Goal: Use online tool/utility: Utilize a website feature to perform a specific function

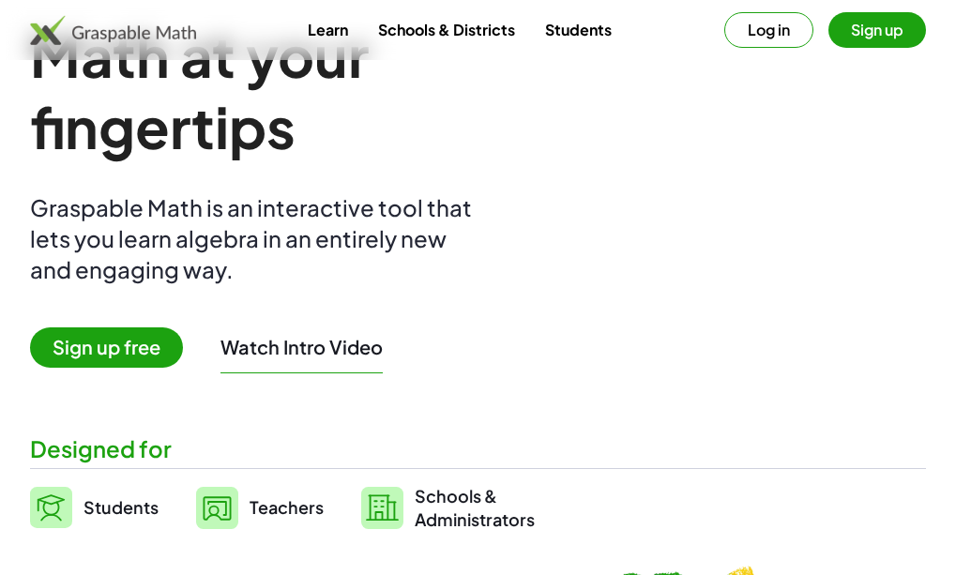
scroll to position [113, 0]
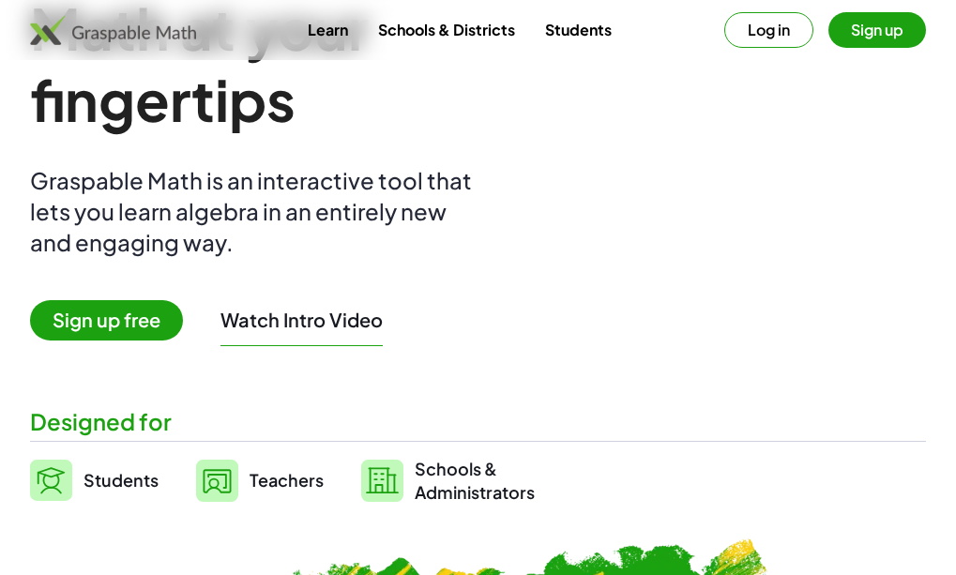
click at [276, 469] on span "Teachers" at bounding box center [287, 480] width 74 height 22
click at [276, 479] on span "Teachers" at bounding box center [287, 480] width 74 height 22
click at [220, 479] on img at bounding box center [217, 481] width 42 height 42
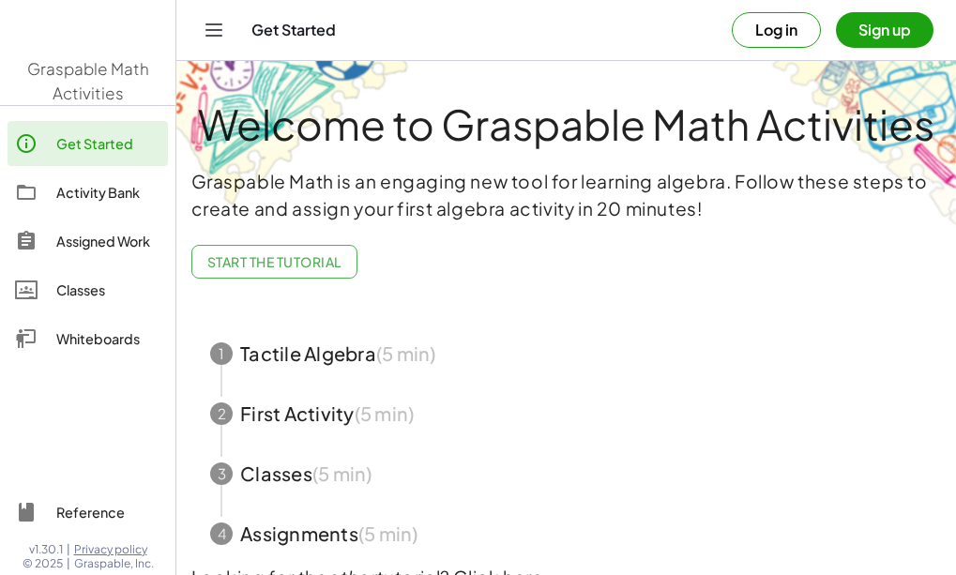
click at [220, 479] on div "3" at bounding box center [221, 474] width 23 height 23
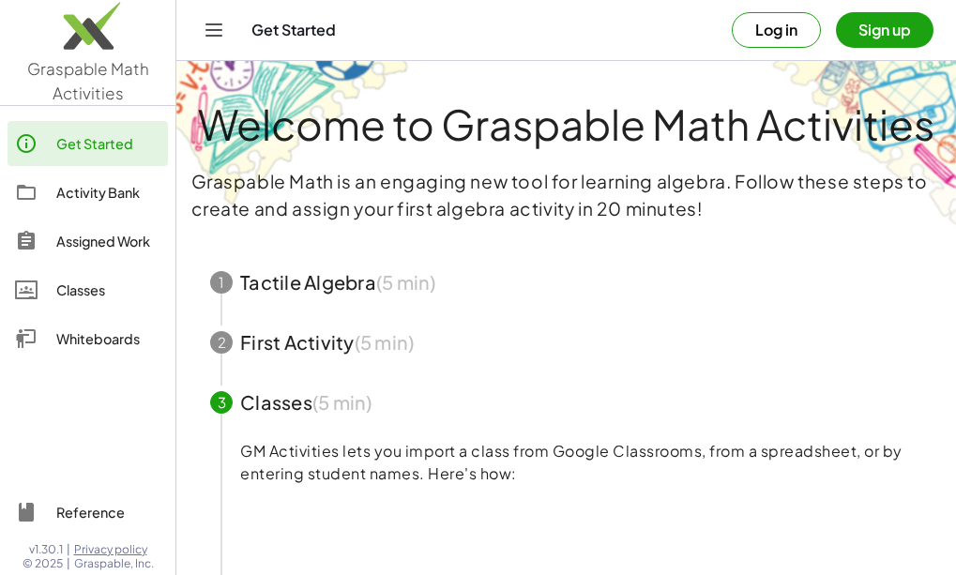
click at [212, 353] on span "button" at bounding box center [566, 342] width 757 height 60
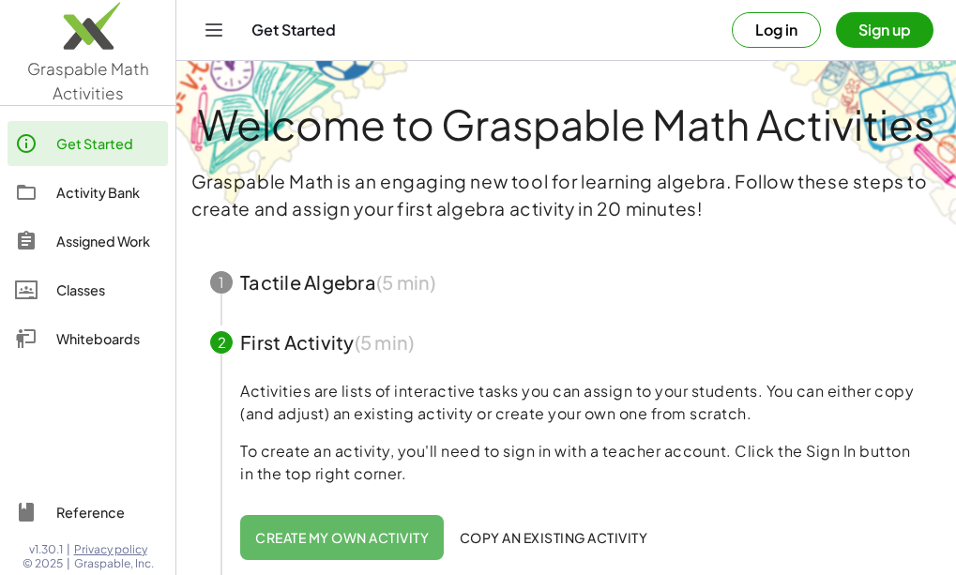
click at [215, 275] on div "1" at bounding box center [221, 282] width 23 height 23
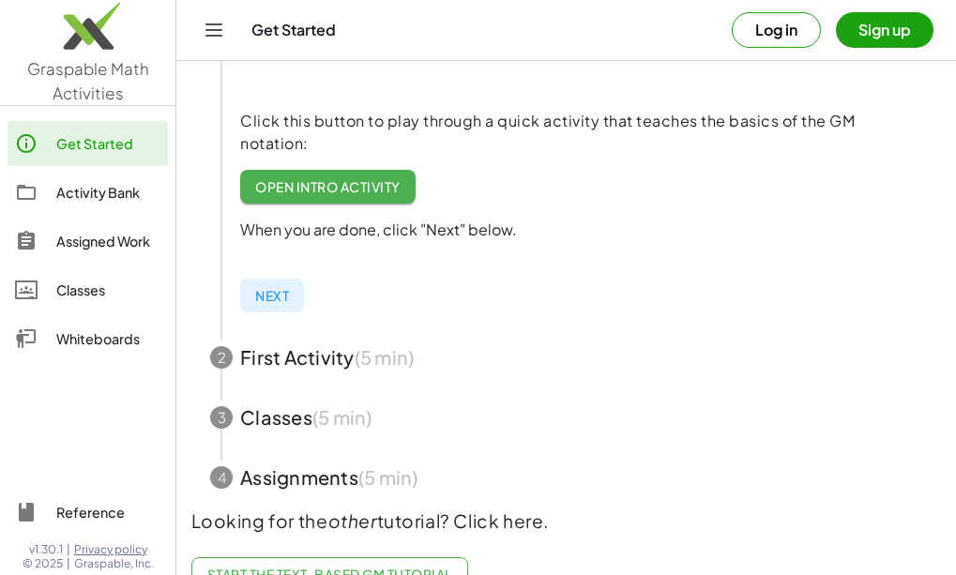
scroll to position [447, 0]
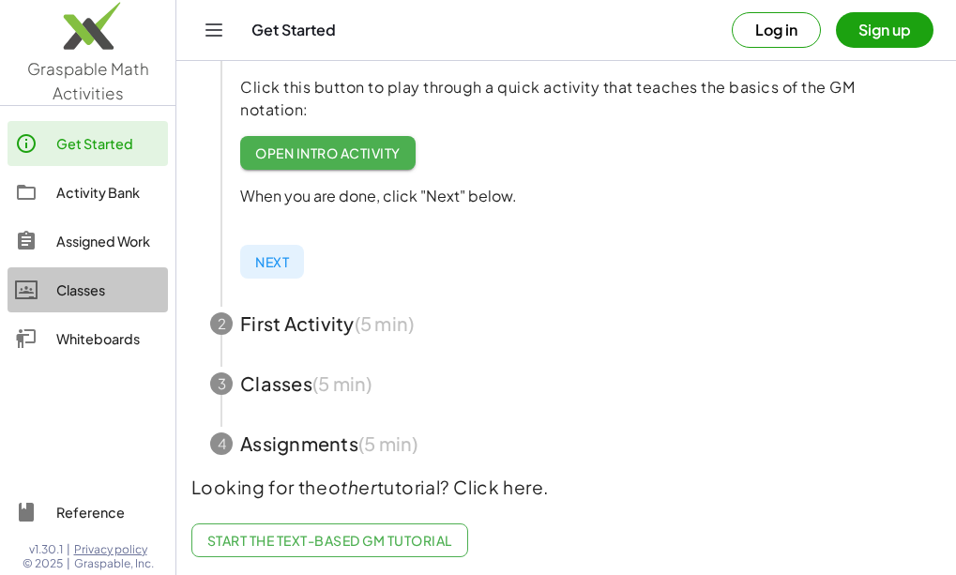
click at [144, 290] on div "Classes" at bounding box center [108, 290] width 104 height 23
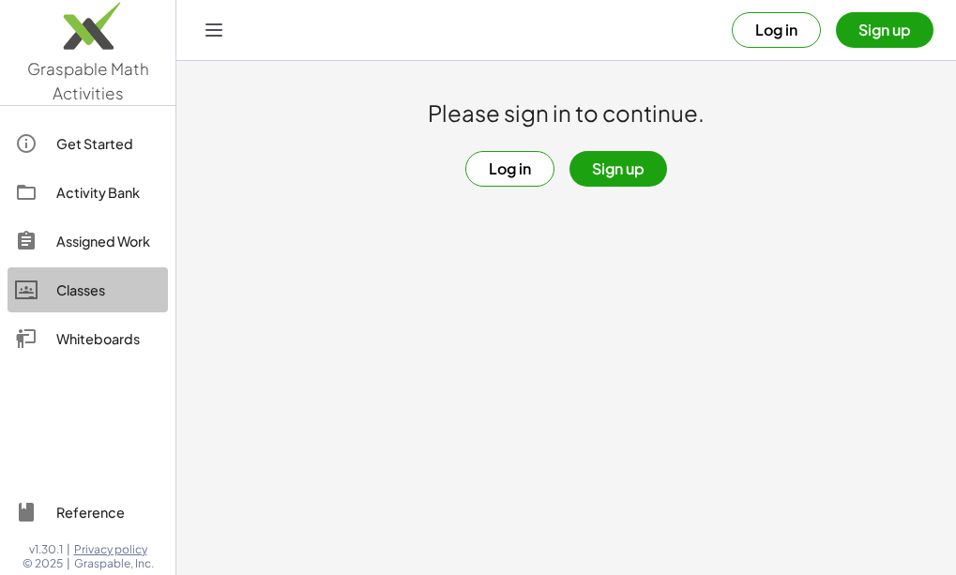
click at [144, 290] on div "Classes" at bounding box center [108, 290] width 104 height 23
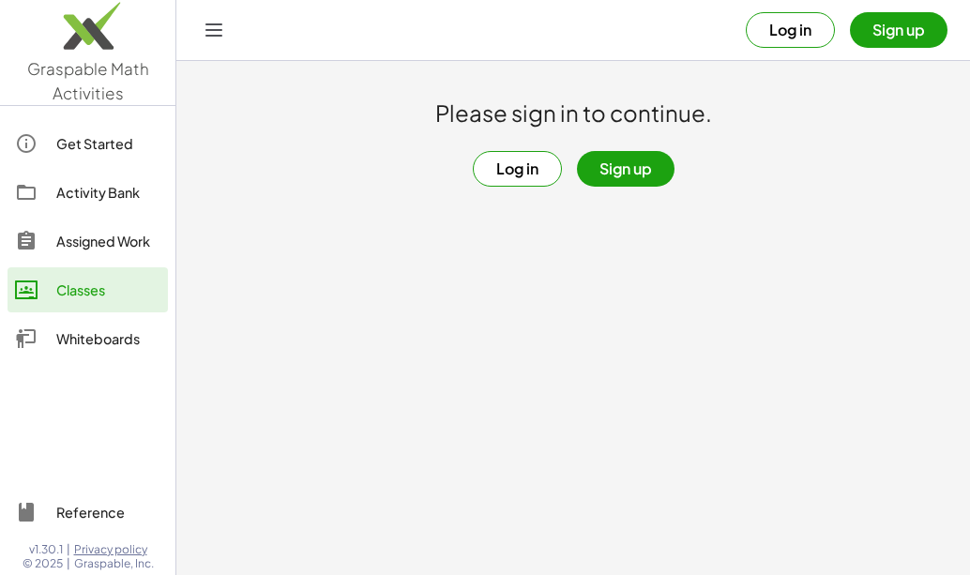
click at [524, 155] on button "Log in" at bounding box center [517, 169] width 89 height 36
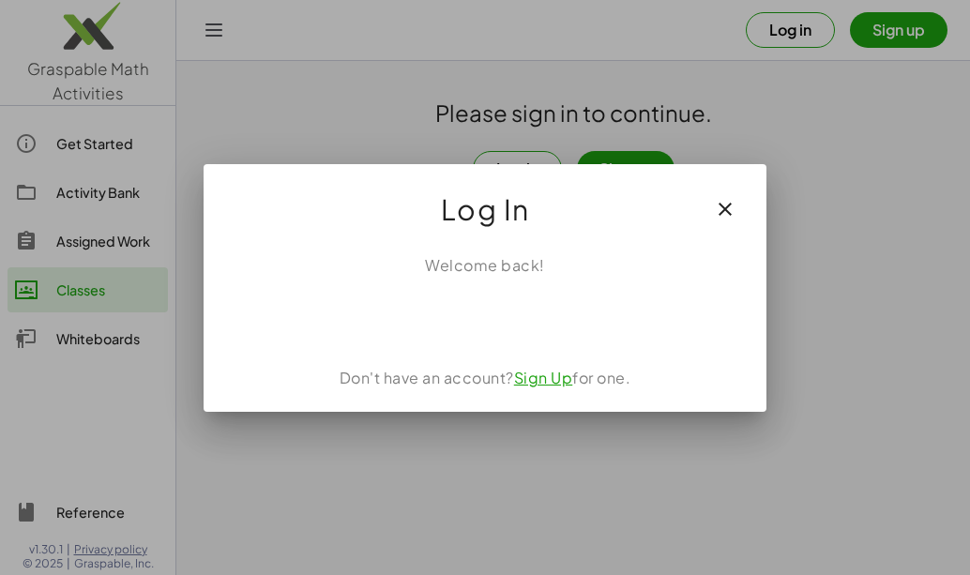
click at [732, 205] on icon "button" at bounding box center [725, 209] width 23 height 23
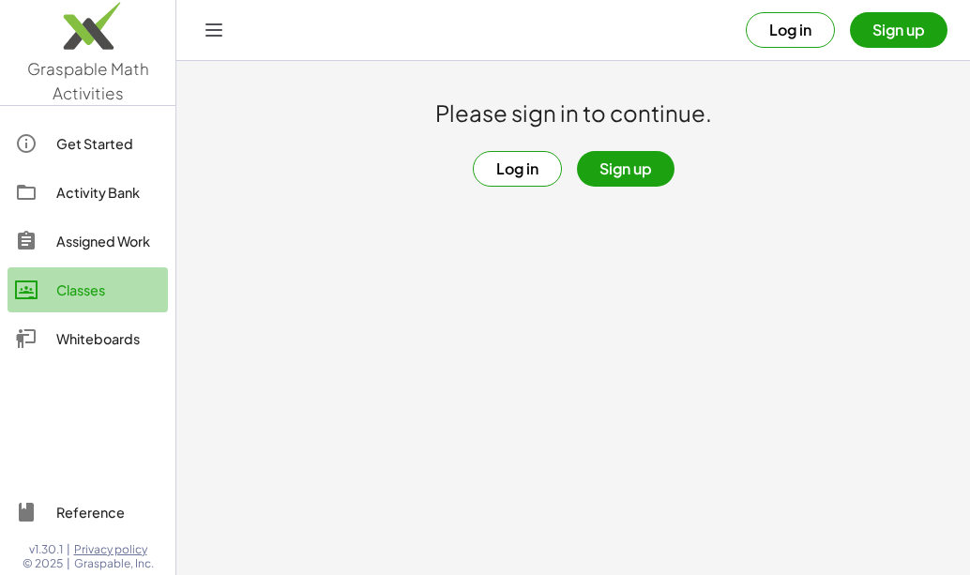
click at [75, 282] on div "Classes" at bounding box center [108, 290] width 104 height 23
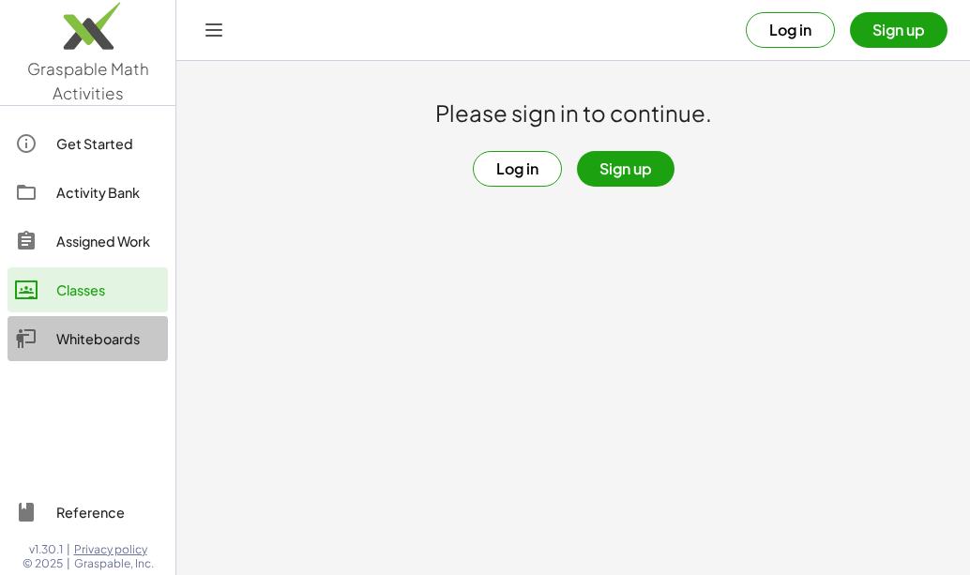
click at [98, 340] on div "Whiteboards" at bounding box center [108, 338] width 104 height 23
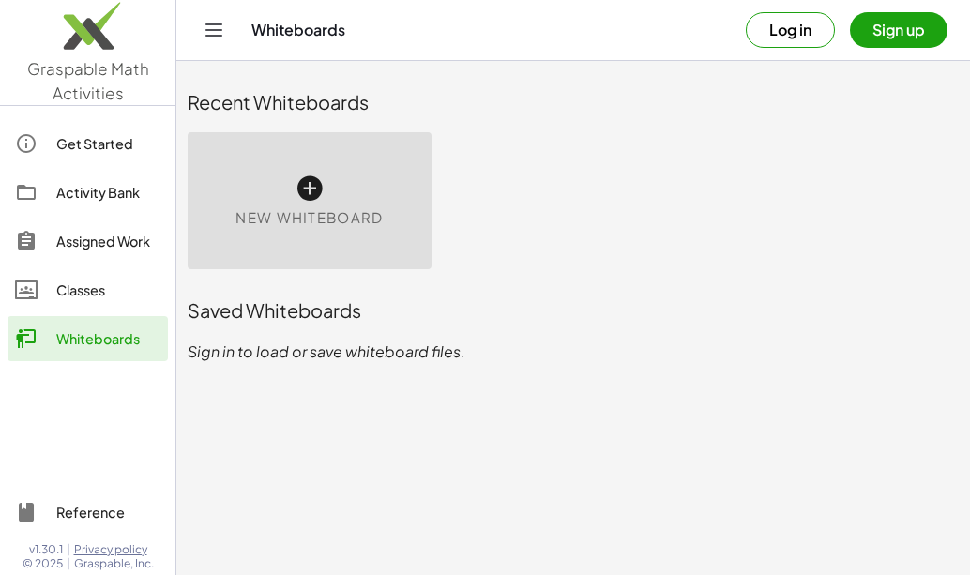
click at [257, 223] on span "New Whiteboard" at bounding box center [309, 218] width 147 height 22
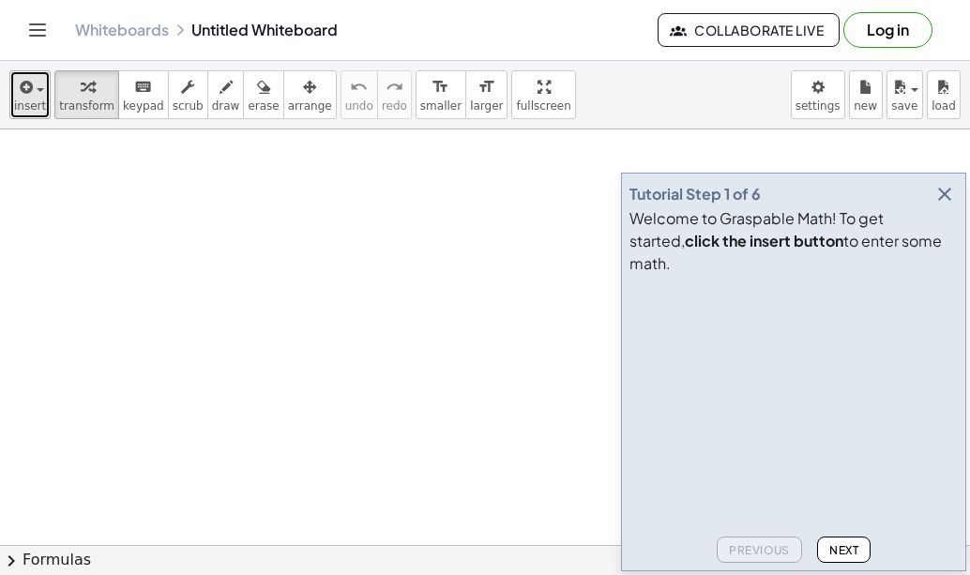
click at [23, 101] on span "insert" at bounding box center [30, 105] width 32 height 13
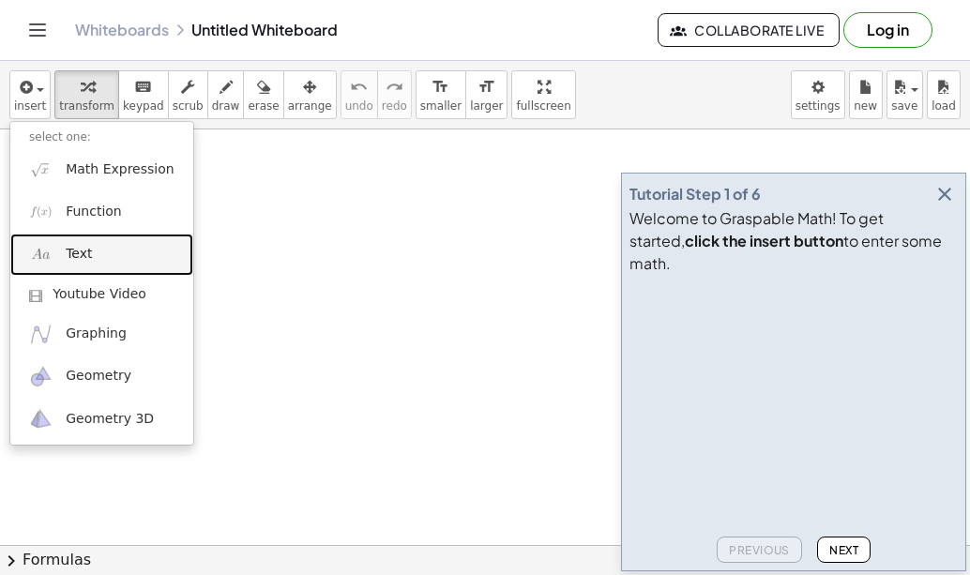
click at [107, 255] on link "Text" at bounding box center [101, 255] width 183 height 42
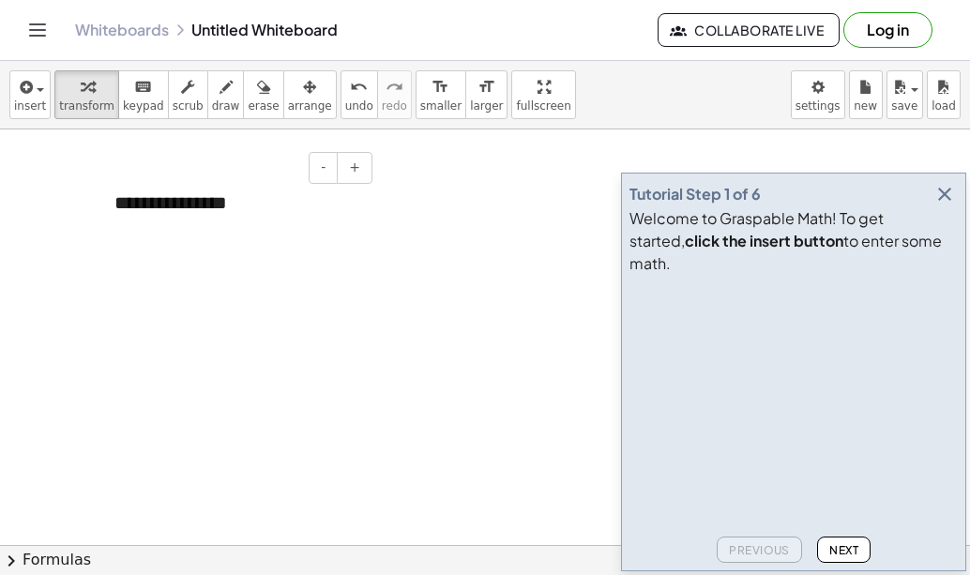
click at [253, 209] on div "**********" at bounding box center [236, 203] width 281 height 65
click at [253, 209] on div at bounding box center [236, 203] width 281 height 65
drag, startPoint x: 242, startPoint y: 215, endPoint x: 261, endPoint y: 270, distance: 58.5
click at [261, 270] on div "- + ********" at bounding box center [485, 544] width 970 height 831
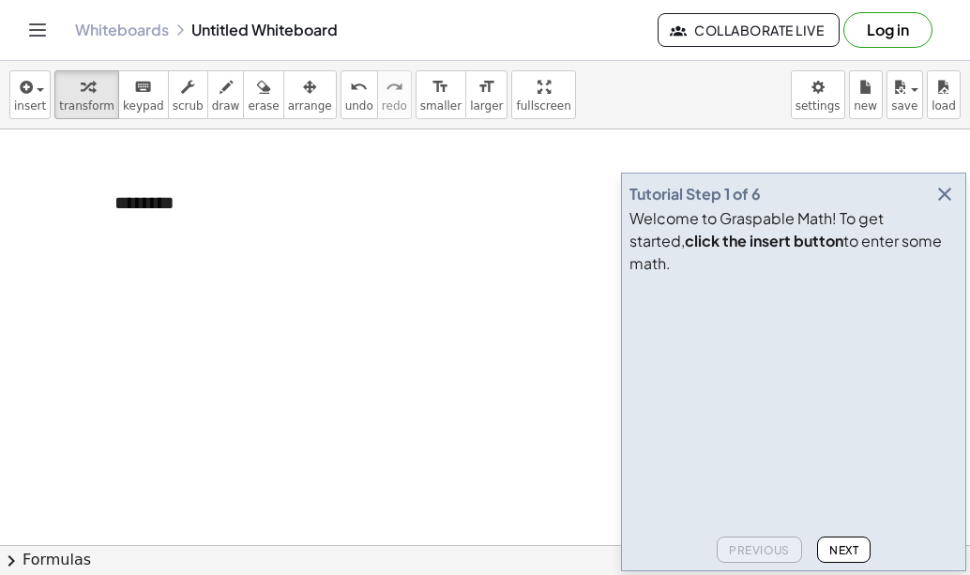
click at [372, 236] on div at bounding box center [485, 544] width 970 height 831
click at [949, 205] on icon "button" at bounding box center [945, 194] width 23 height 23
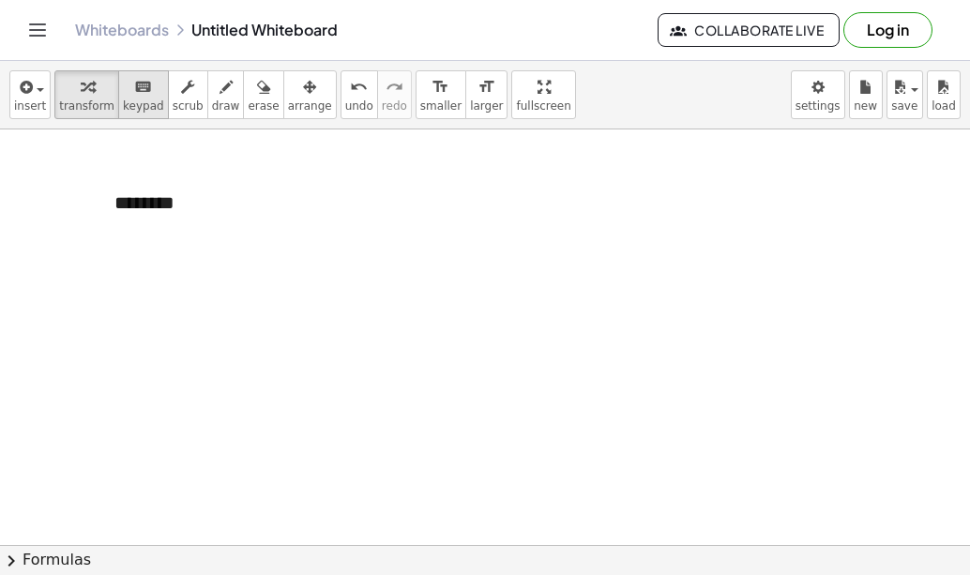
click at [134, 88] on icon "keyboard" at bounding box center [143, 87] width 18 height 23
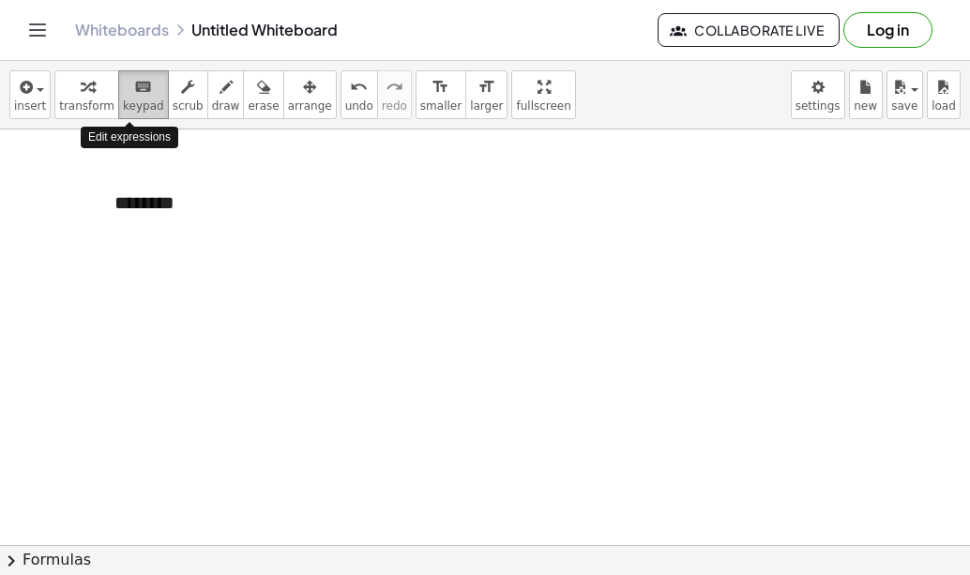
click at [134, 88] on icon "keyboard" at bounding box center [143, 87] width 18 height 23
click at [271, 187] on div "********" at bounding box center [236, 203] width 281 height 65
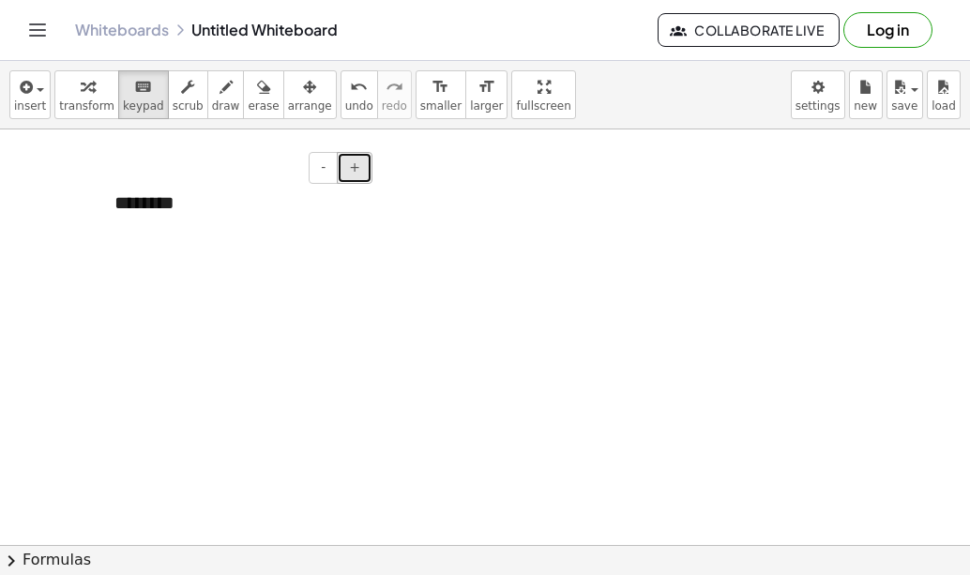
click at [362, 181] on button "+" at bounding box center [355, 168] width 36 height 32
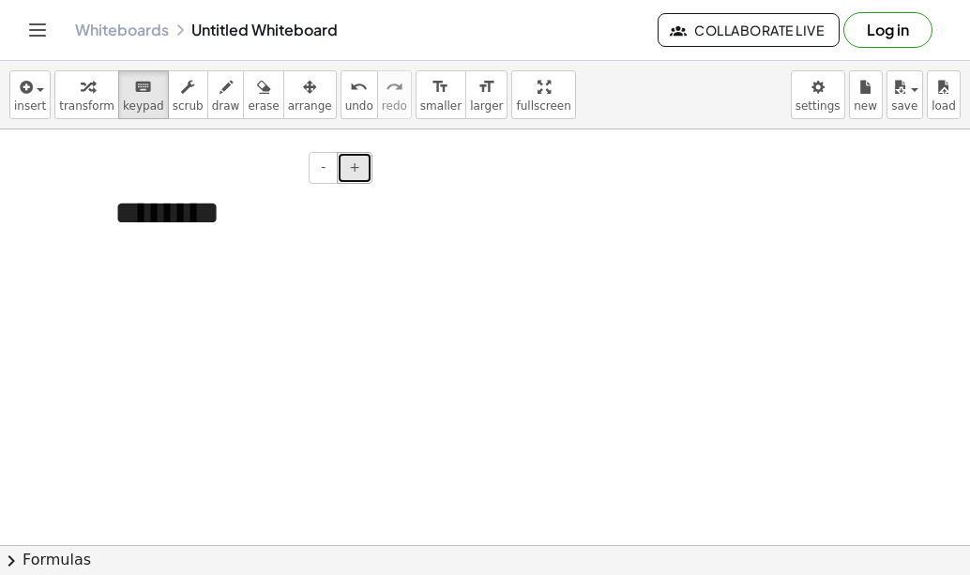
click at [362, 181] on button "+" at bounding box center [355, 168] width 36 height 32
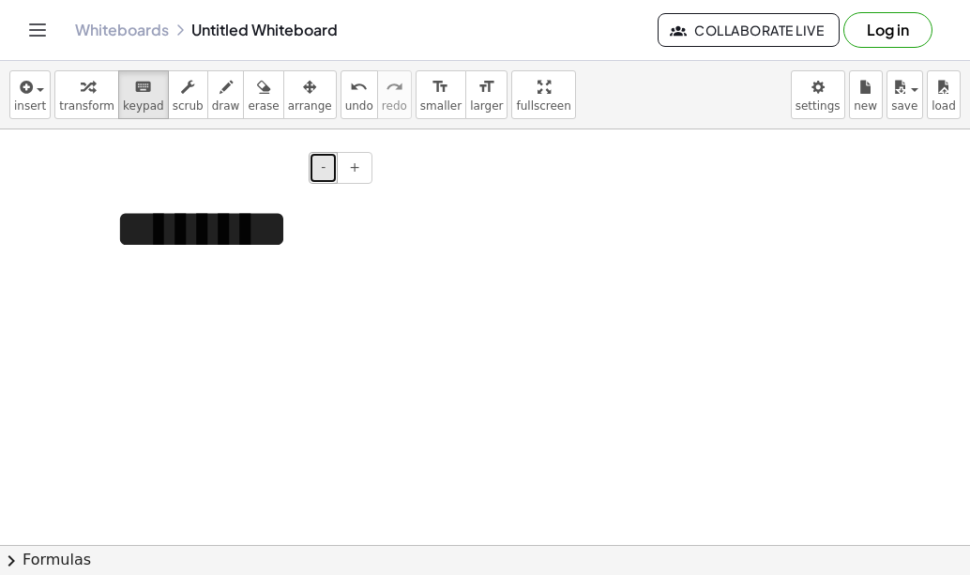
click at [321, 160] on button "-" at bounding box center [323, 168] width 29 height 32
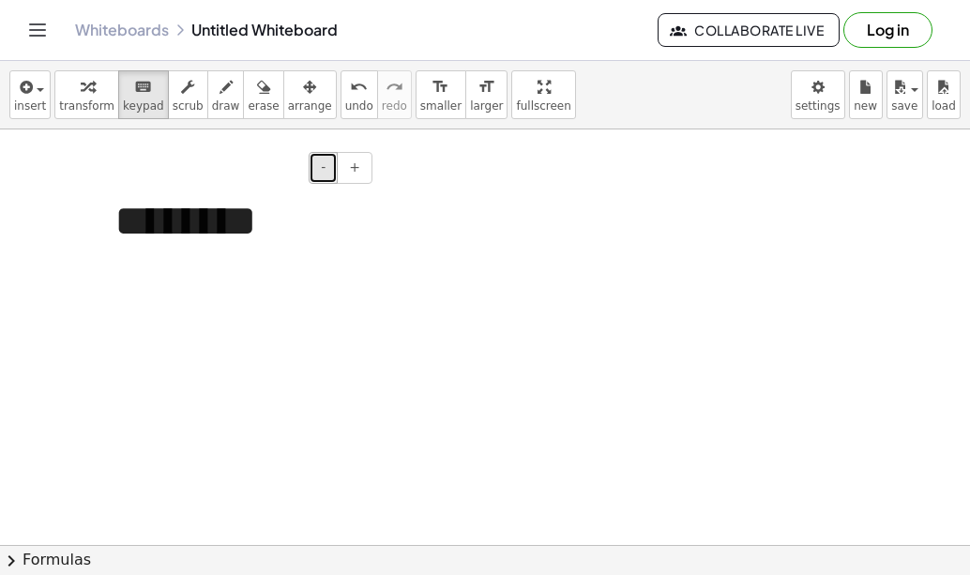
click at [321, 160] on button "-" at bounding box center [323, 168] width 29 height 32
click at [302, 220] on div "********" at bounding box center [236, 213] width 281 height 85
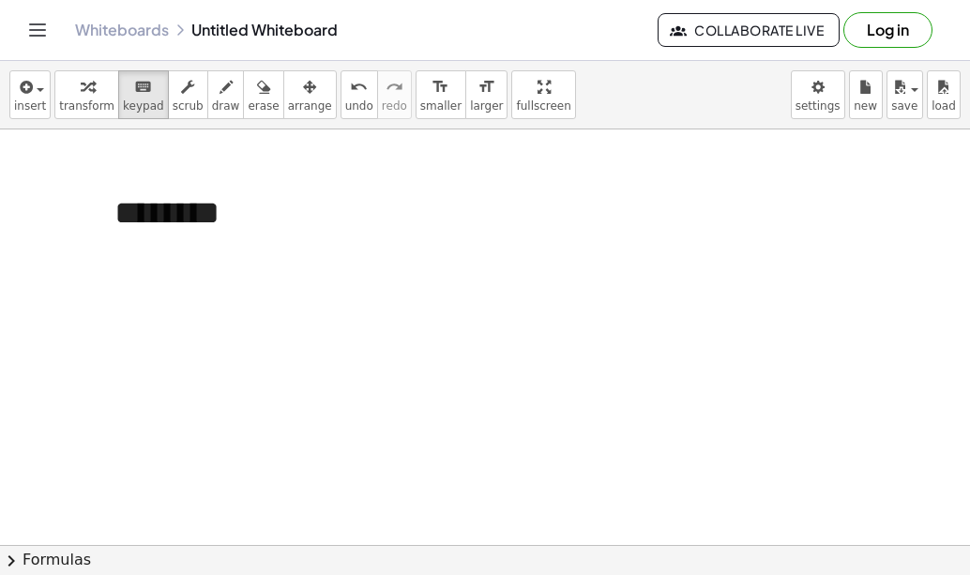
drag, startPoint x: 374, startPoint y: 256, endPoint x: 414, endPoint y: 256, distance: 39.4
click at [414, 256] on div "- + ********" at bounding box center [485, 544] width 970 height 831
click at [406, 266] on div at bounding box center [485, 544] width 970 height 831
click at [310, 207] on div "********" at bounding box center [236, 213] width 281 height 85
click at [366, 180] on button "+" at bounding box center [355, 168] width 36 height 32
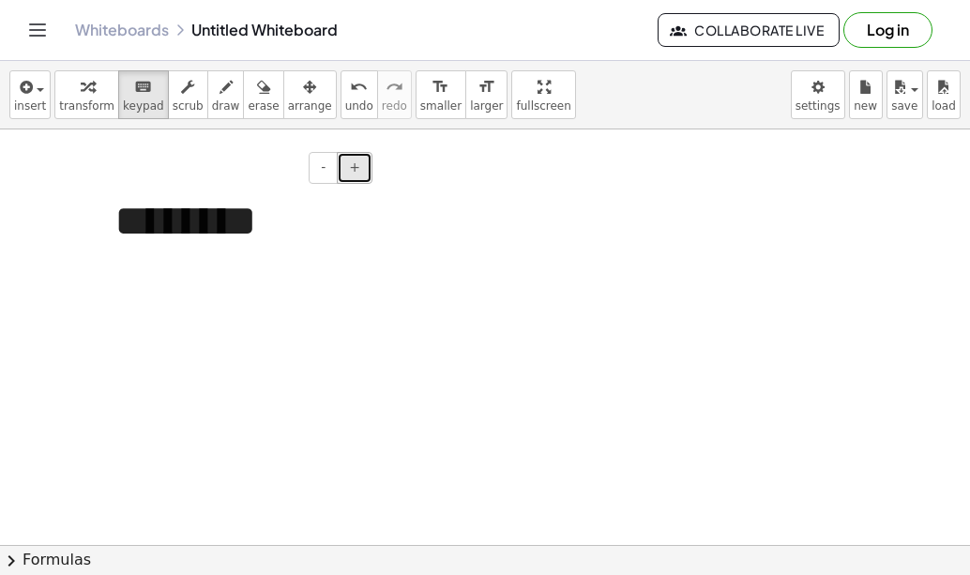
click at [366, 180] on button "+" at bounding box center [355, 168] width 36 height 32
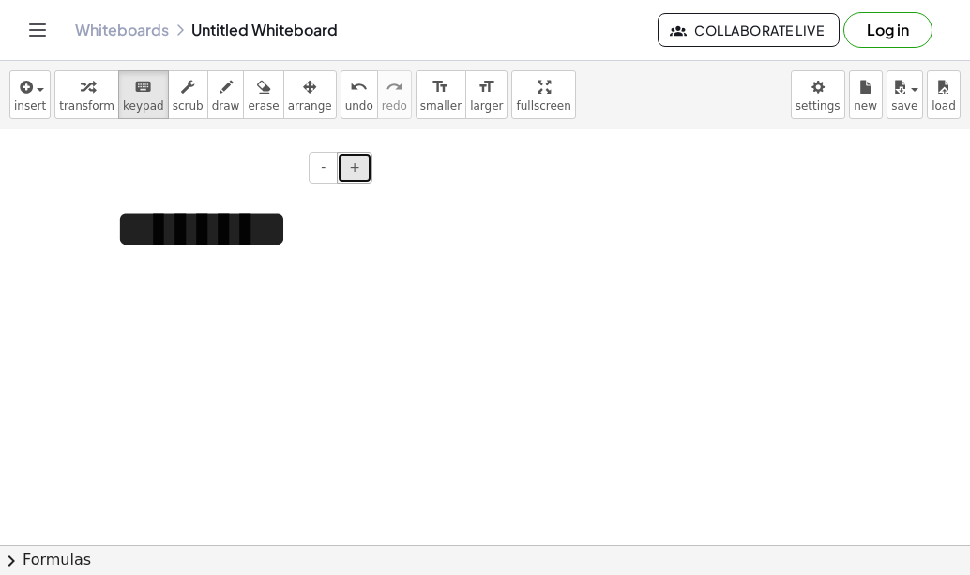
click at [366, 180] on button "+" at bounding box center [355, 168] width 36 height 32
click at [348, 239] on div "********" at bounding box center [236, 270] width 281 height 198
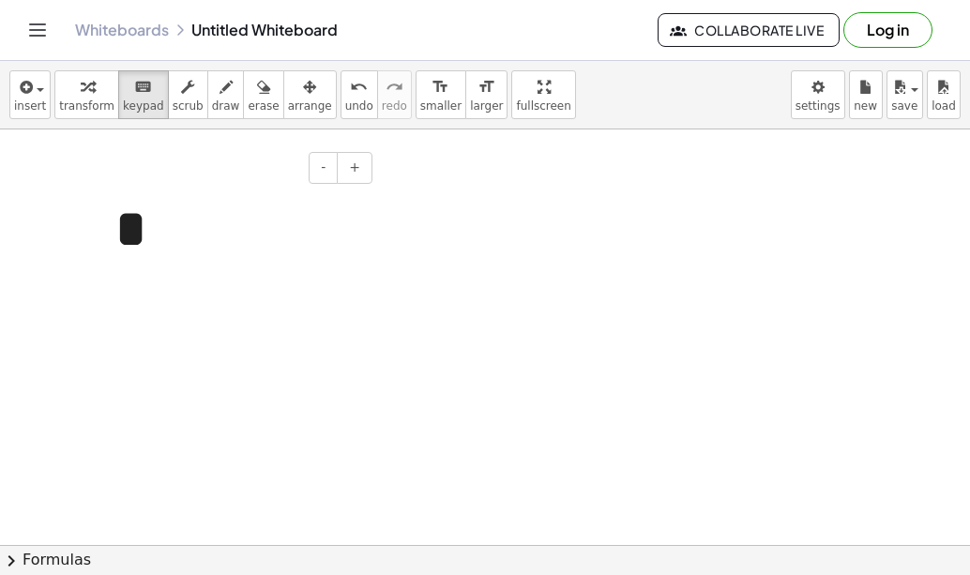
click at [149, 226] on div "*" at bounding box center [236, 230] width 281 height 118
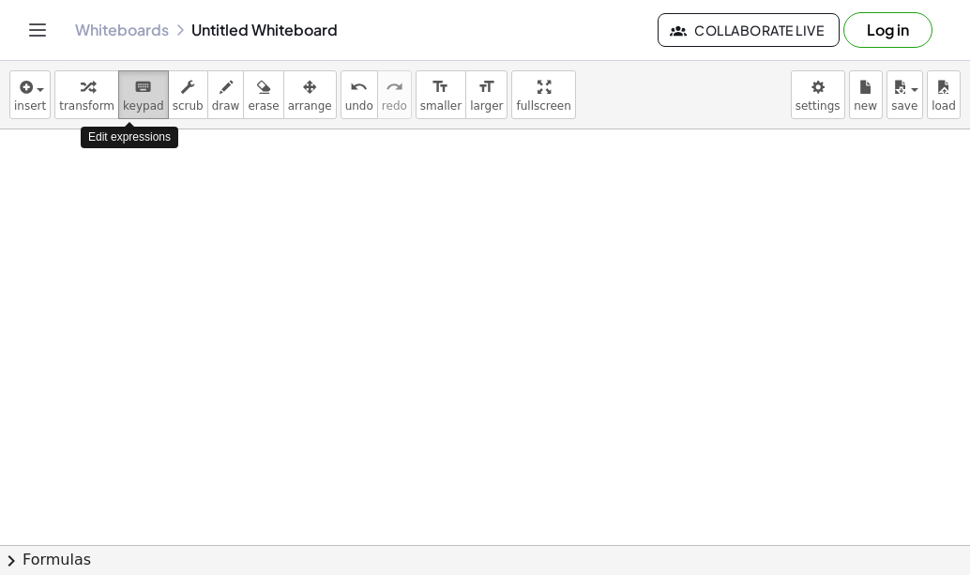
click at [134, 92] on icon "keyboard" at bounding box center [143, 87] width 18 height 23
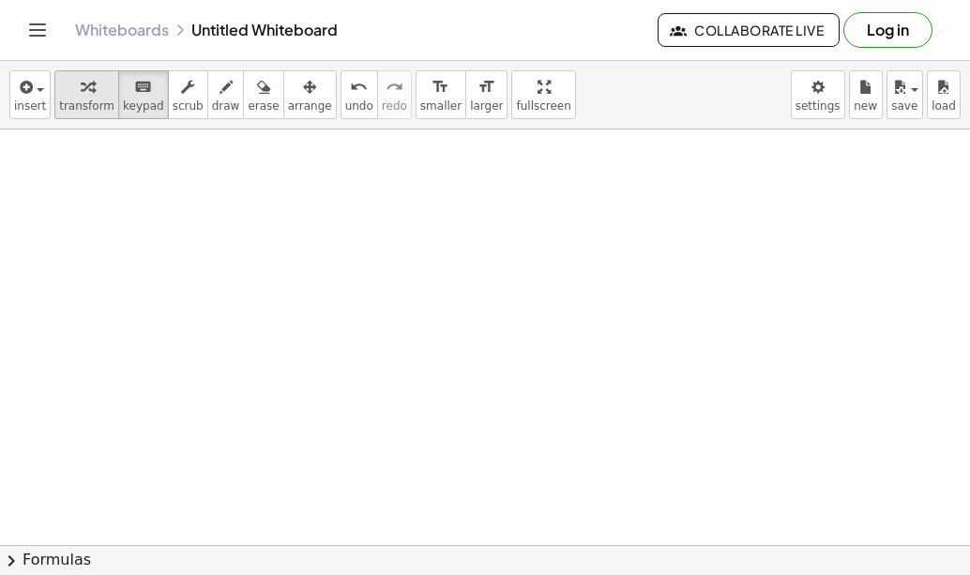
click at [83, 90] on icon "button" at bounding box center [87, 87] width 13 height 23
click at [223, 197] on div at bounding box center [236, 230] width 281 height 118
drag, startPoint x: 494, startPoint y: 90, endPoint x: 530, endPoint y: 200, distance: 115.4
click at [530, 200] on div "insert select one: Math Expression Function Text Youtube Video Graphing Geometr…" at bounding box center [485, 318] width 970 height 514
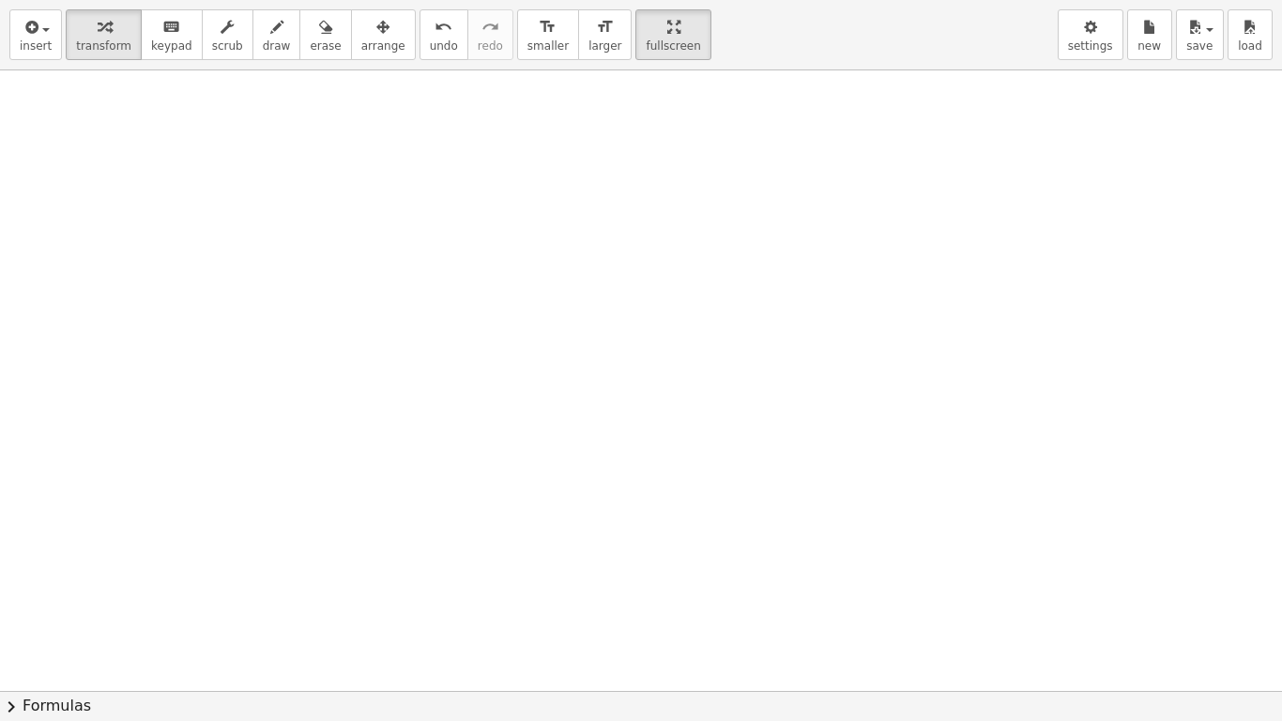
click at [530, 200] on div at bounding box center [641, 690] width 1282 height 1240
click at [177, 48] on button "keyboard keypad" at bounding box center [172, 34] width 62 height 51
click at [260, 163] on div at bounding box center [236, 171] width 281 height 118
click at [33, 18] on icon "button" at bounding box center [30, 27] width 17 height 23
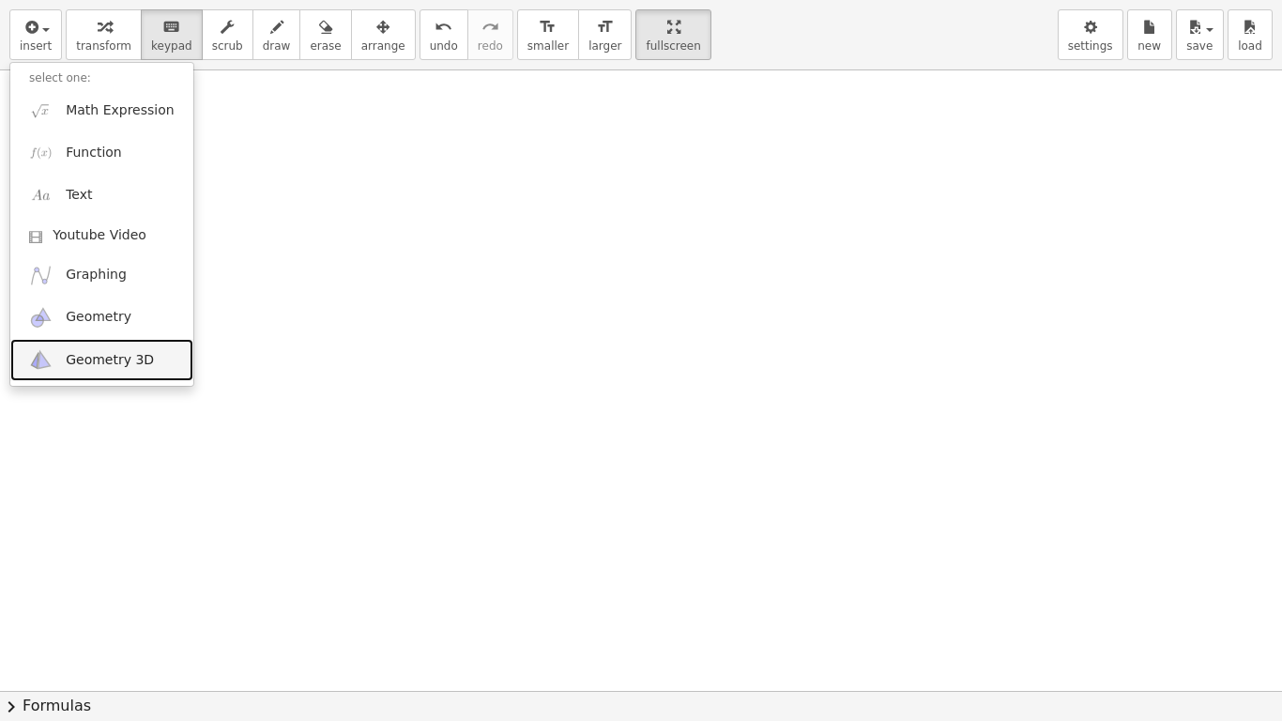
click at [114, 367] on span "Geometry 3D" at bounding box center [110, 360] width 88 height 19
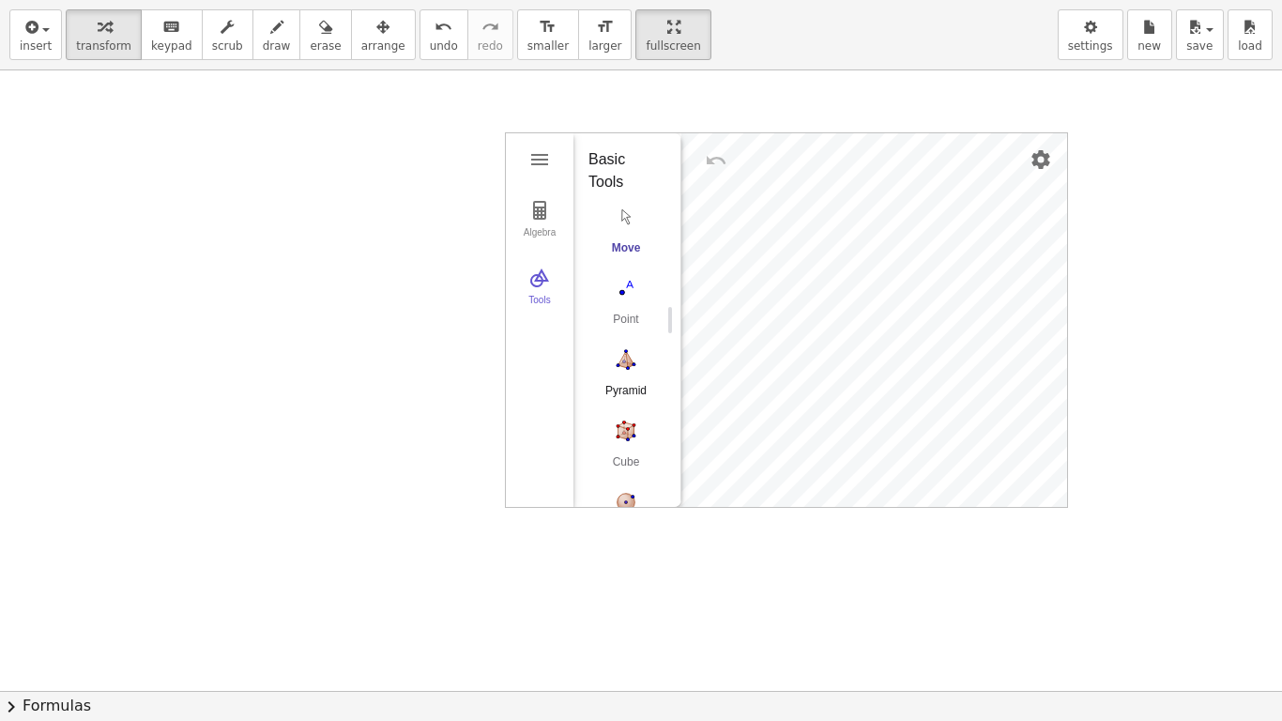
click at [626, 353] on img "Pyramid. Select a polygon for bottom, then select top point" at bounding box center [625, 359] width 75 height 30
click at [627, 466] on img "Move. Drag or select object" at bounding box center [632, 472] width 45 height 45
click at [549, 214] on img "3D Calculator" at bounding box center [539, 210] width 23 height 23
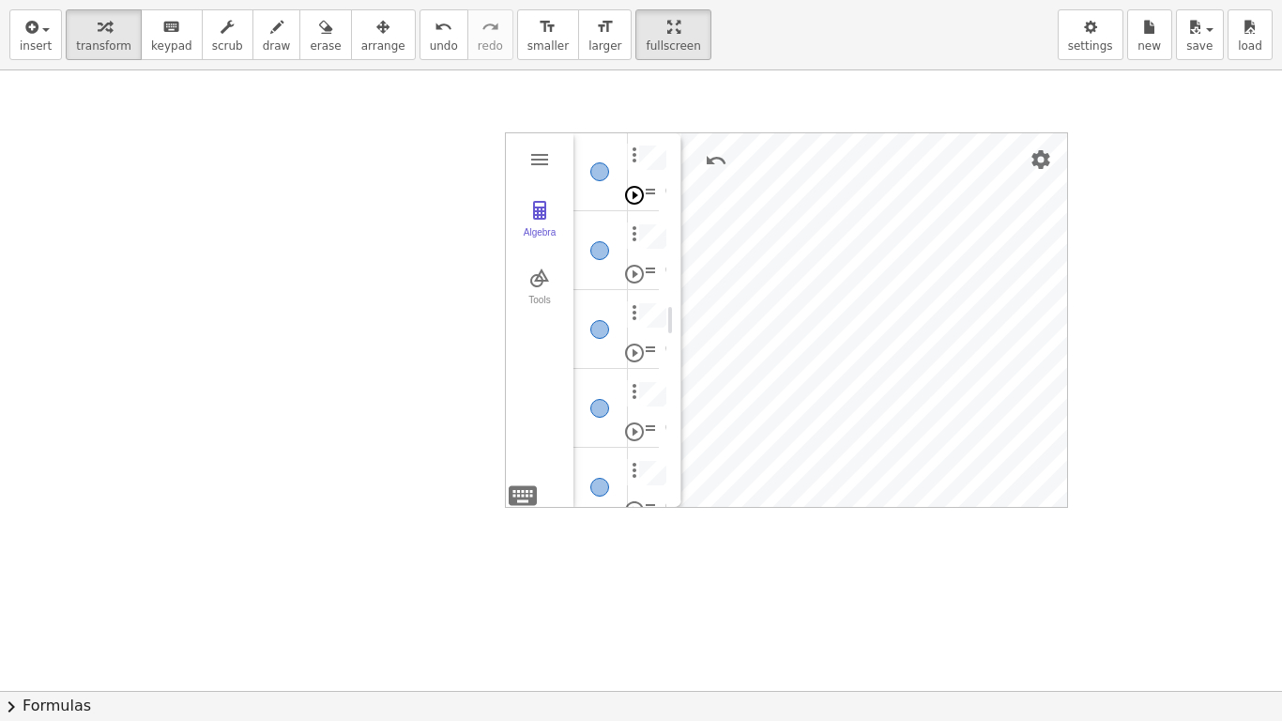
click at [635, 192] on img "Play" at bounding box center [634, 195] width 23 height 23
click at [635, 269] on img "Play" at bounding box center [634, 274] width 23 height 23
click at [634, 349] on img "Play" at bounding box center [634, 353] width 23 height 23
click at [629, 422] on img "Play" at bounding box center [634, 431] width 23 height 23
click at [413, 141] on div at bounding box center [641, 690] width 1282 height 1240
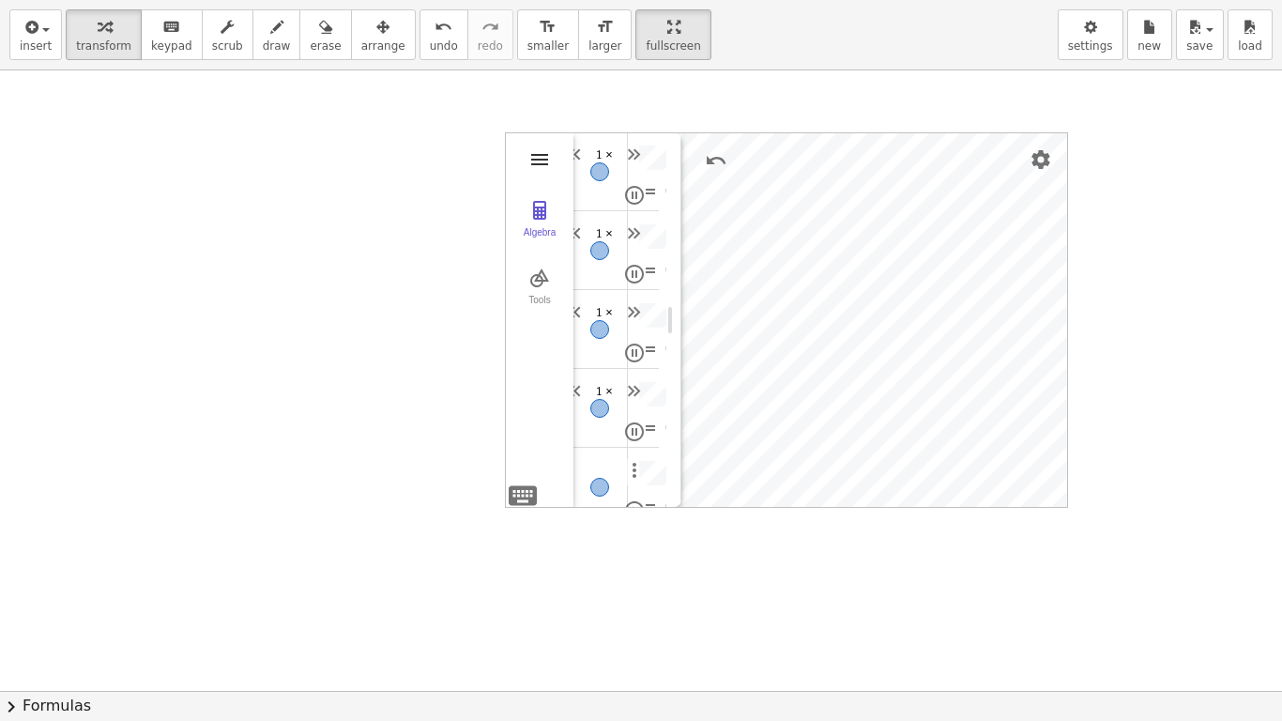
click at [539, 158] on img "3D Calculator" at bounding box center [539, 159] width 23 height 23
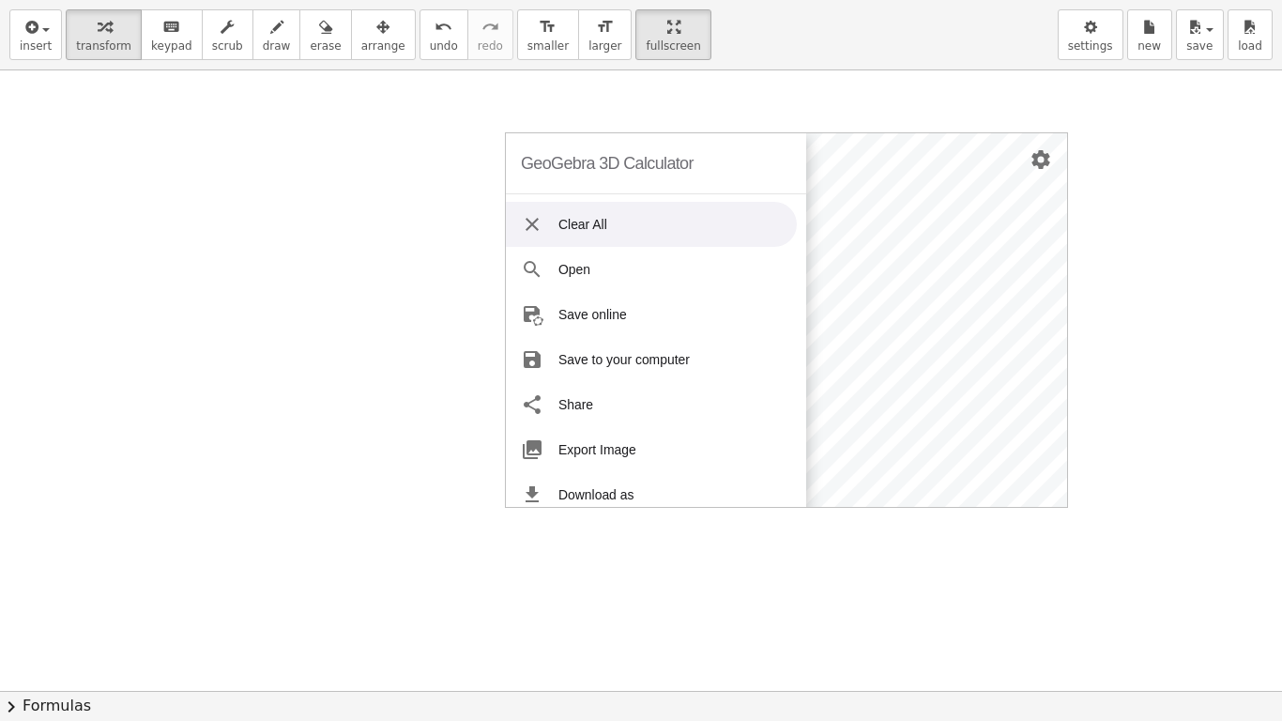
click at [568, 230] on li "Clear All" at bounding box center [651, 224] width 291 height 45
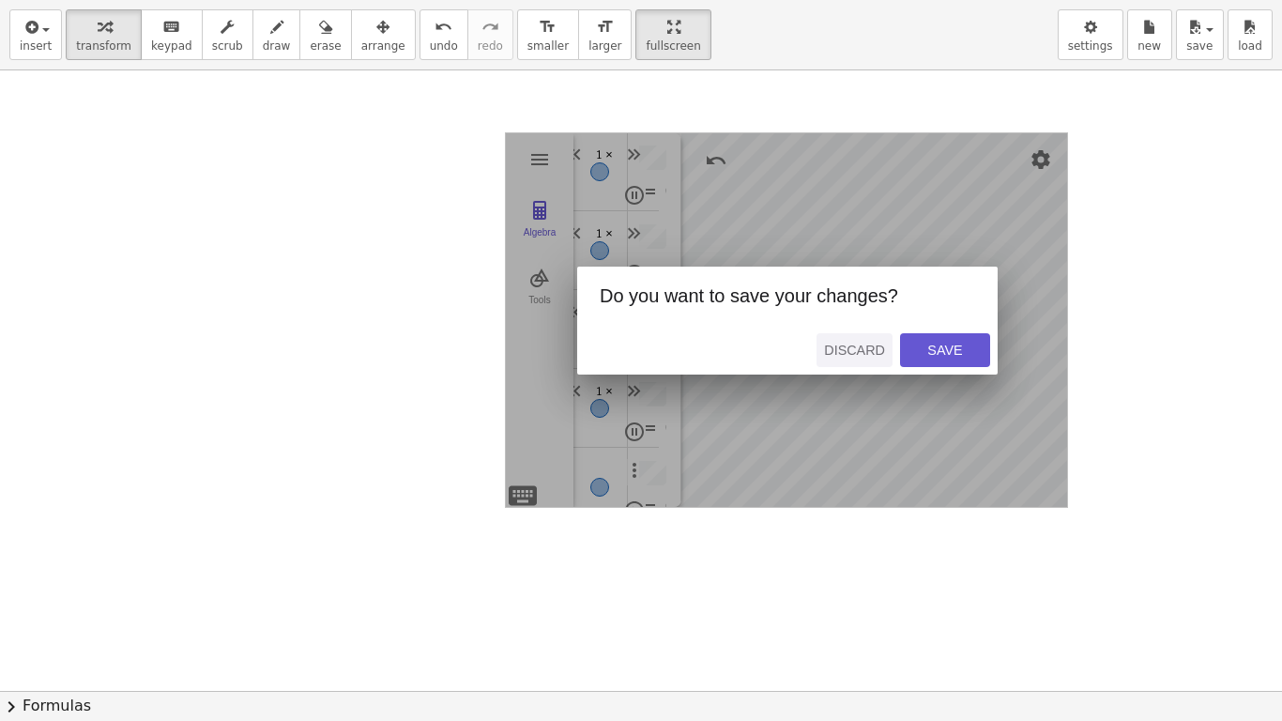
click at [855, 344] on div "Discard" at bounding box center [854, 349] width 61 height 15
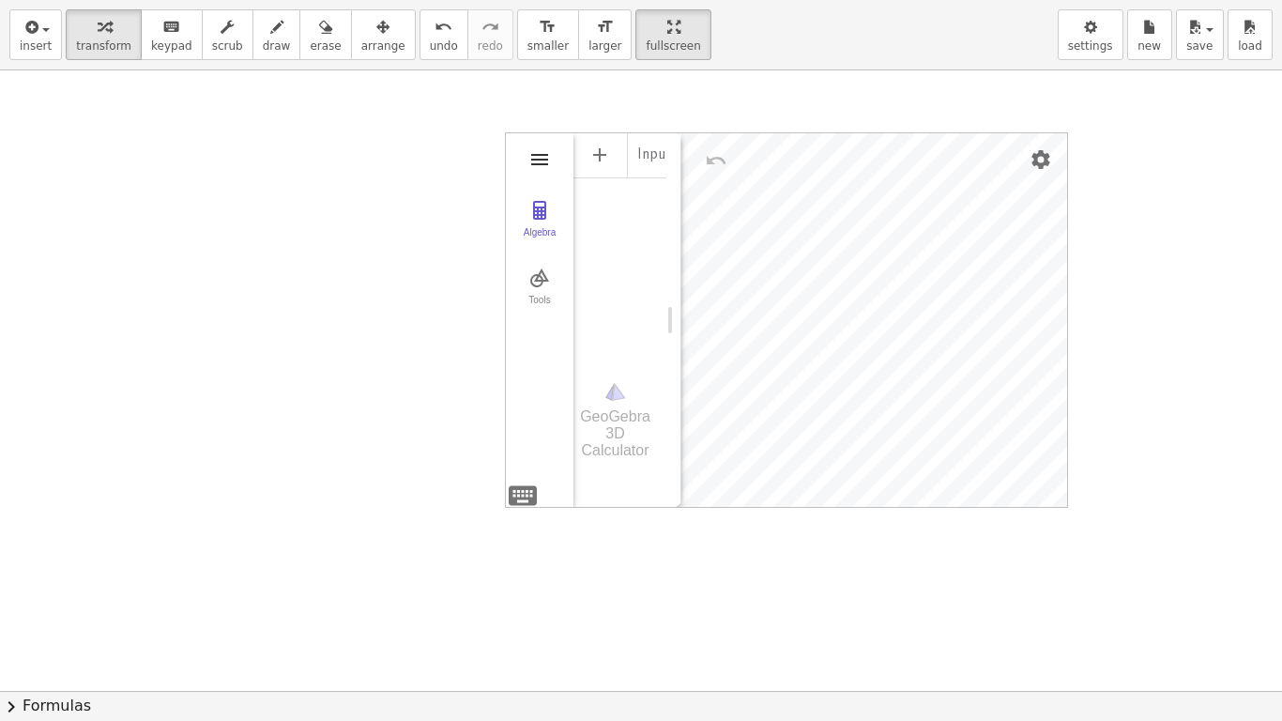
click at [541, 150] on img "3D Calculator" at bounding box center [539, 159] width 23 height 23
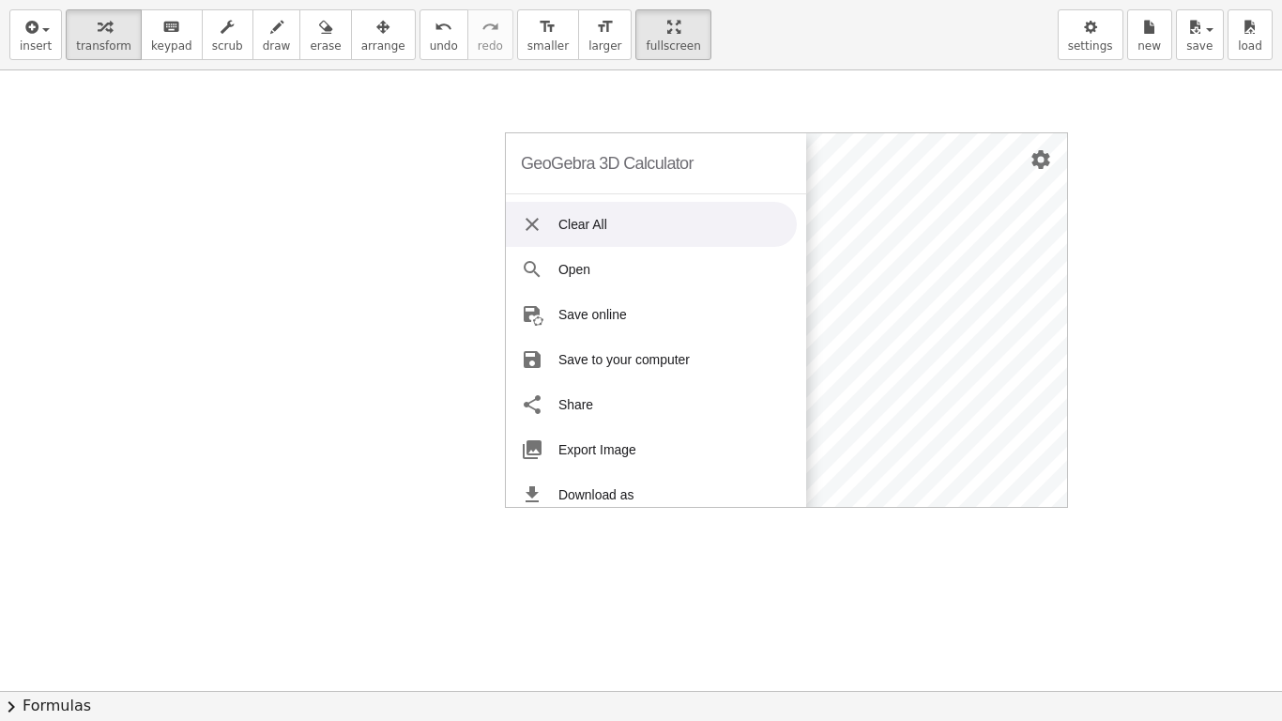
click at [548, 208] on li "Clear All" at bounding box center [651, 224] width 291 height 45
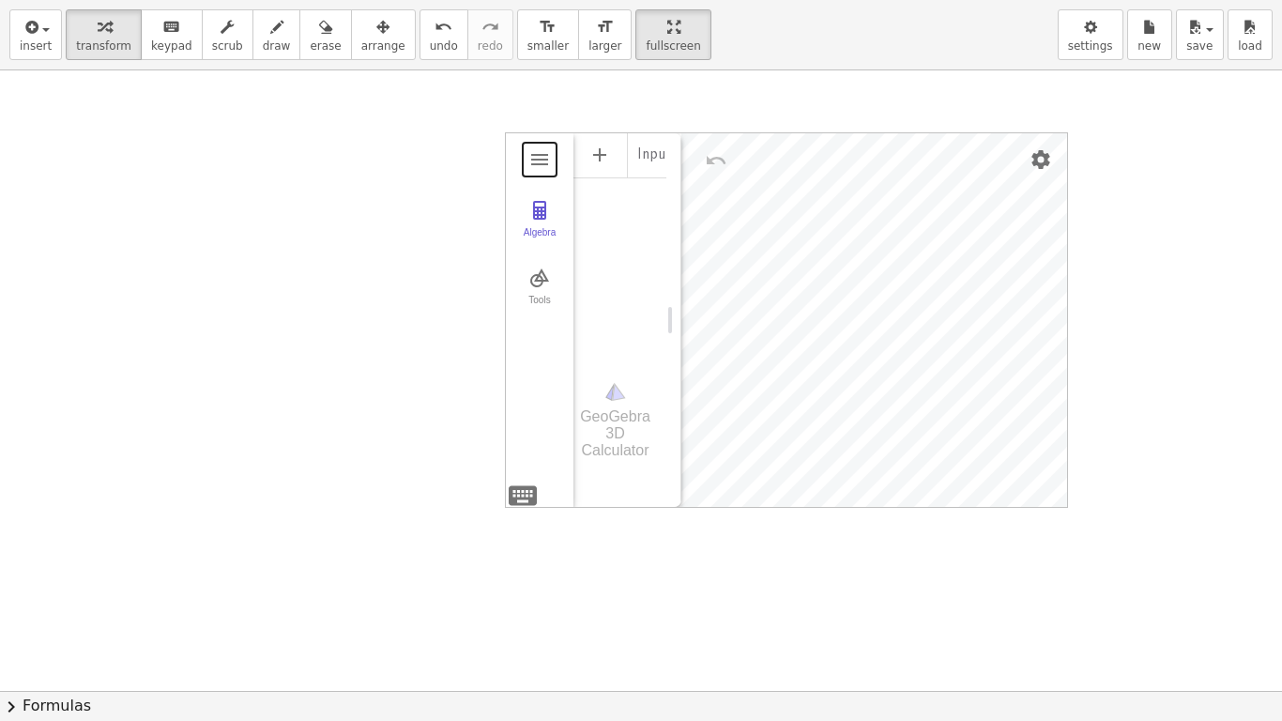
click at [336, 251] on div at bounding box center [641, 690] width 1282 height 1240
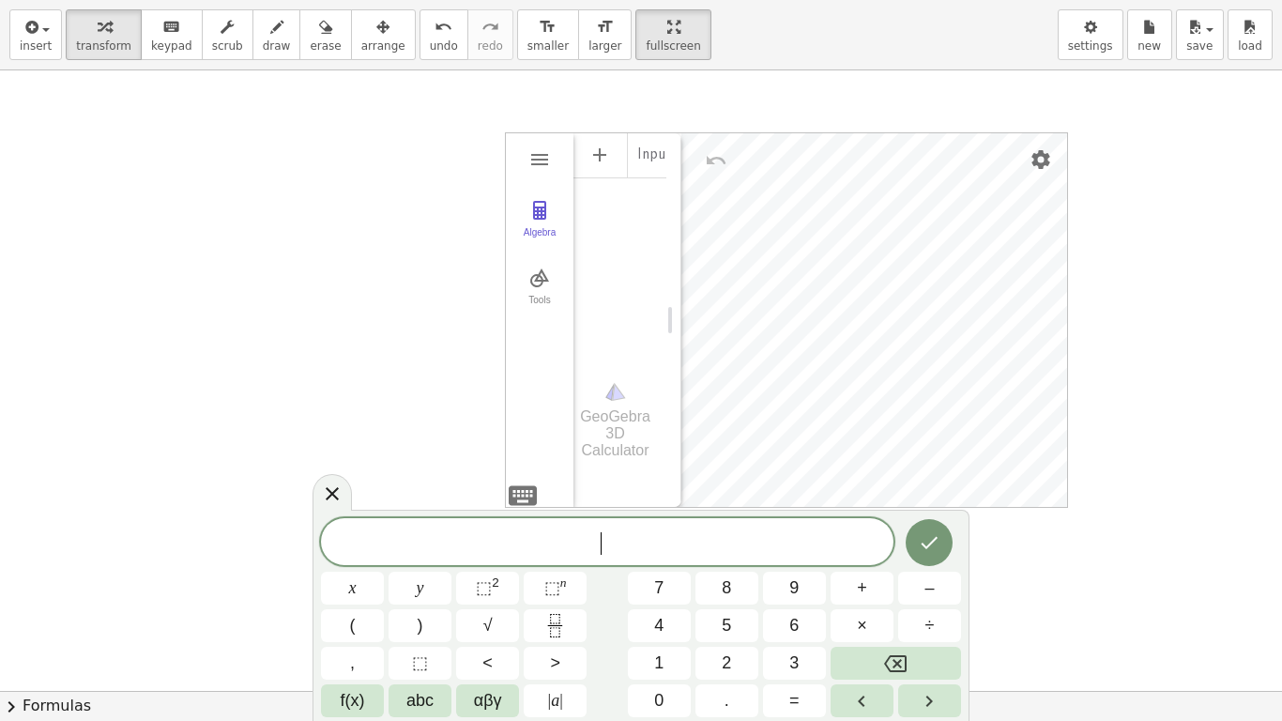
click at [435, 300] on div at bounding box center [641, 690] width 1282 height 1240
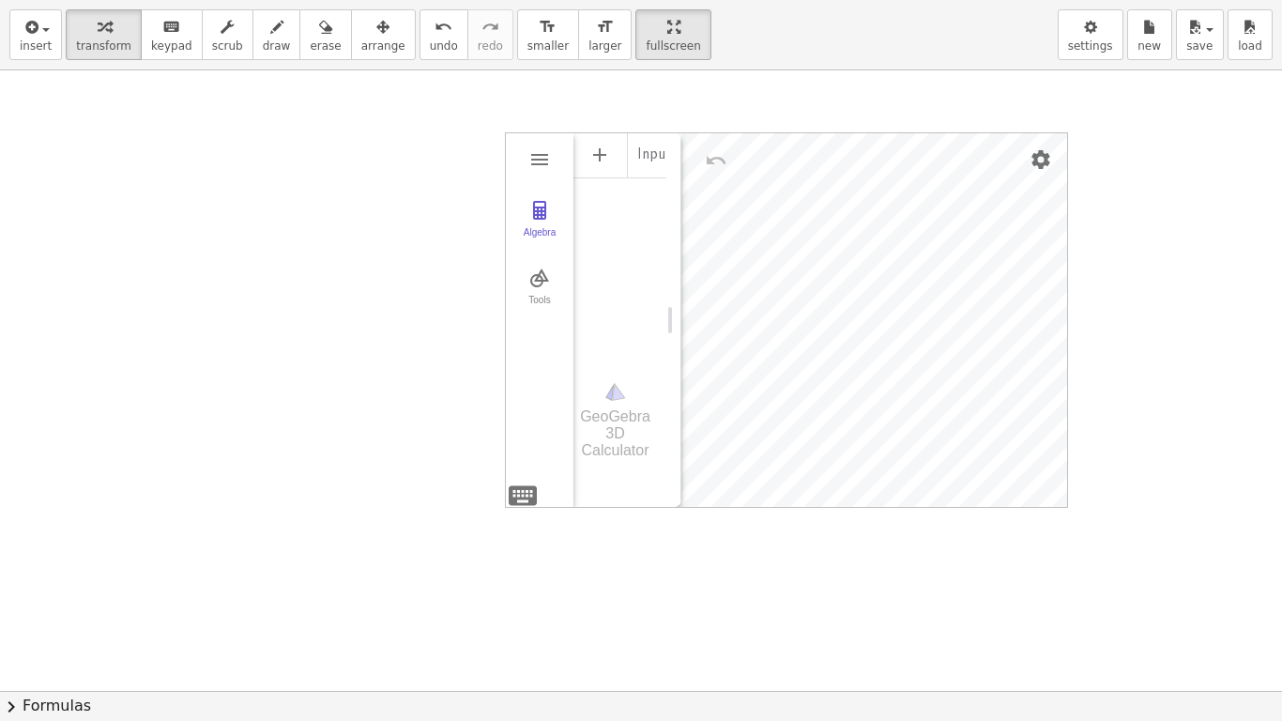
click at [435, 300] on div at bounding box center [641, 690] width 1282 height 1240
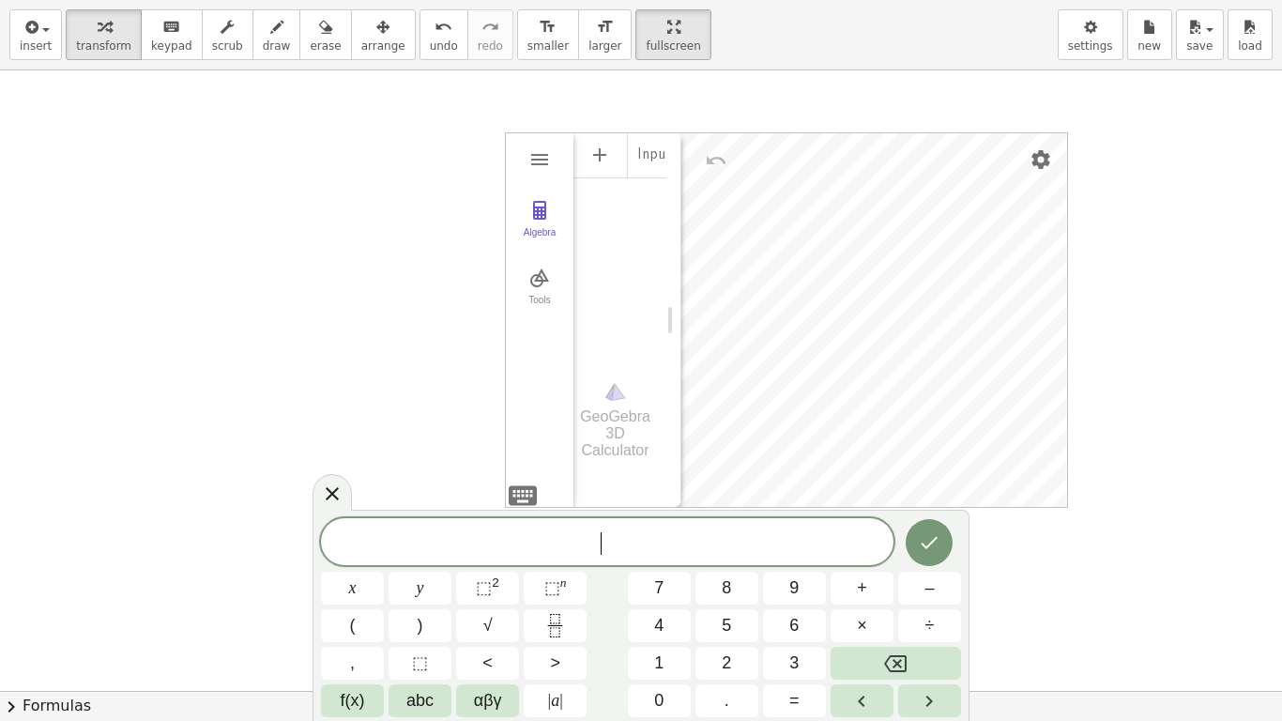
click at [435, 300] on div at bounding box center [641, 690] width 1282 height 1240
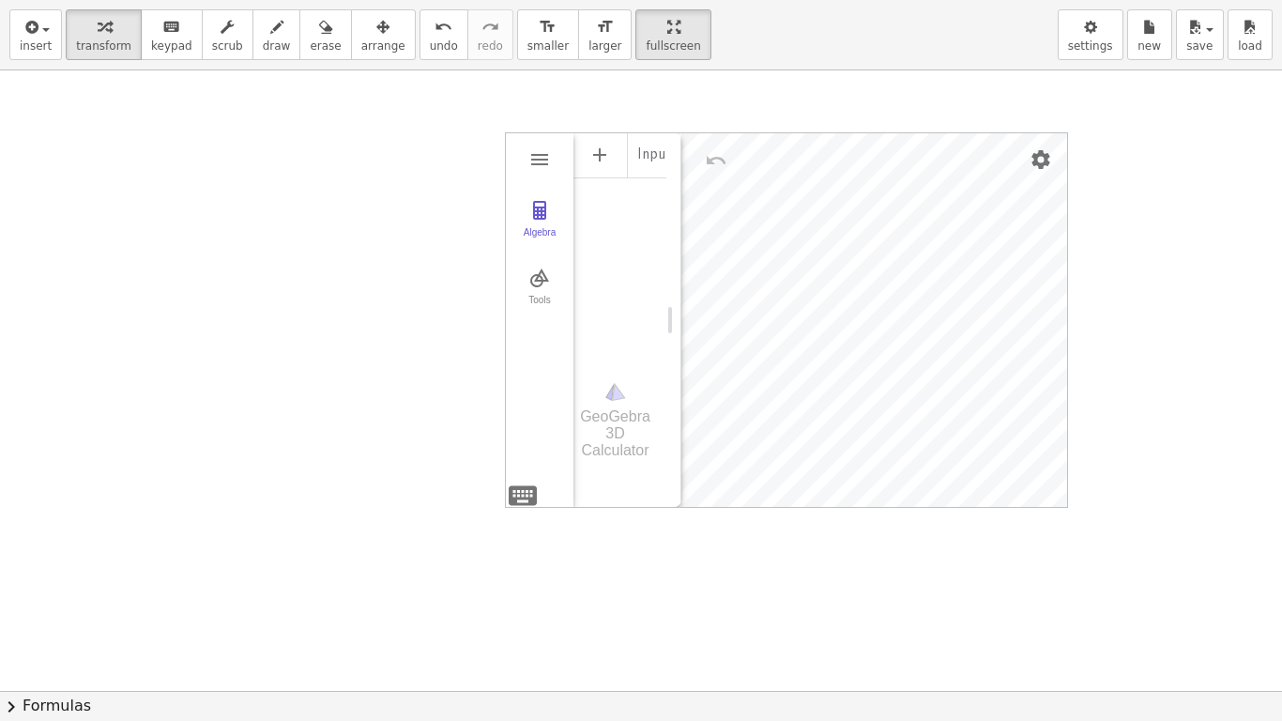
click at [435, 300] on div at bounding box center [641, 690] width 1282 height 1240
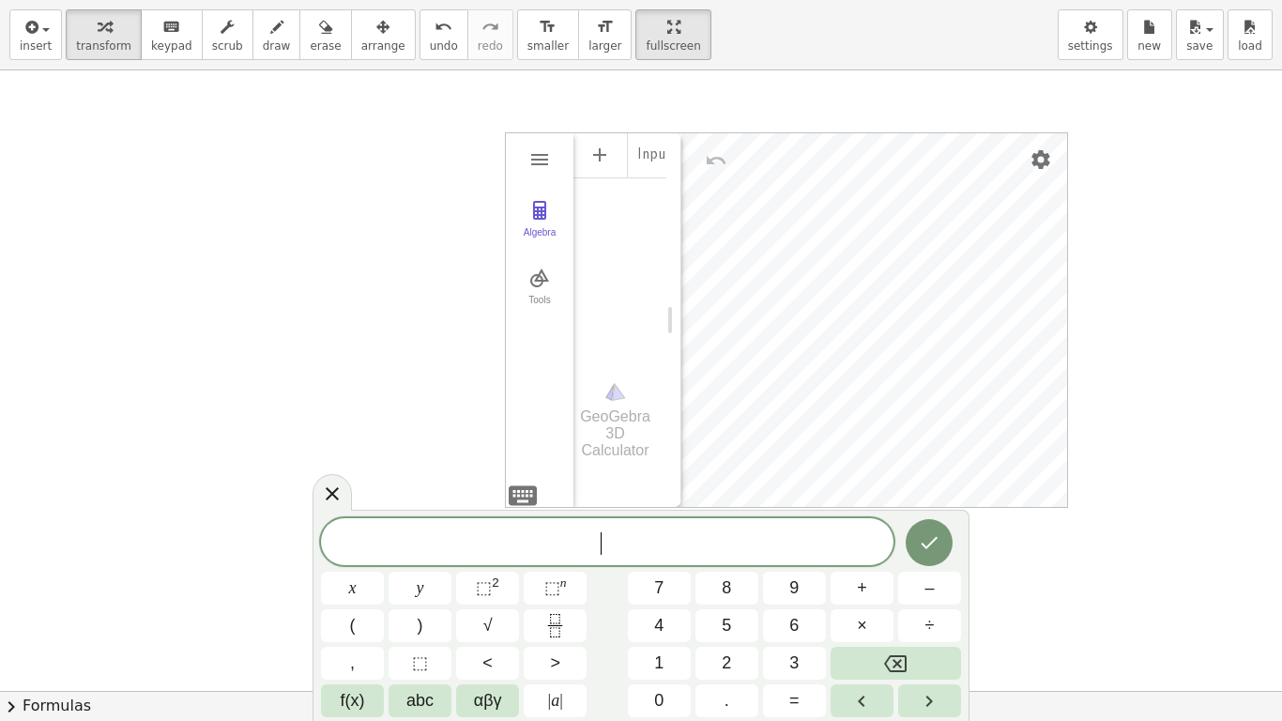
click at [269, 333] on div at bounding box center [641, 690] width 1282 height 1240
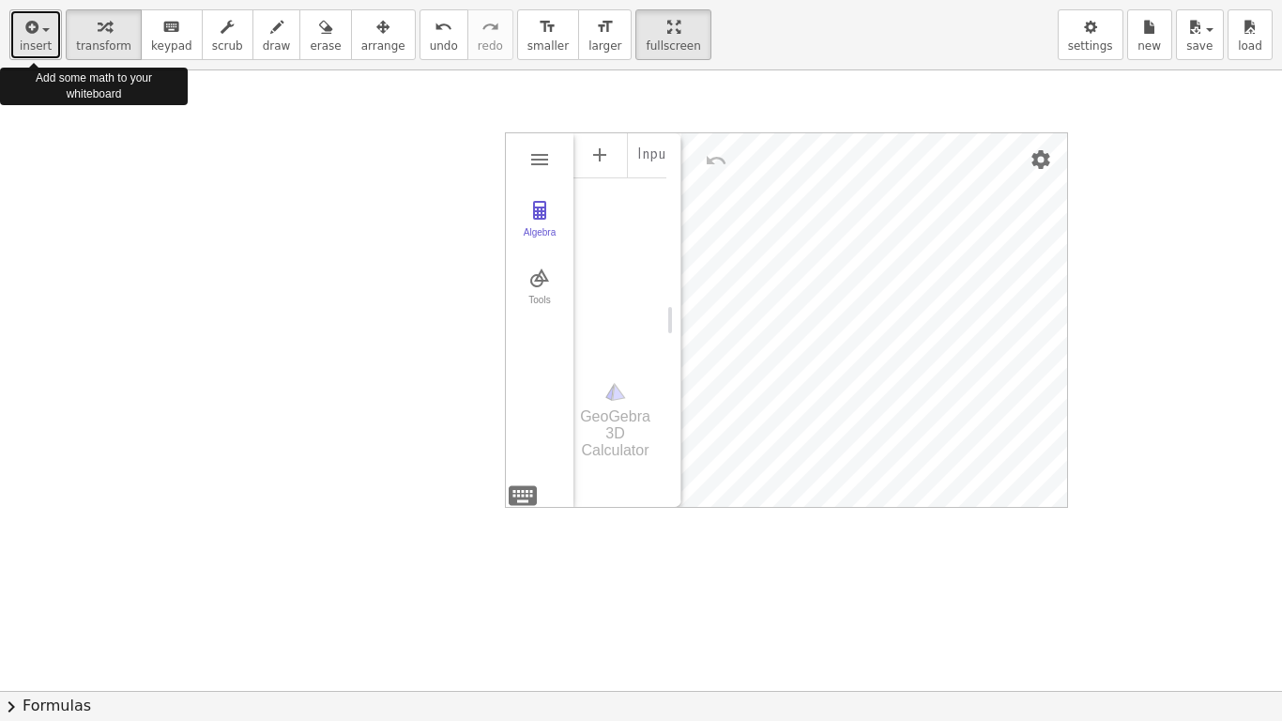
click at [29, 42] on span "insert" at bounding box center [36, 45] width 32 height 13
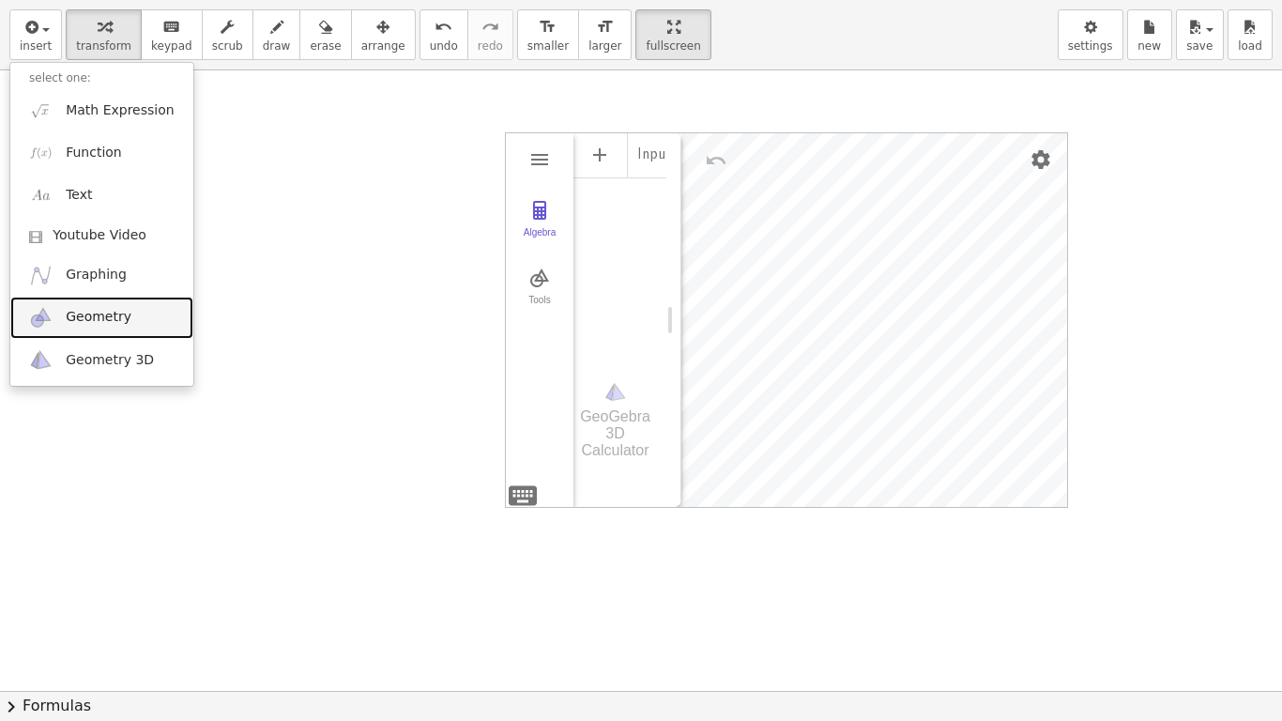
click at [94, 309] on span "Geometry" at bounding box center [99, 317] width 66 height 19
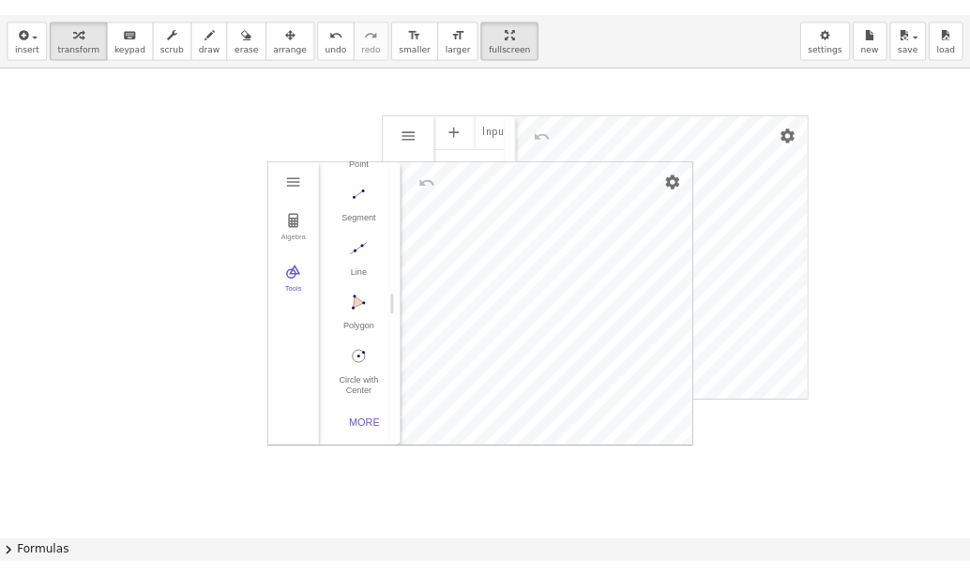
scroll to position [193, 0]
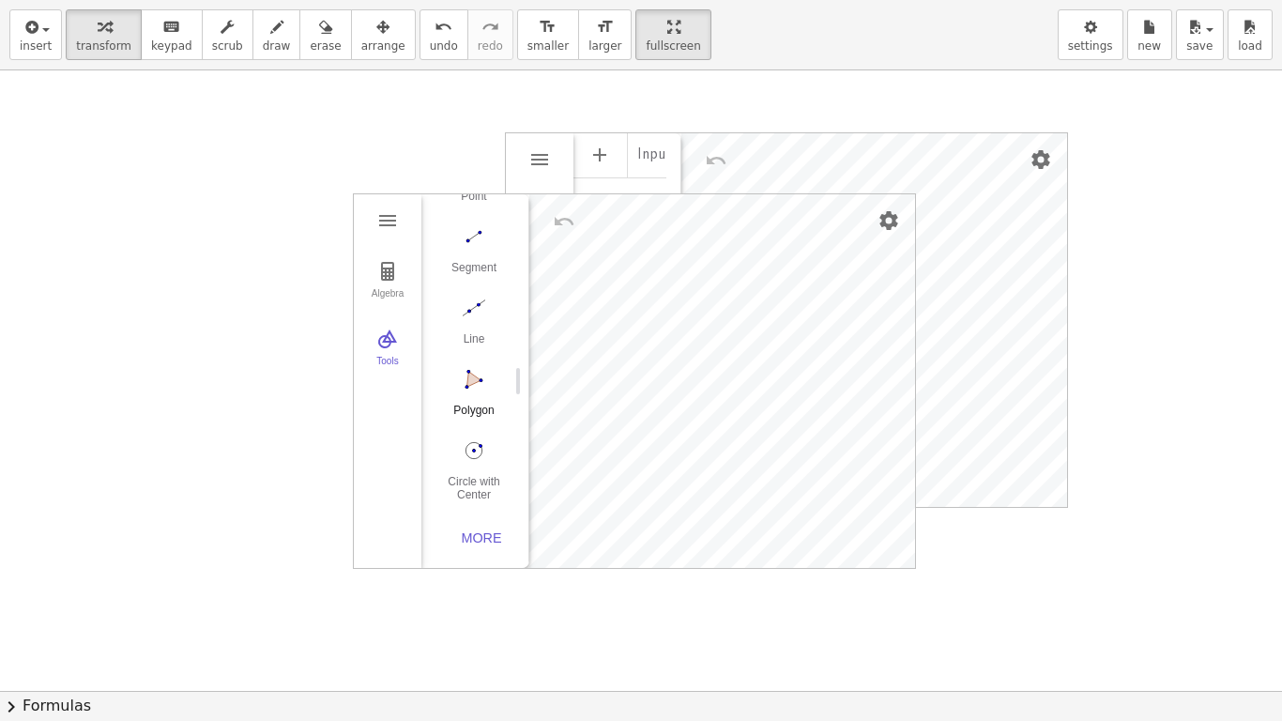
click at [481, 383] on img "Polygon. Select all vertices, then first vertex again" at bounding box center [473, 379] width 75 height 30
click at [484, 530] on img "Move. Drag or select object" at bounding box center [480, 533] width 45 height 45
click at [892, 220] on img "Settings" at bounding box center [888, 220] width 23 height 23
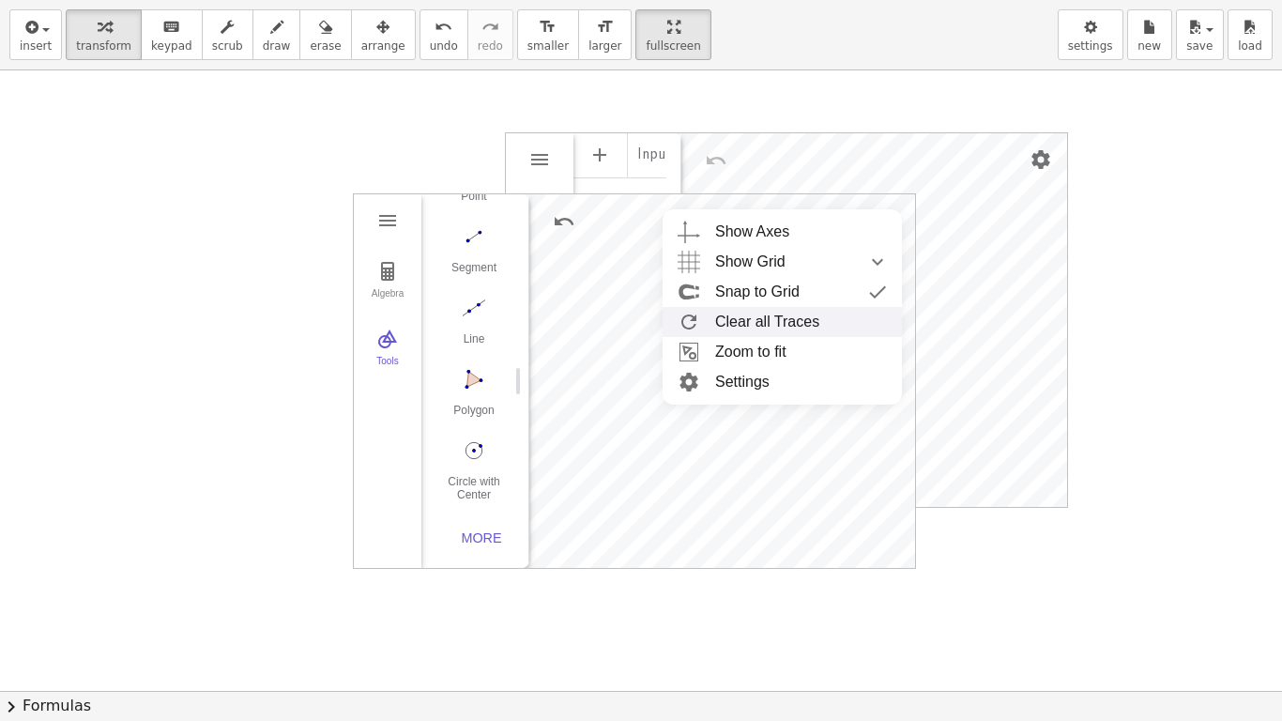
click at [813, 318] on li "Clear all Traces" at bounding box center [781, 322] width 239 height 30
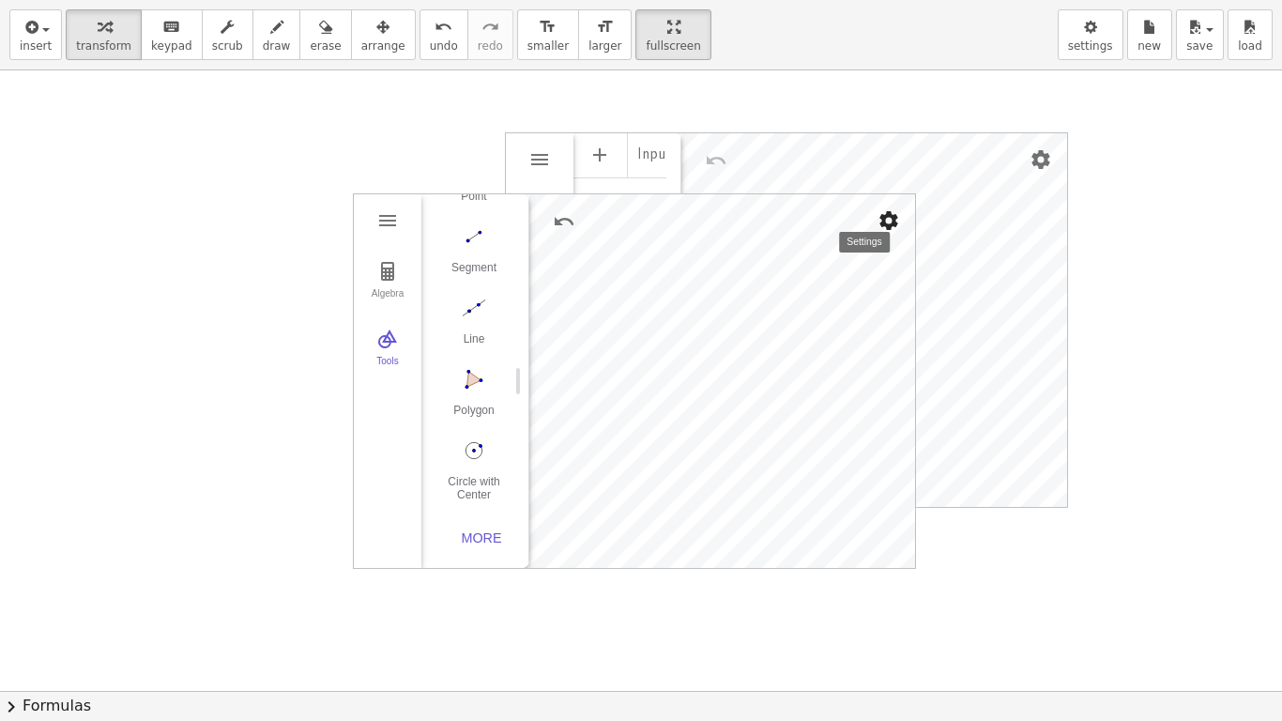
click at [892, 213] on img "Settings" at bounding box center [888, 220] width 23 height 23
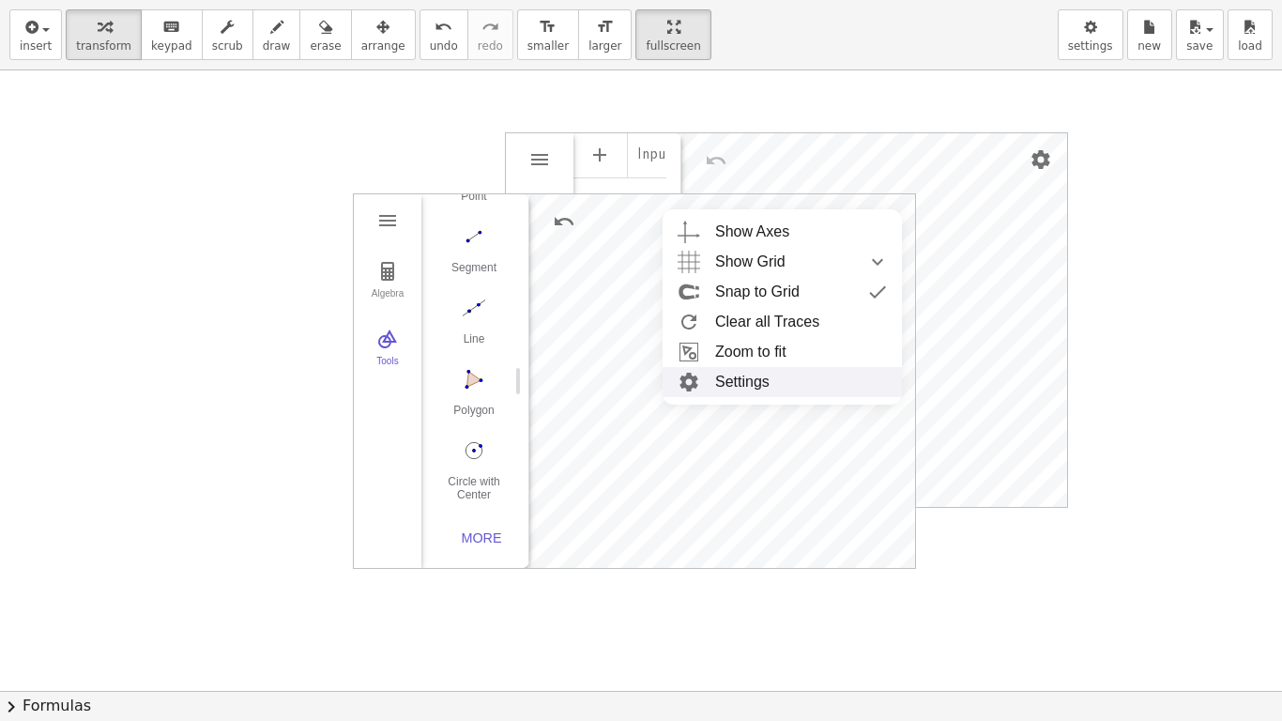
click at [770, 382] on li "Settings" at bounding box center [781, 382] width 239 height 30
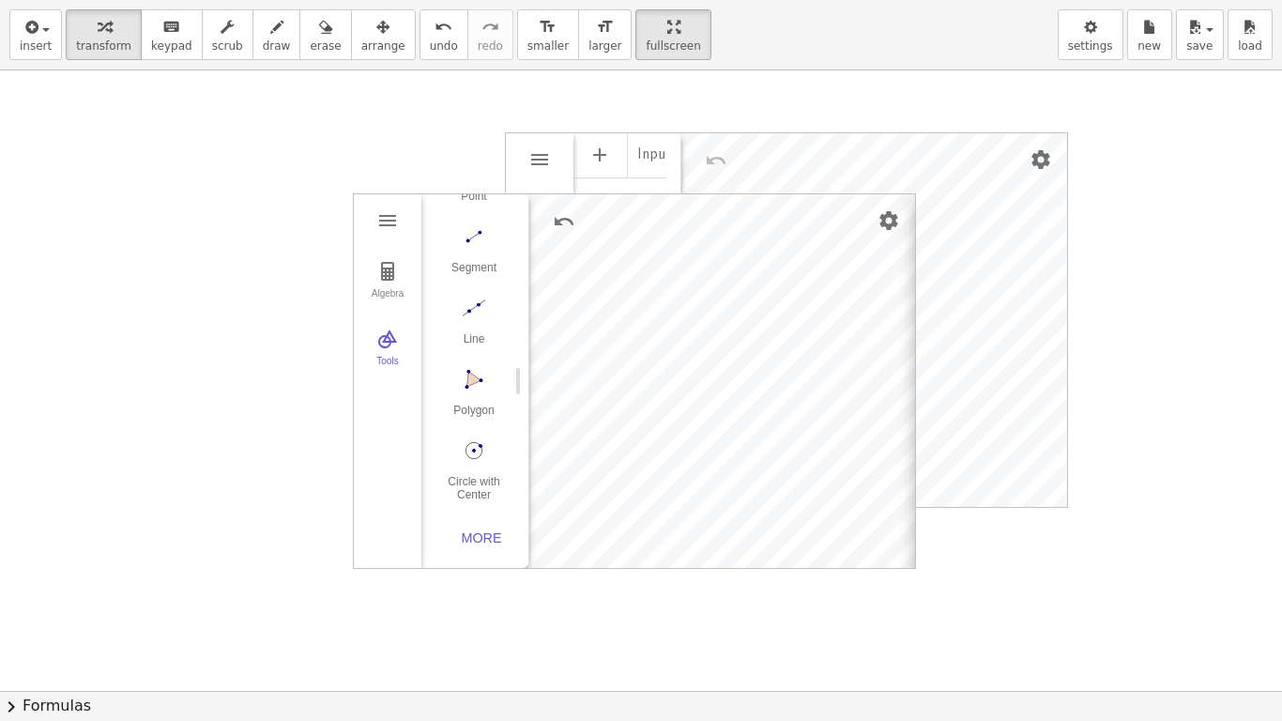
click at [915, 206] on div "Basic xAxis yAxis Grid Dimensions x Min: **** x Max: *** y Min: ***** y Max: **…" at bounding box center [1149, 381] width 469 height 375
click at [281, 307] on div at bounding box center [641, 690] width 1282 height 1240
click at [398, 212] on img "Geometry" at bounding box center [387, 220] width 23 height 23
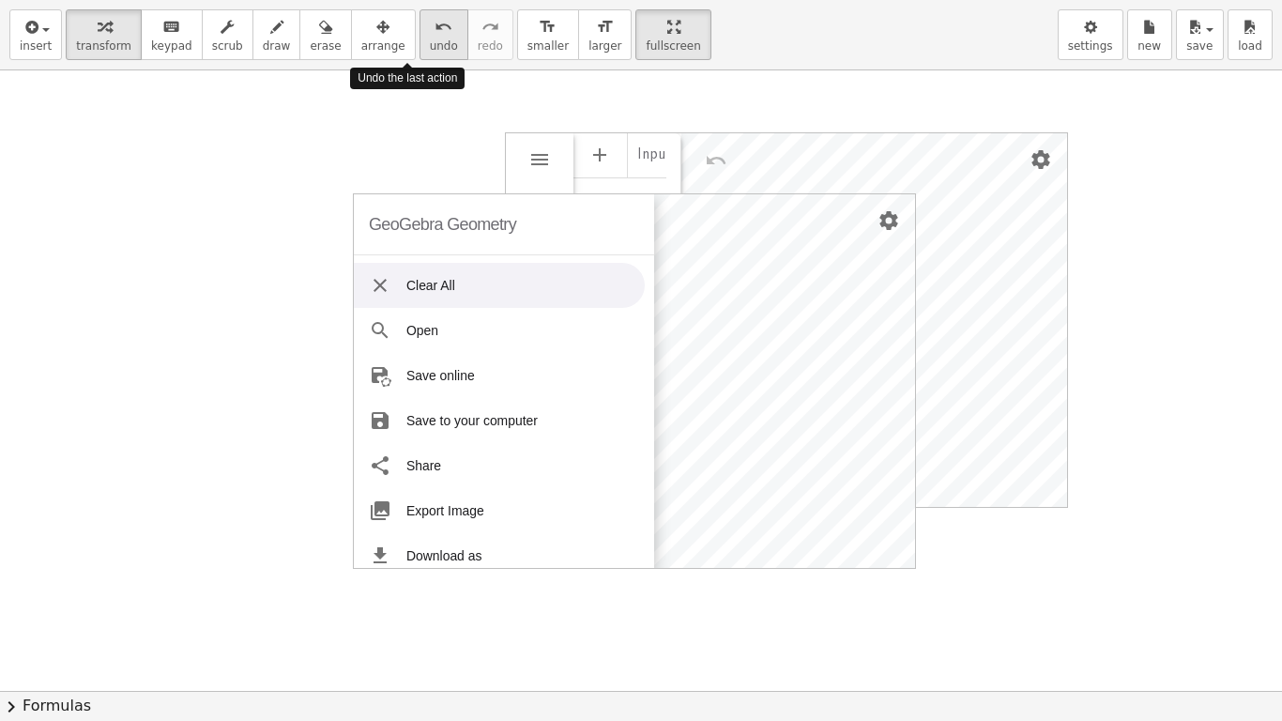
click at [430, 30] on div "undo" at bounding box center [444, 26] width 28 height 23
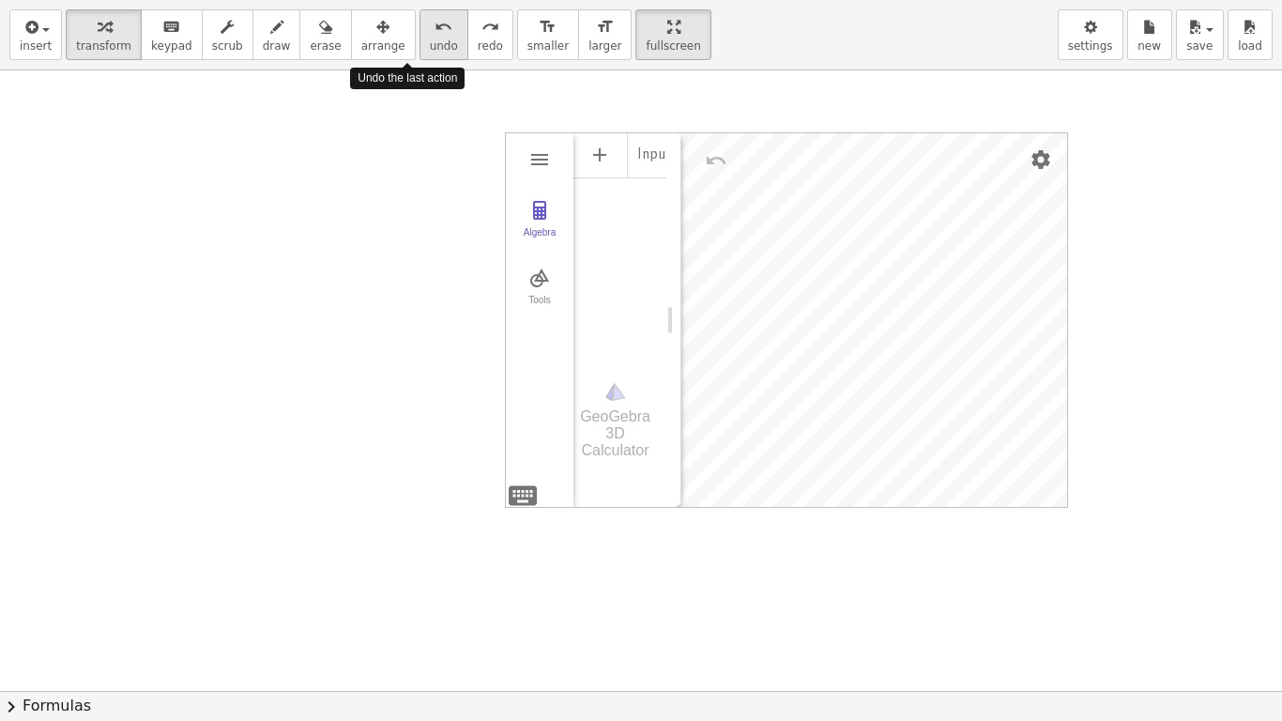
click at [430, 30] on div "undo" at bounding box center [444, 26] width 28 height 23
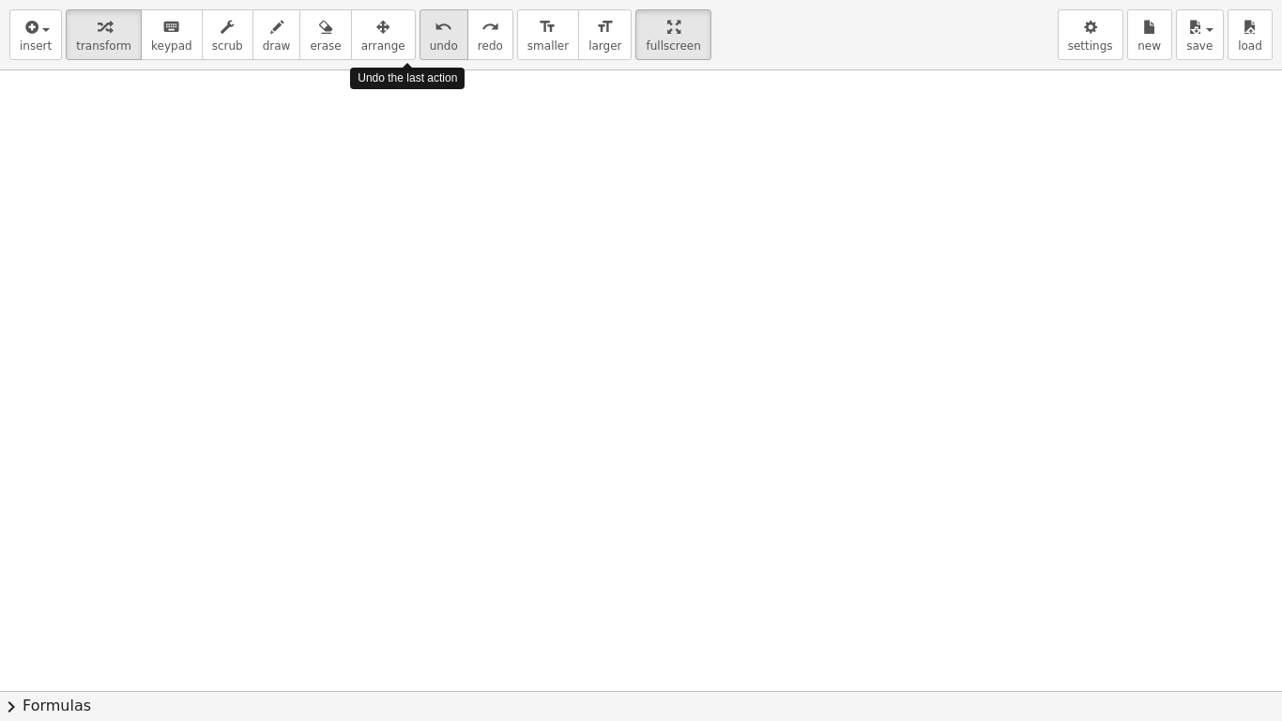
click at [430, 30] on div "undo" at bounding box center [444, 26] width 28 height 23
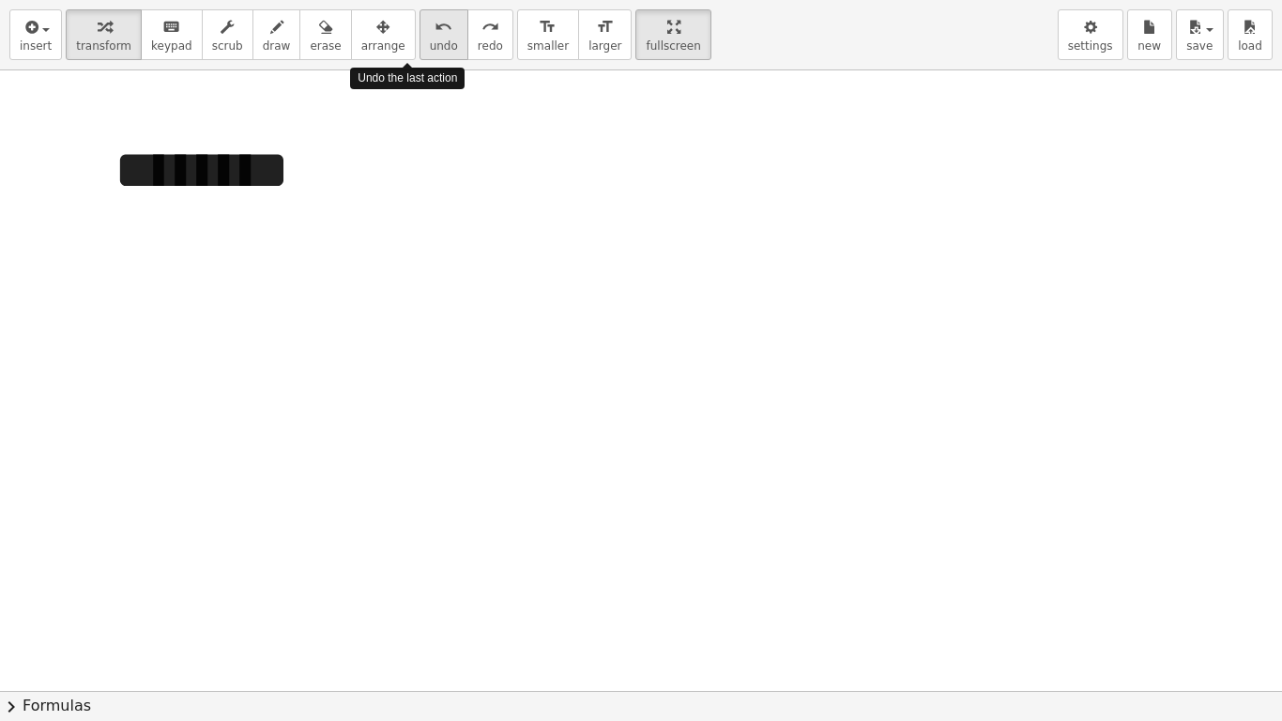
click at [430, 30] on div "undo" at bounding box center [444, 26] width 28 height 23
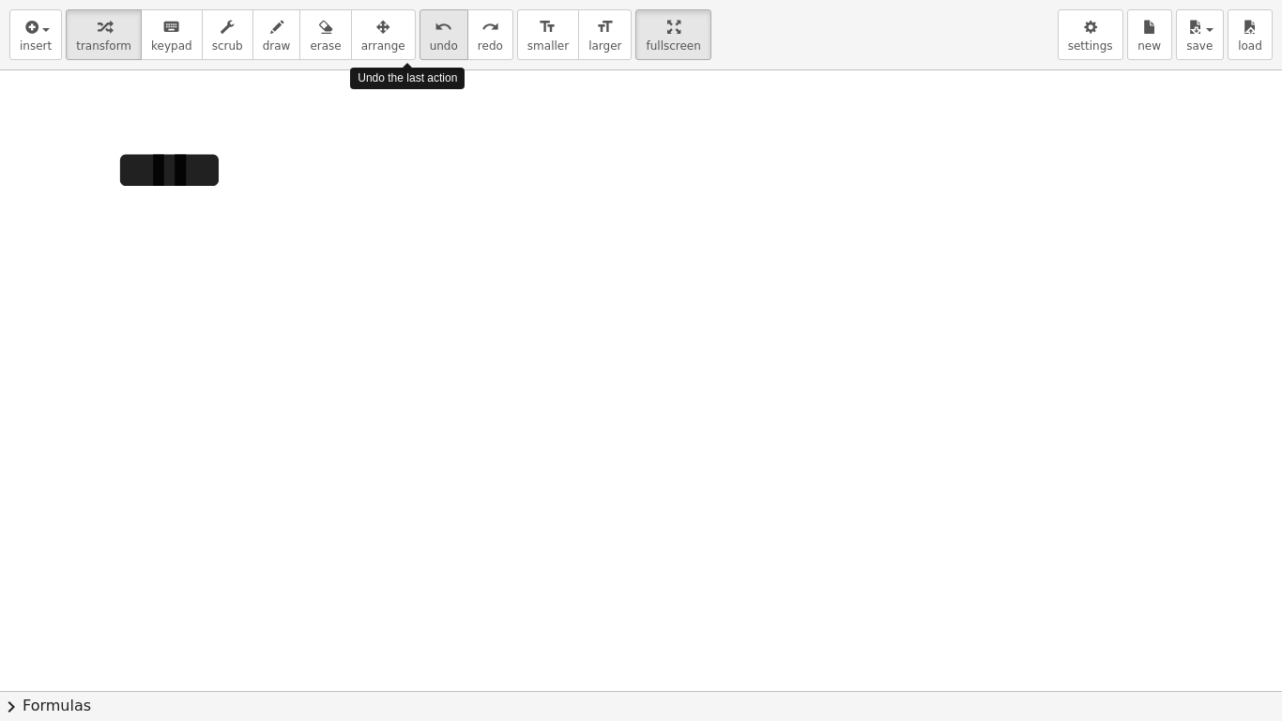
click at [430, 30] on div "undo" at bounding box center [444, 26] width 28 height 23
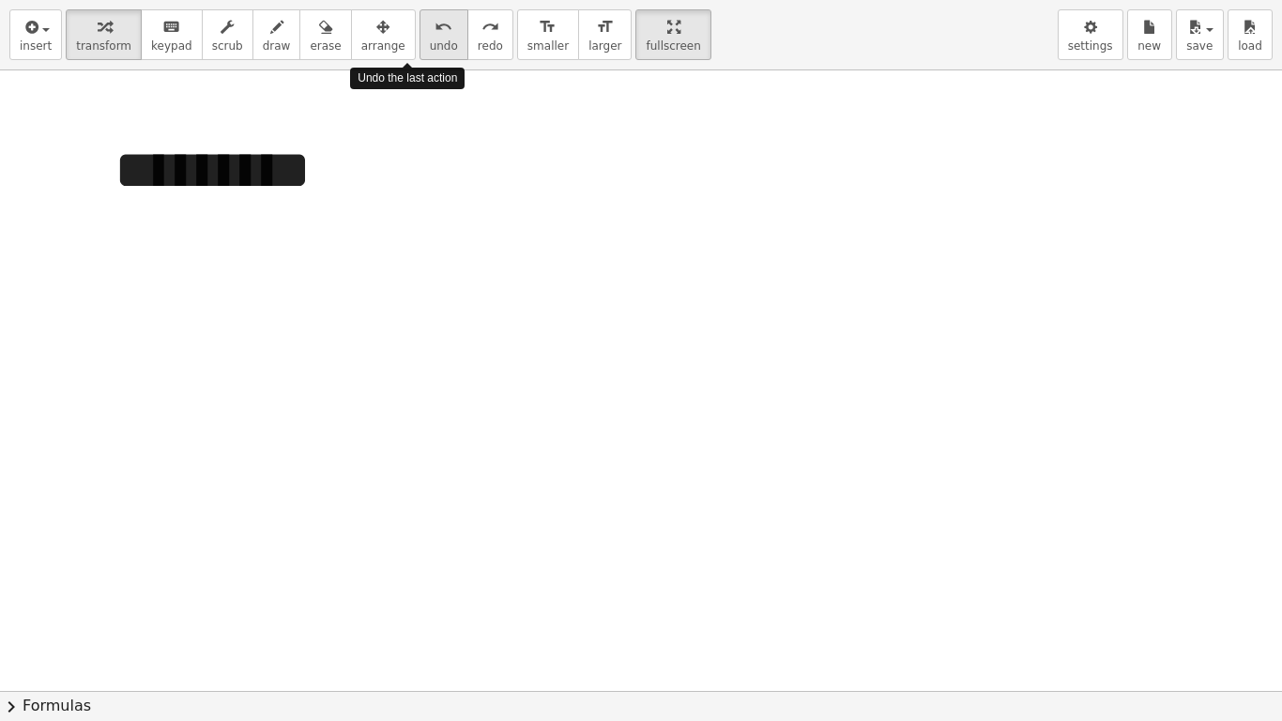
click at [430, 30] on div "undo" at bounding box center [444, 26] width 28 height 23
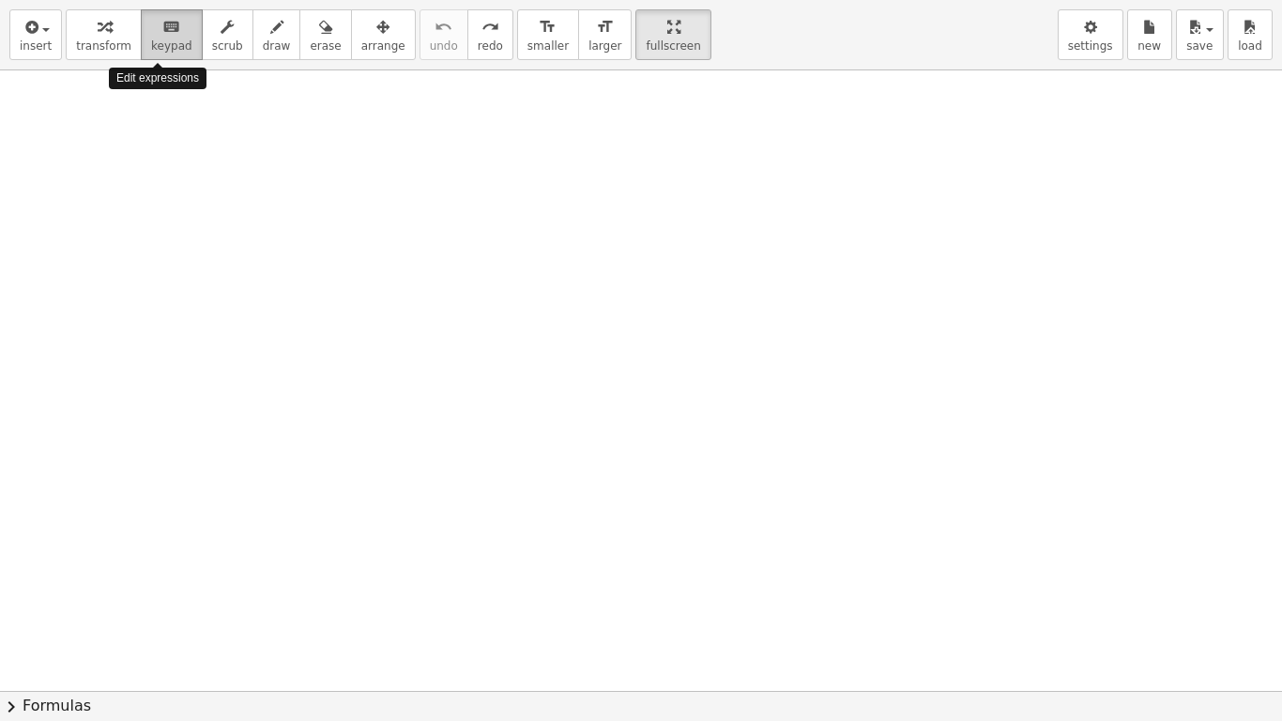
click at [151, 39] on span "keypad" at bounding box center [171, 45] width 41 height 13
click at [394, 230] on div at bounding box center [641, 690] width 1282 height 1240
click at [407, 301] on div at bounding box center [641, 690] width 1282 height 1240
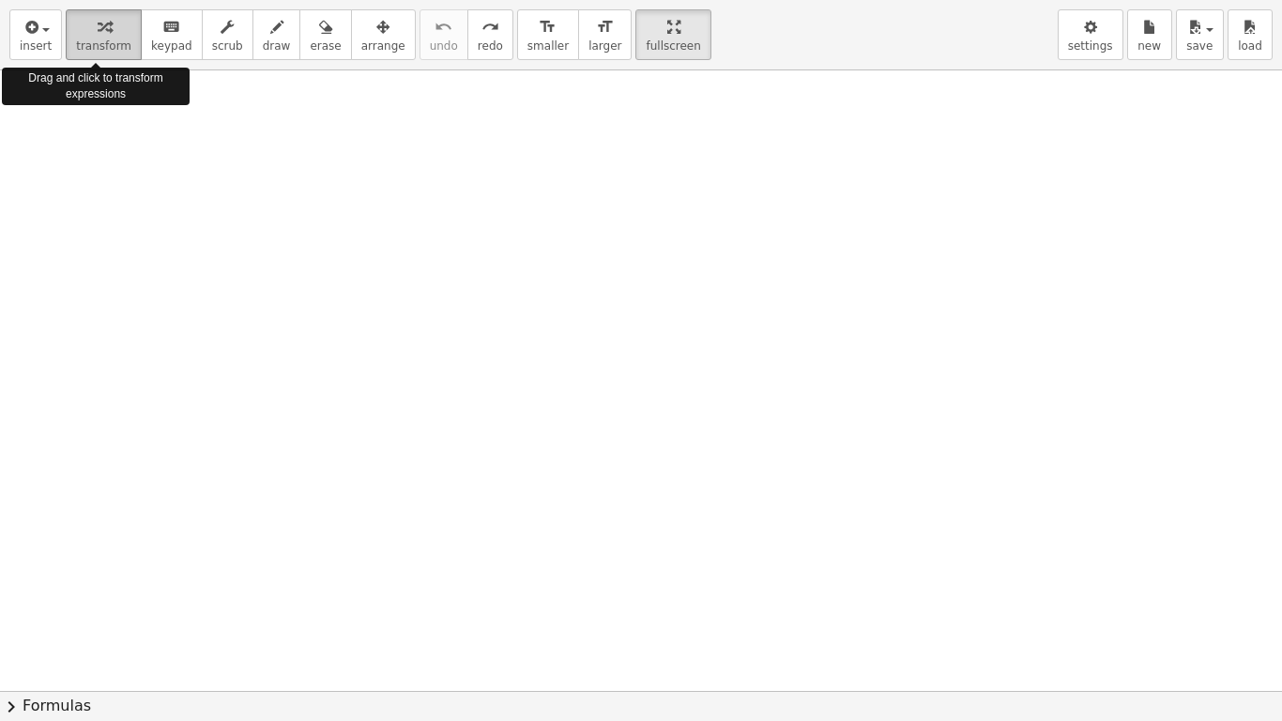
click at [99, 29] on icon "button" at bounding box center [104, 27] width 13 height 23
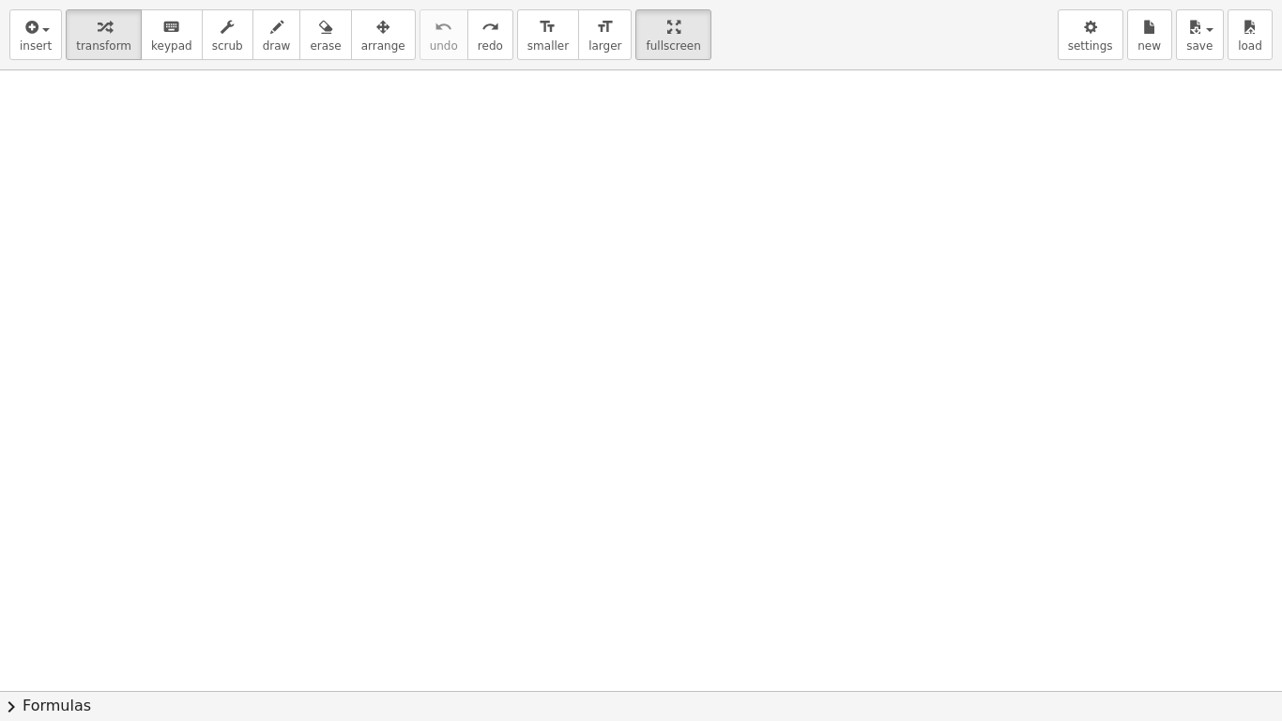
click at [321, 207] on div at bounding box center [641, 690] width 1282 height 1240
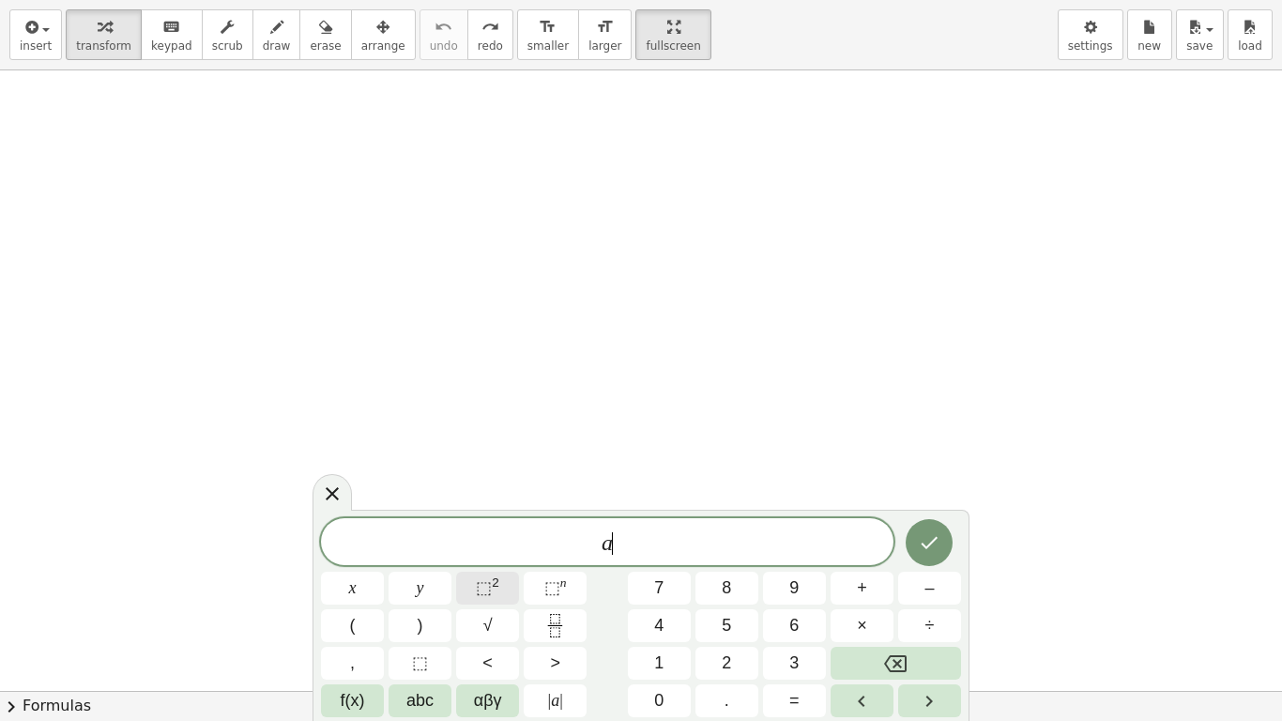
click at [484, 574] on span "⬚" at bounding box center [484, 587] width 16 height 19
click at [680, 574] on div "a 2 ​ x y ⬚ 2 ⬚ n 7 8 9 + – ( ) √ 4 5 6 × ÷ , ⬚ < > 1 2 3 f(x) abc αβγ | a | 0 …" at bounding box center [641, 613] width 640 height 205
click at [856, 574] on button "+" at bounding box center [861, 587] width 63 height 33
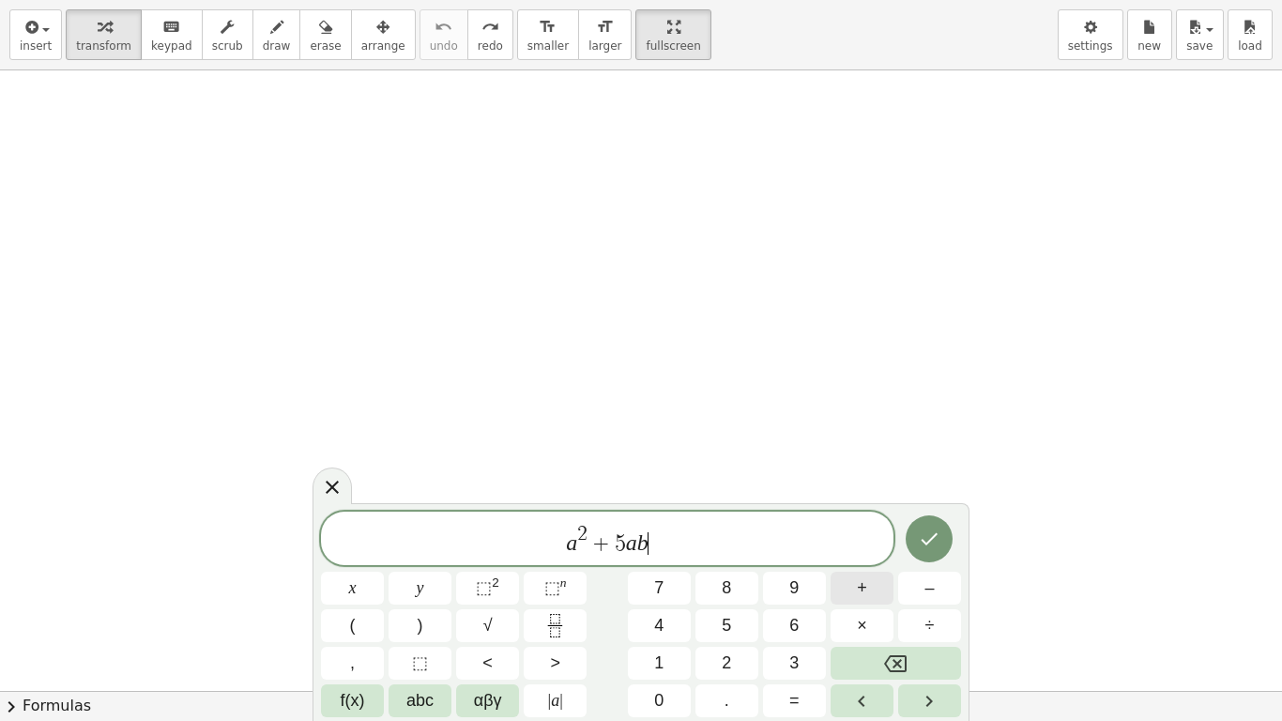
click at [856, 574] on button "+" at bounding box center [861, 587] width 63 height 33
click at [923, 574] on button "÷" at bounding box center [929, 625] width 63 height 33
click at [558, 574] on icon "Fraction" at bounding box center [554, 625] width 23 height 23
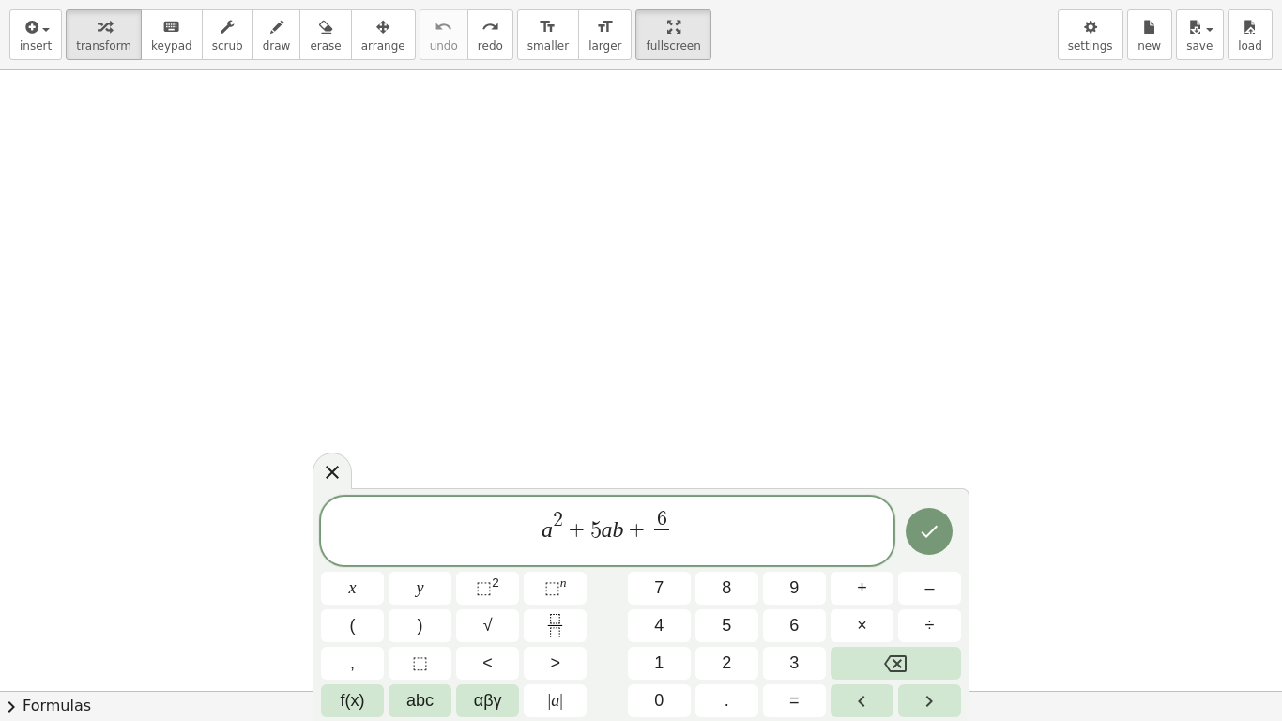
click at [670, 524] on span "6 ​ ​" at bounding box center [661, 532] width 23 height 46
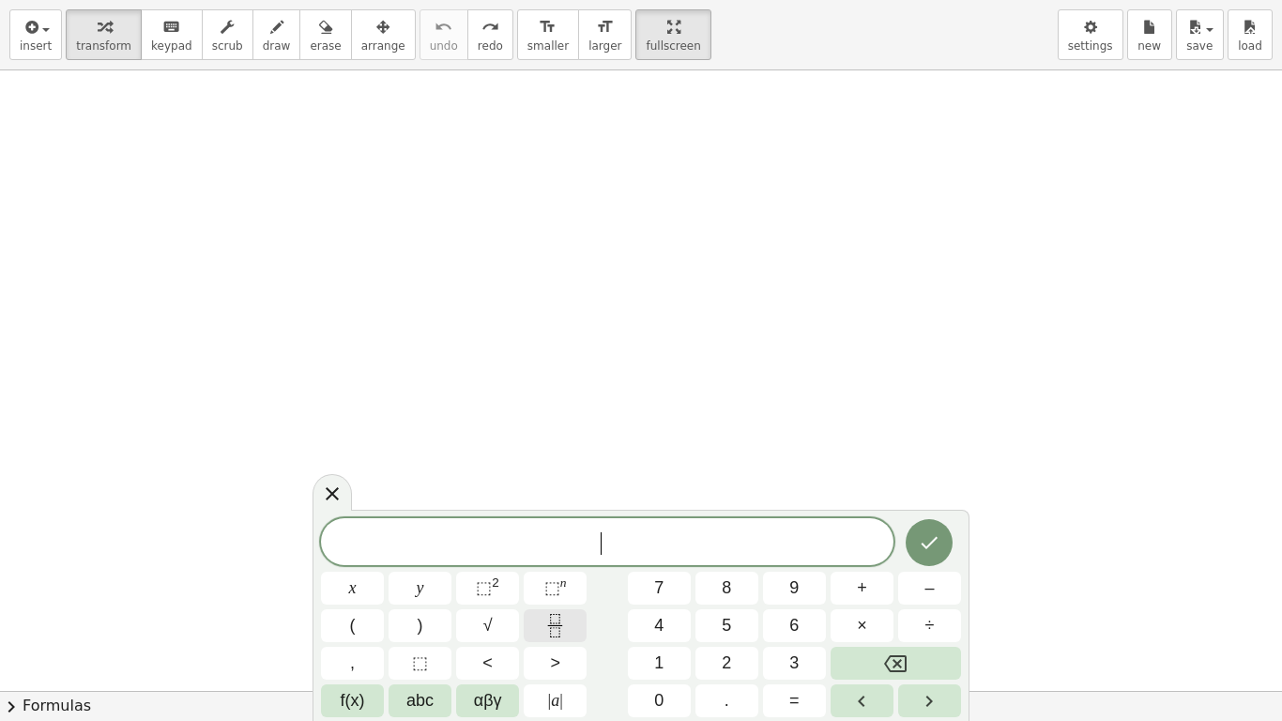
click at [552, 574] on icon "Fraction" at bounding box center [554, 625] width 23 height 23
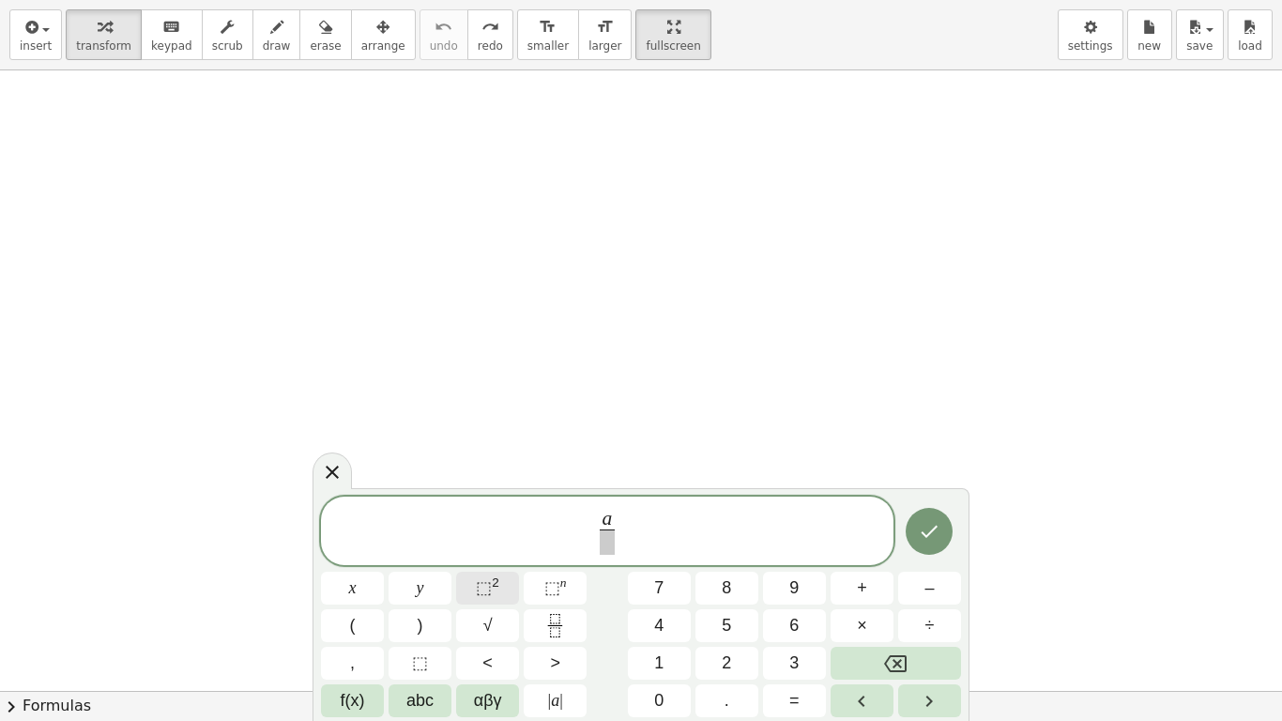
click at [479, 574] on span "⬚" at bounding box center [484, 587] width 16 height 19
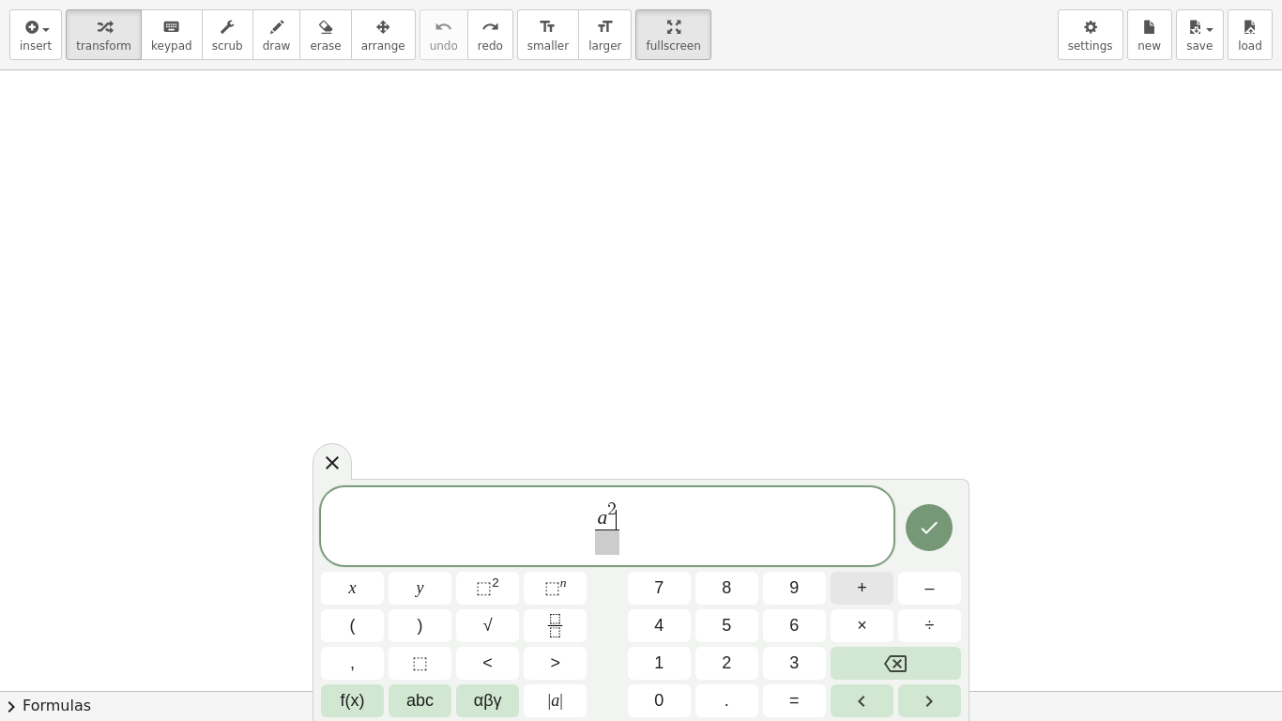
click at [851, 574] on button "+" at bounding box center [861, 587] width 63 height 33
click at [602, 540] on span "​" at bounding box center [607, 541] width 113 height 25
click at [482, 574] on span "⬚" at bounding box center [484, 587] width 16 height 19
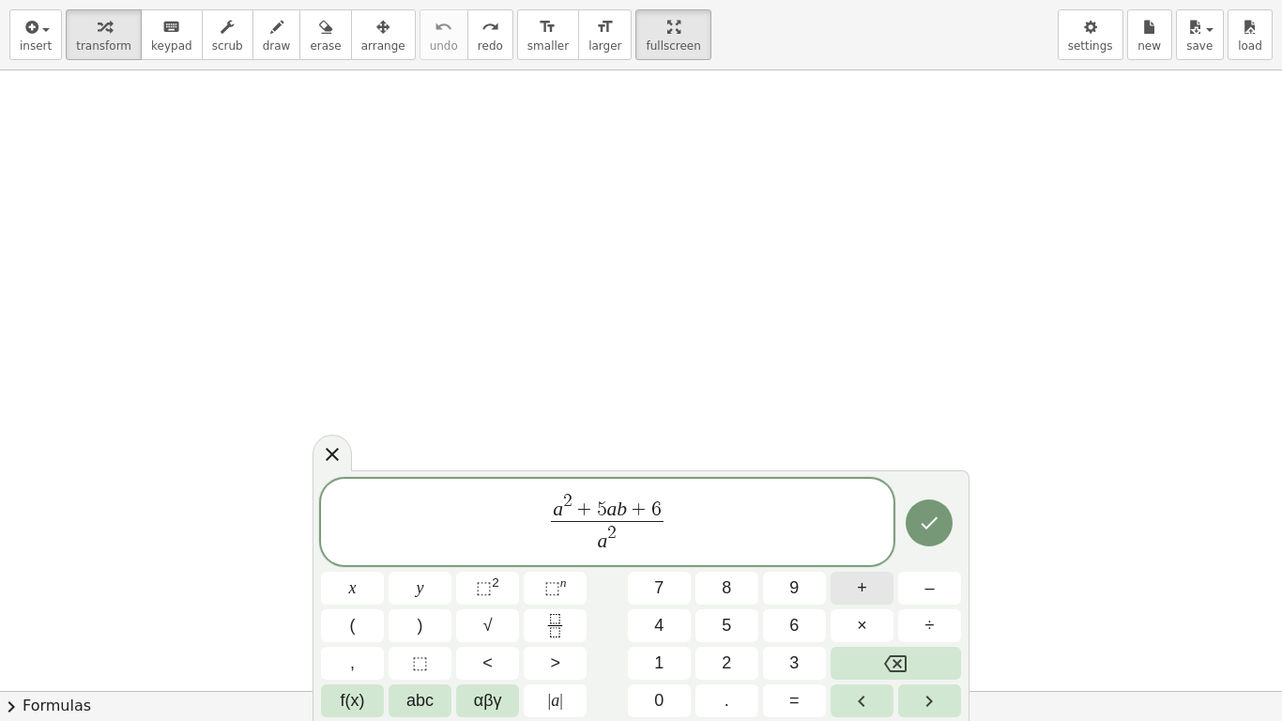
click at [876, 574] on button "+" at bounding box center [861, 587] width 63 height 33
click at [861, 574] on span "+" at bounding box center [862, 587] width 10 height 25
click at [628, 509] on span "+" at bounding box center [639, 510] width 24 height 21
click at [925, 529] on icon "Done" at bounding box center [929, 522] width 23 height 23
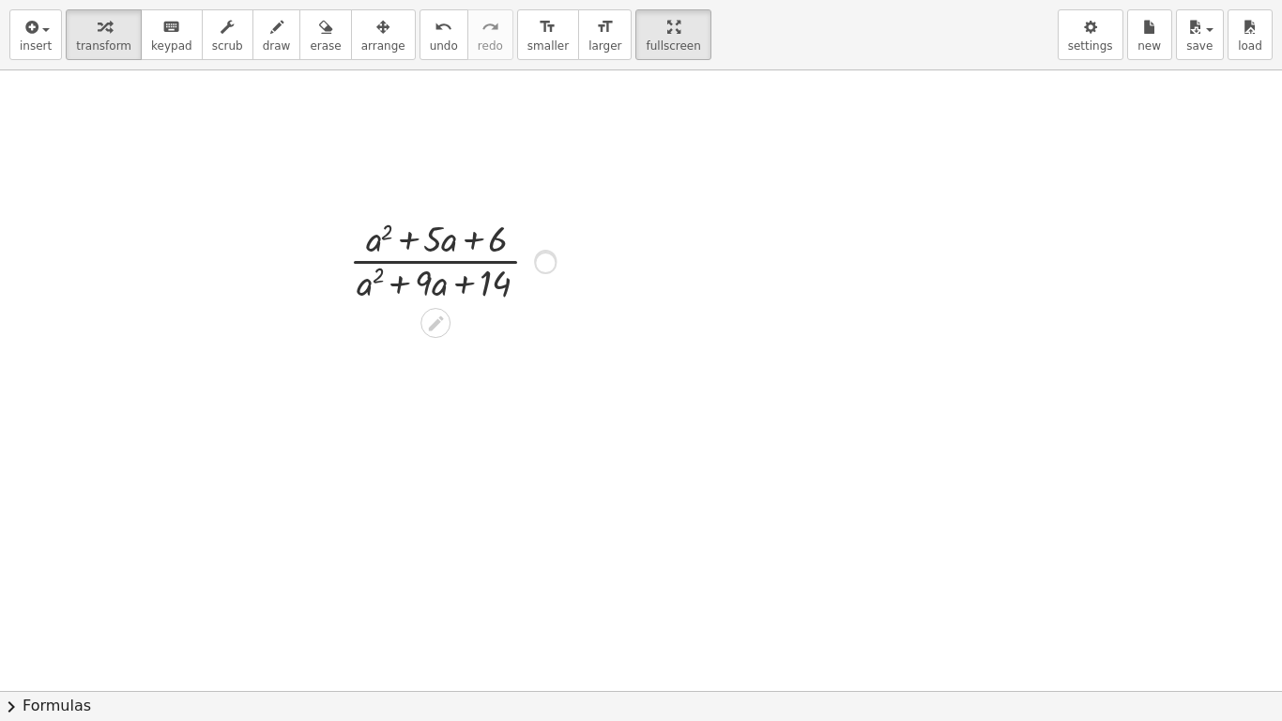
click at [546, 251] on div at bounding box center [545, 261] width 21 height 21
drag, startPoint x: 438, startPoint y: 316, endPoint x: 476, endPoint y: 360, distance: 57.9
click at [465, 360] on div "· ( + a 2 + · 5 · a + 6 ) · ( + a 2 + · 9 · a + 14 )" at bounding box center [641, 690] width 1282 height 1240
click at [458, 241] on div at bounding box center [452, 259] width 224 height 94
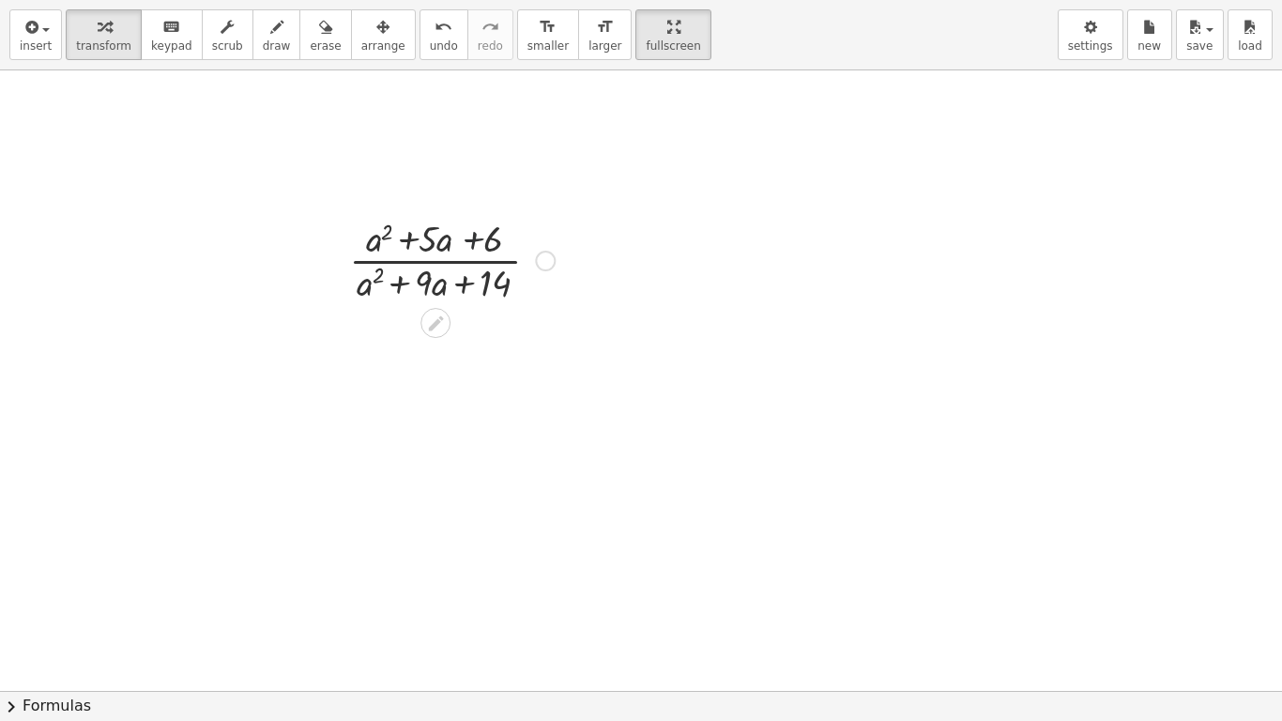
click at [458, 241] on div at bounding box center [452, 259] width 224 height 94
click at [458, 236] on div at bounding box center [452, 259] width 224 height 94
click at [546, 256] on div at bounding box center [545, 261] width 21 height 21
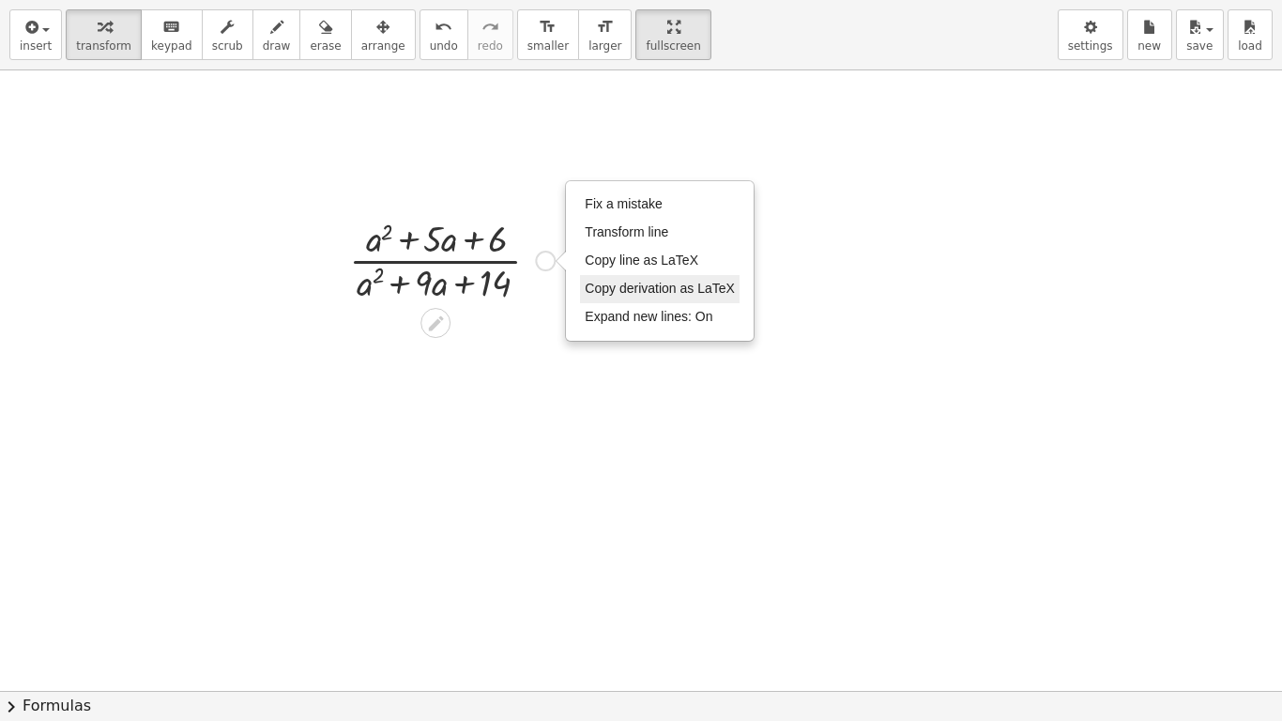
click at [608, 288] on span "Copy derivation as LaTeX" at bounding box center [660, 288] width 150 height 15
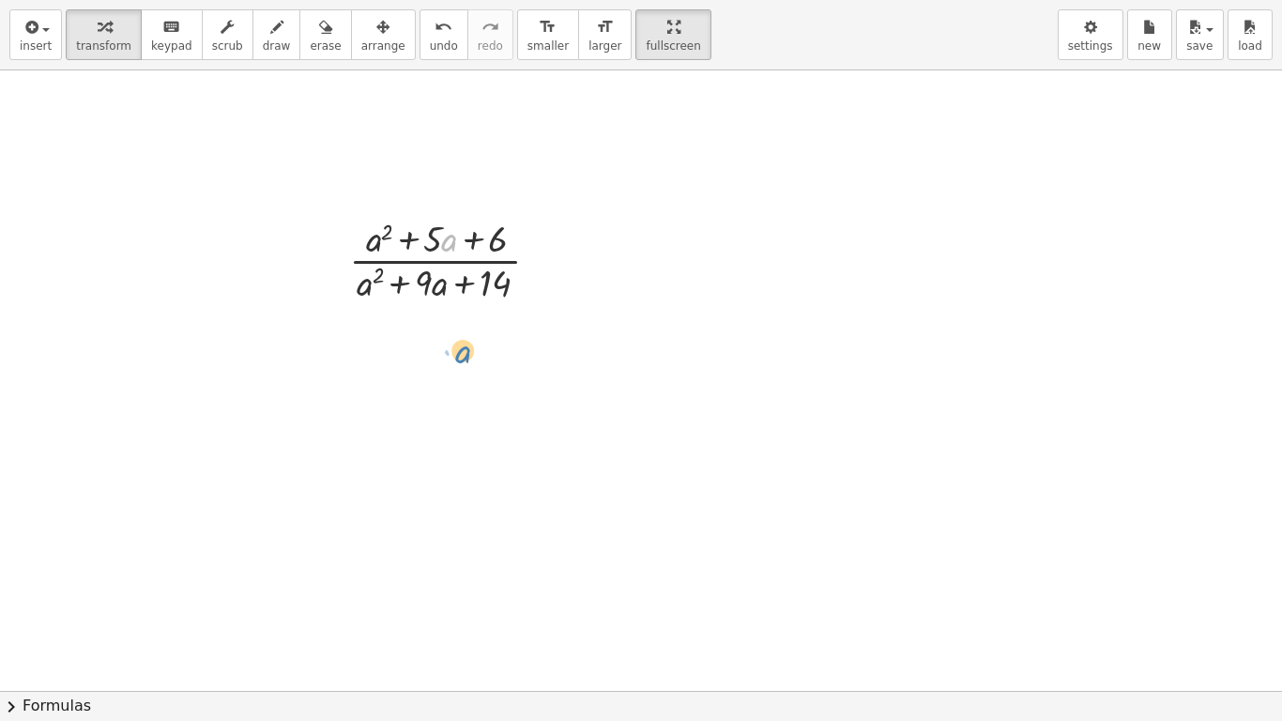
drag, startPoint x: 443, startPoint y: 243, endPoint x: 457, endPoint y: 355, distance: 112.5
click at [552, 260] on div "Copied done" at bounding box center [545, 261] width 21 height 21
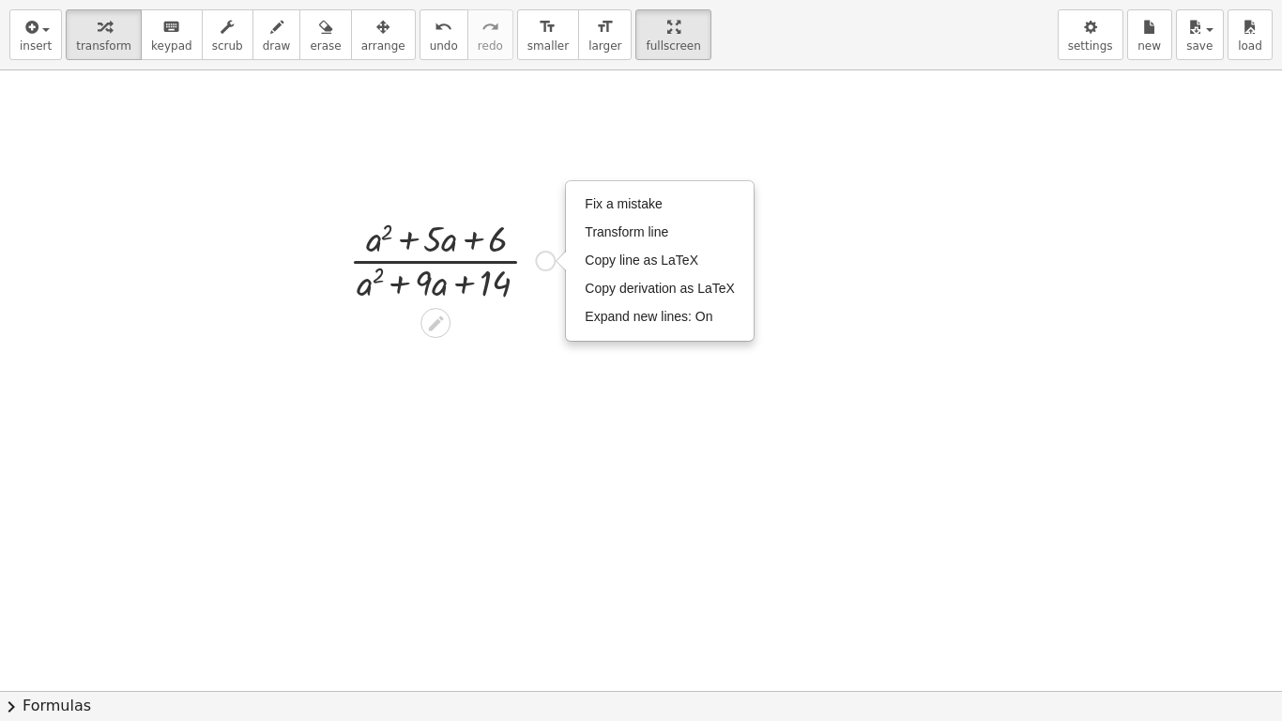
click at [527, 268] on div at bounding box center [452, 259] width 224 height 94
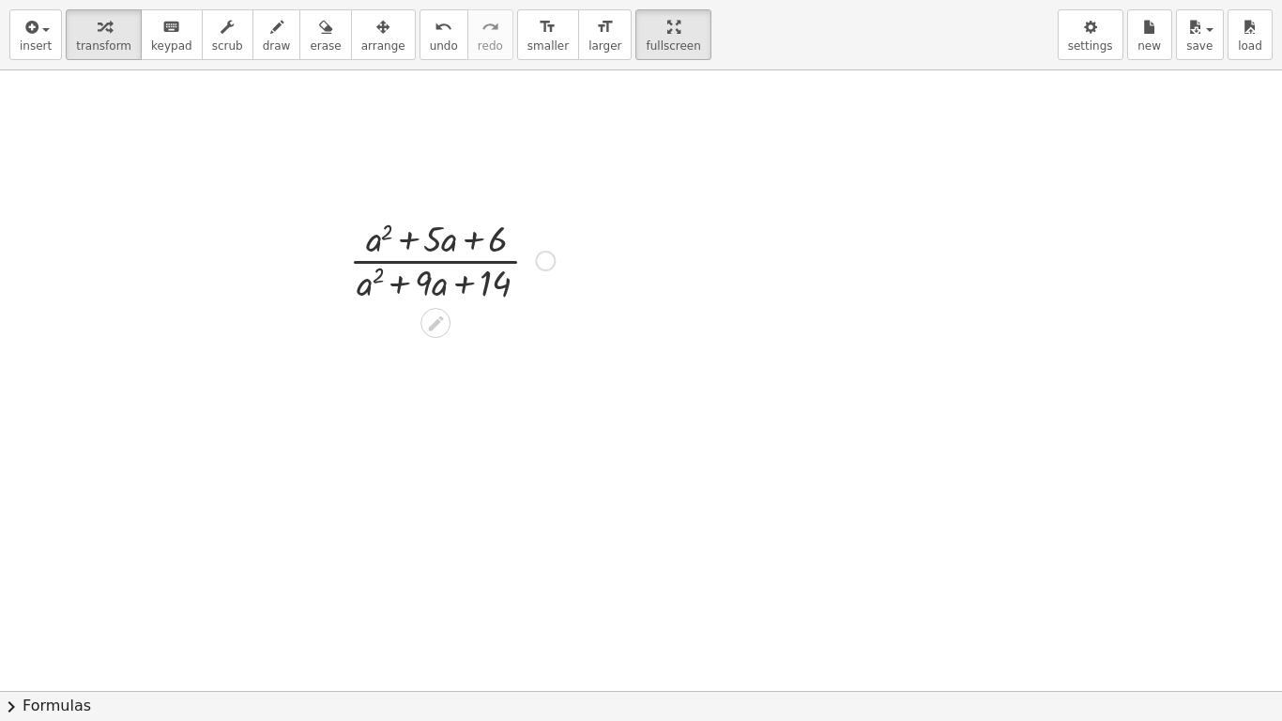
click at [448, 233] on div at bounding box center [452, 259] width 224 height 94
click at [547, 259] on div "Fix a mistake Transform line Copy line as LaTeX Copy derivation as LaTeX Expand…" at bounding box center [545, 261] width 21 height 21
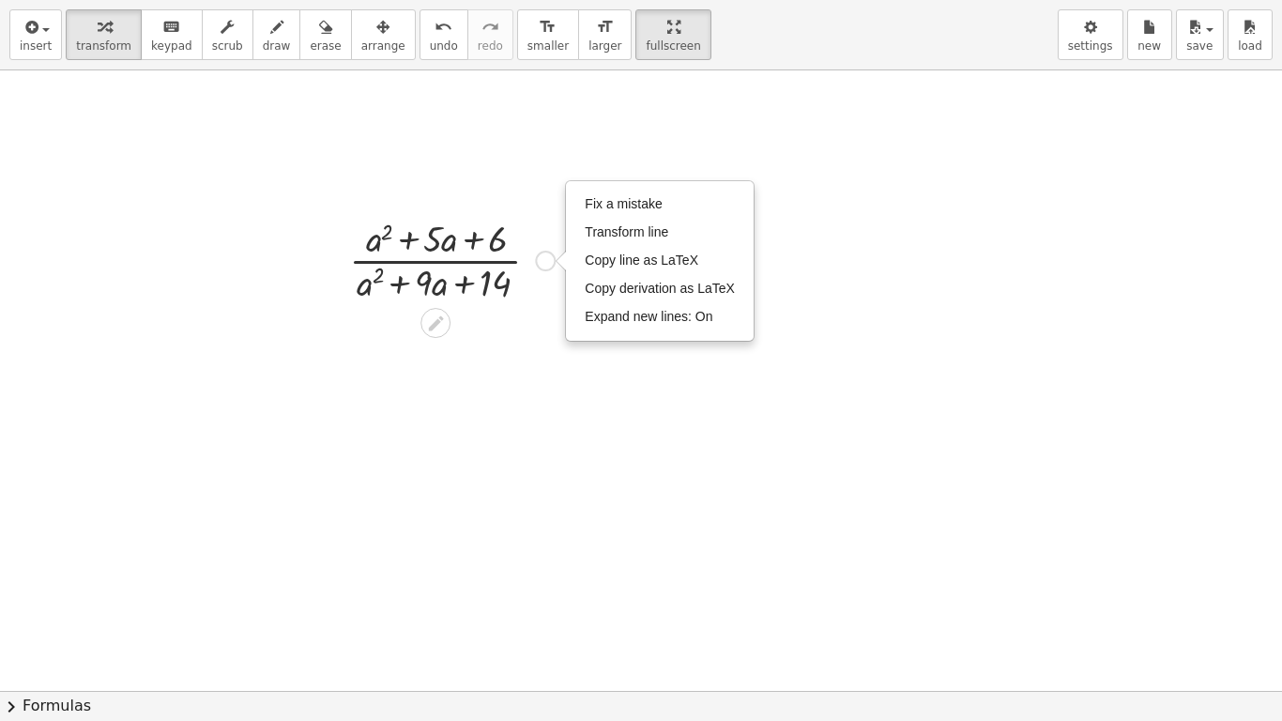
click at [441, 328] on icon at bounding box center [436, 323] width 20 height 20
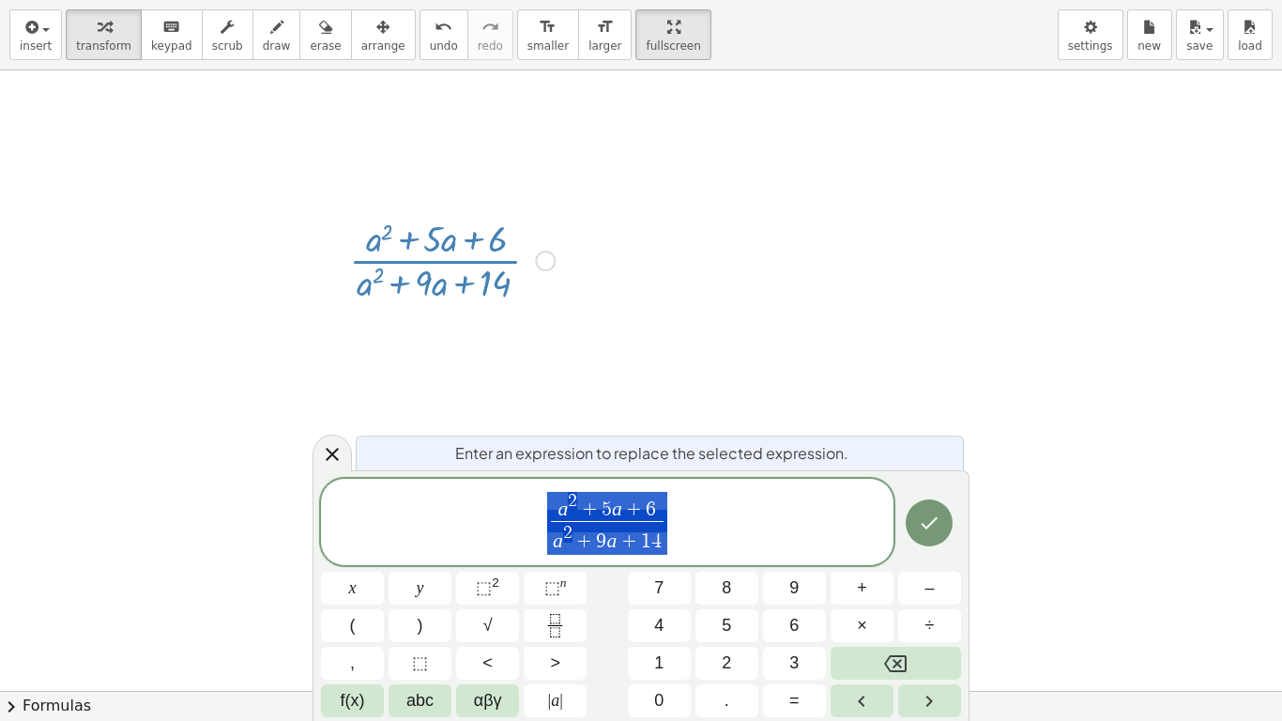
click at [719, 272] on div at bounding box center [641, 690] width 1282 height 1240
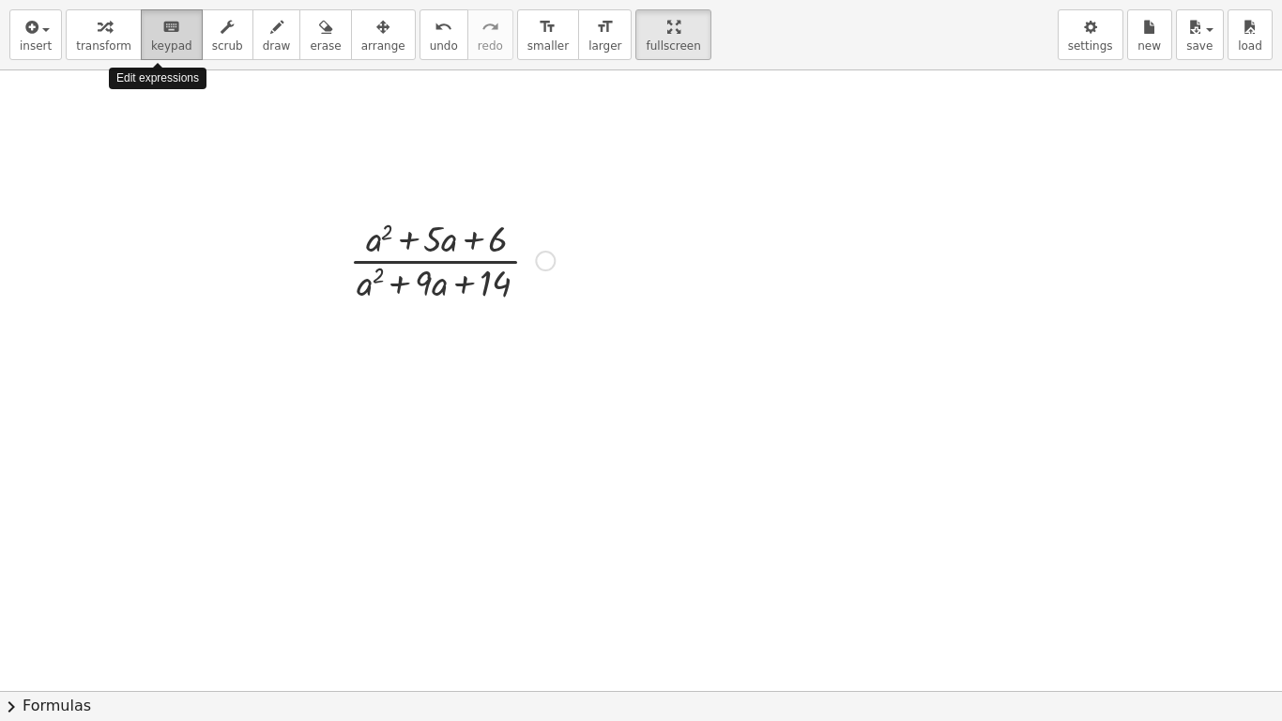
click at [159, 38] on button "keyboard keypad" at bounding box center [172, 34] width 62 height 51
click at [456, 233] on div at bounding box center [423, 239] width 65 height 41
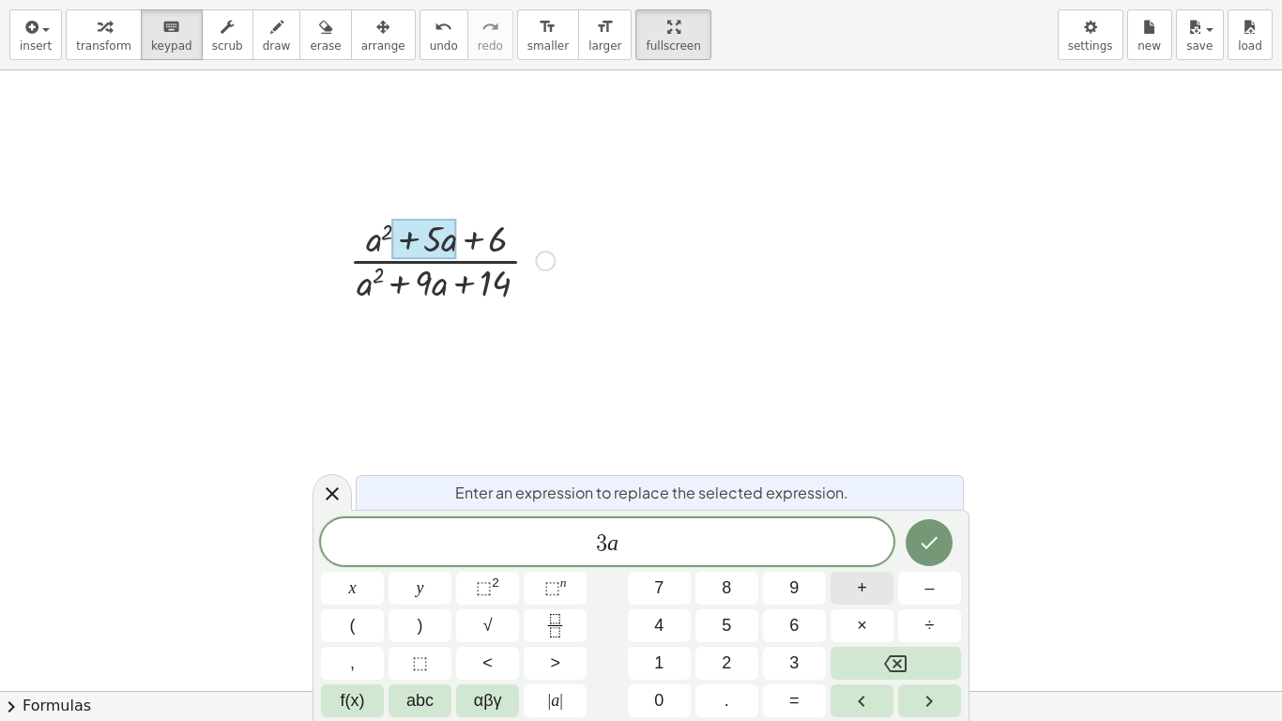
click at [874, 574] on button "+" at bounding box center [861, 587] width 63 height 33
click at [935, 541] on icon "Done" at bounding box center [929, 542] width 23 height 23
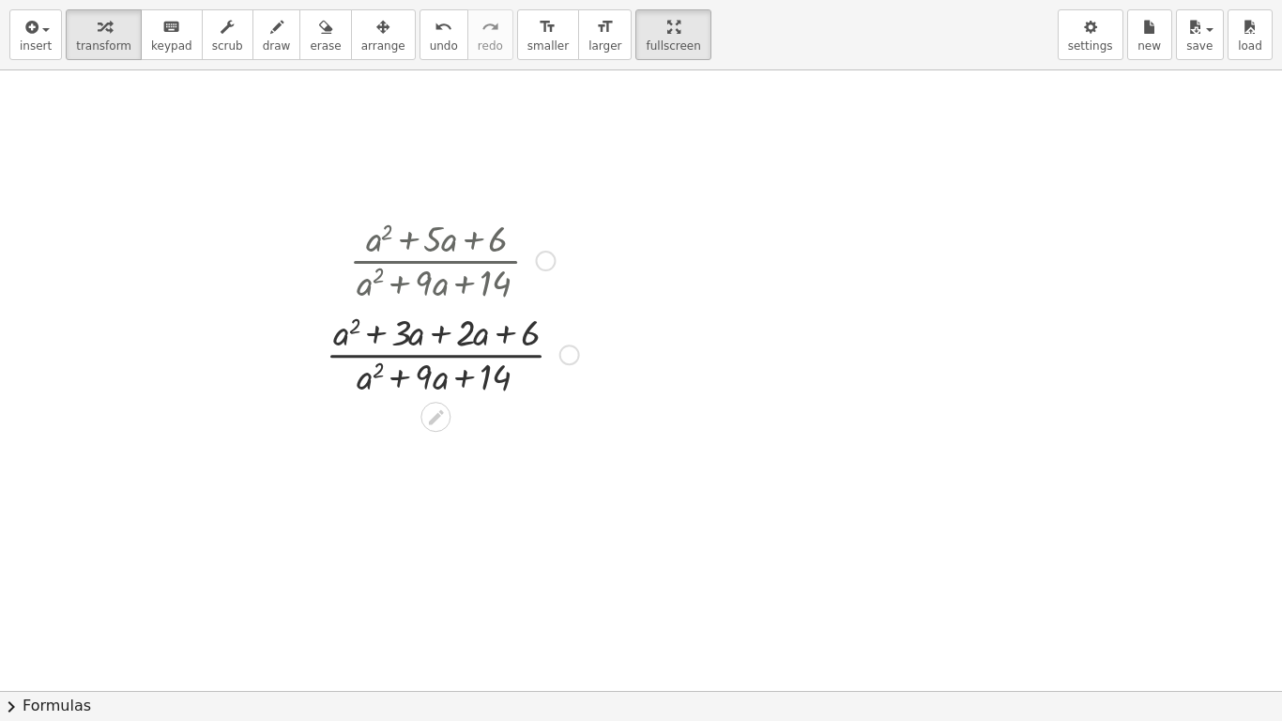
click at [442, 369] on div at bounding box center [452, 353] width 272 height 94
click at [151, 44] on span "keypad" at bounding box center [171, 45] width 41 height 13
click at [438, 372] on div at bounding box center [415, 377] width 65 height 41
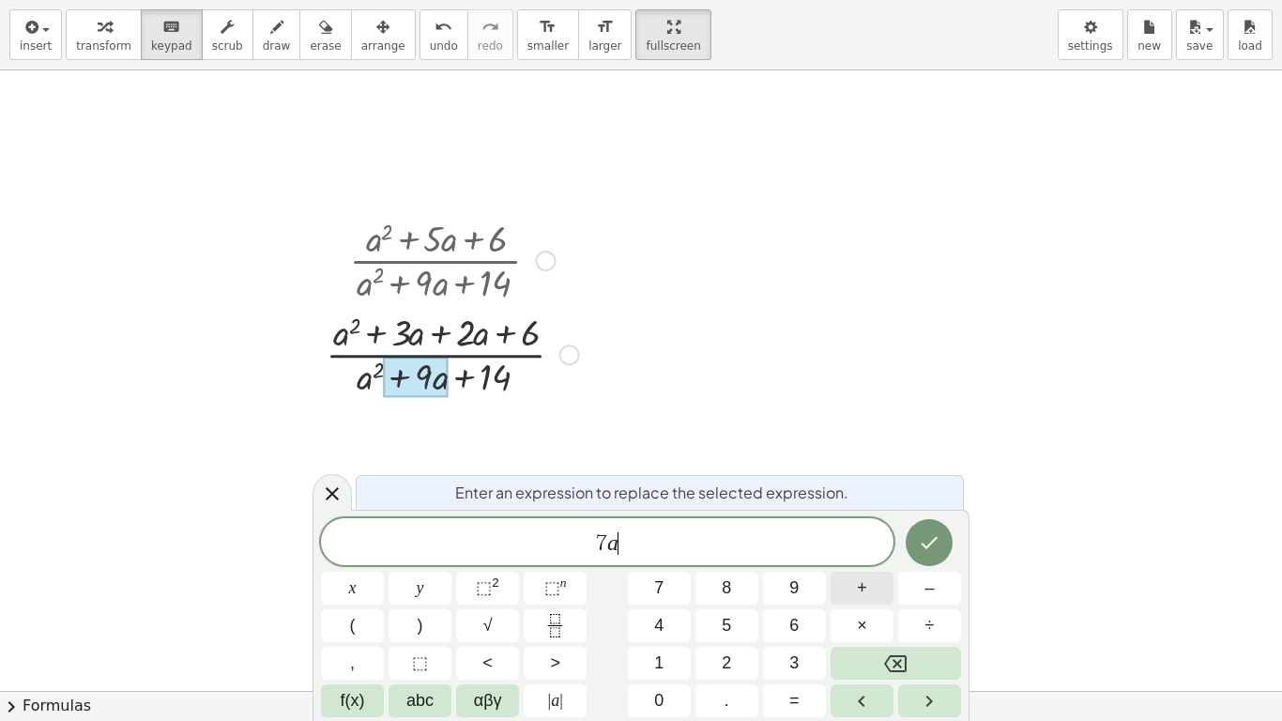
click at [866, 574] on span "+" at bounding box center [862, 587] width 10 height 25
click at [935, 543] on icon "Done" at bounding box center [929, 542] width 23 height 23
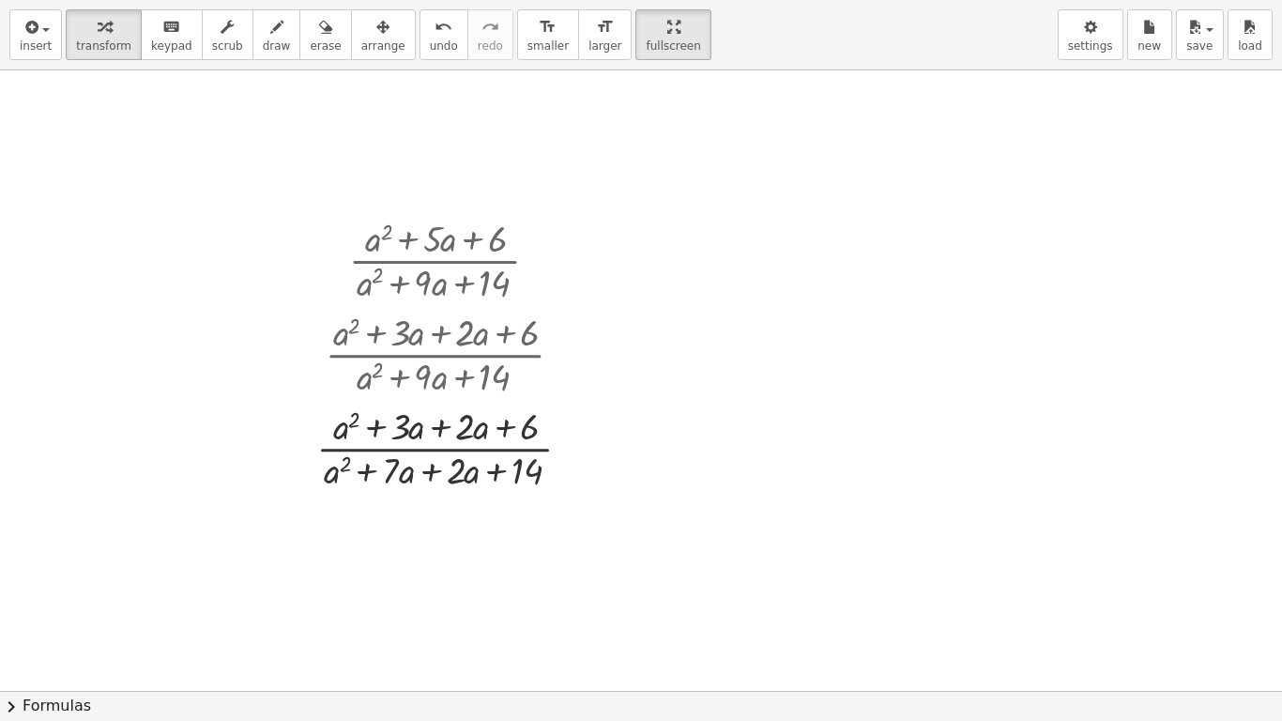
click at [183, 175] on div at bounding box center [641, 690] width 1282 height 1240
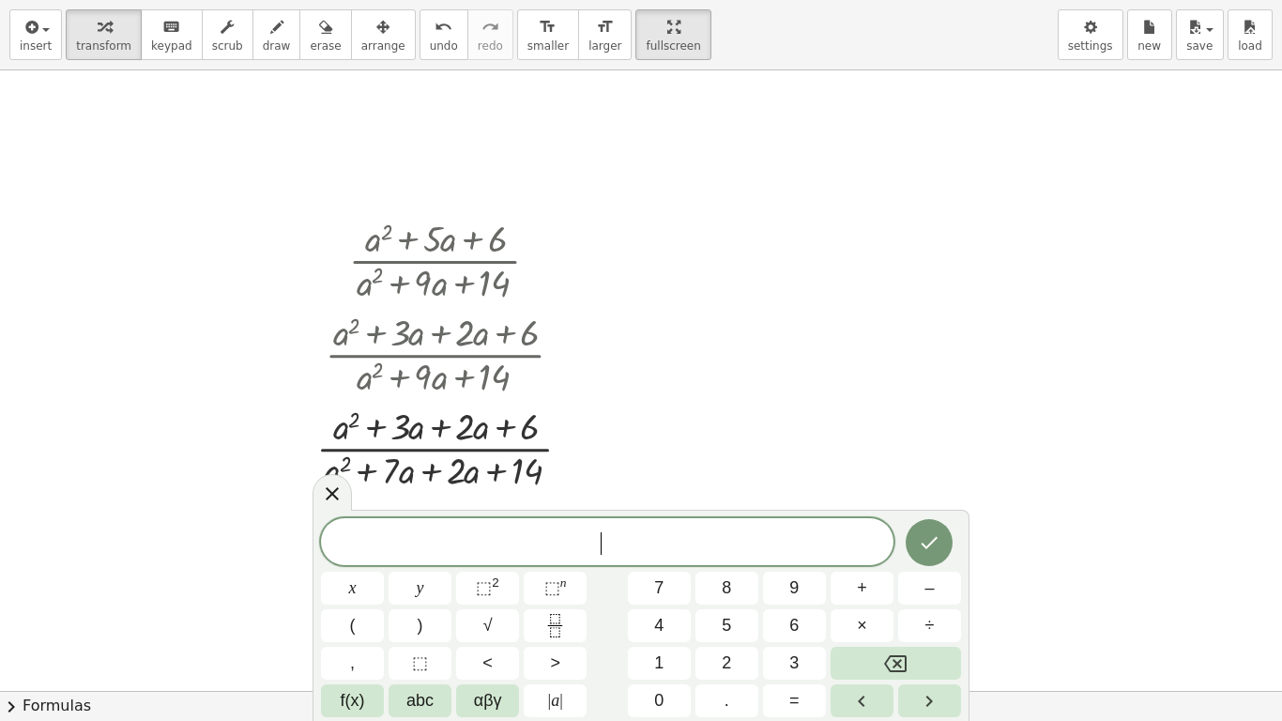
click at [866, 432] on div at bounding box center [641, 690] width 1282 height 1240
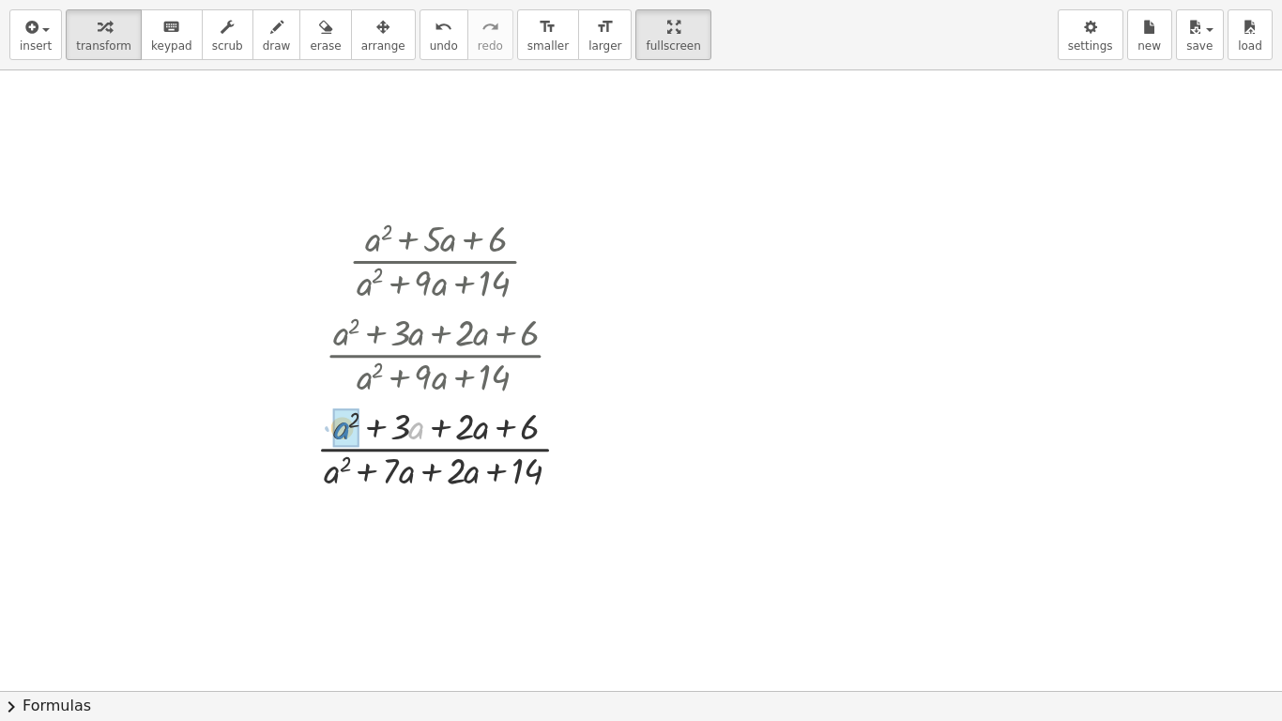
drag, startPoint x: 417, startPoint y: 427, endPoint x: 342, endPoint y: 427, distance: 74.1
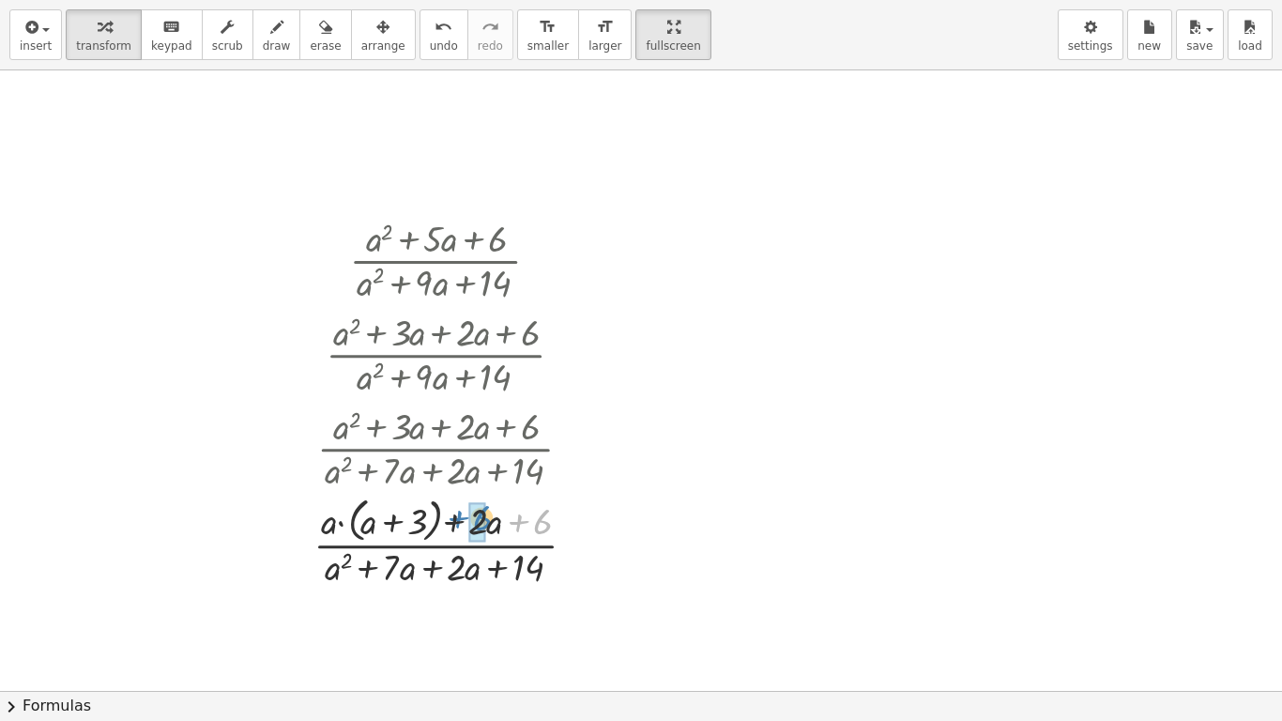
drag, startPoint x: 540, startPoint y: 521, endPoint x: 480, endPoint y: 517, distance: 60.2
drag, startPoint x: 405, startPoint y: 570, endPoint x: 327, endPoint y: 573, distance: 78.0
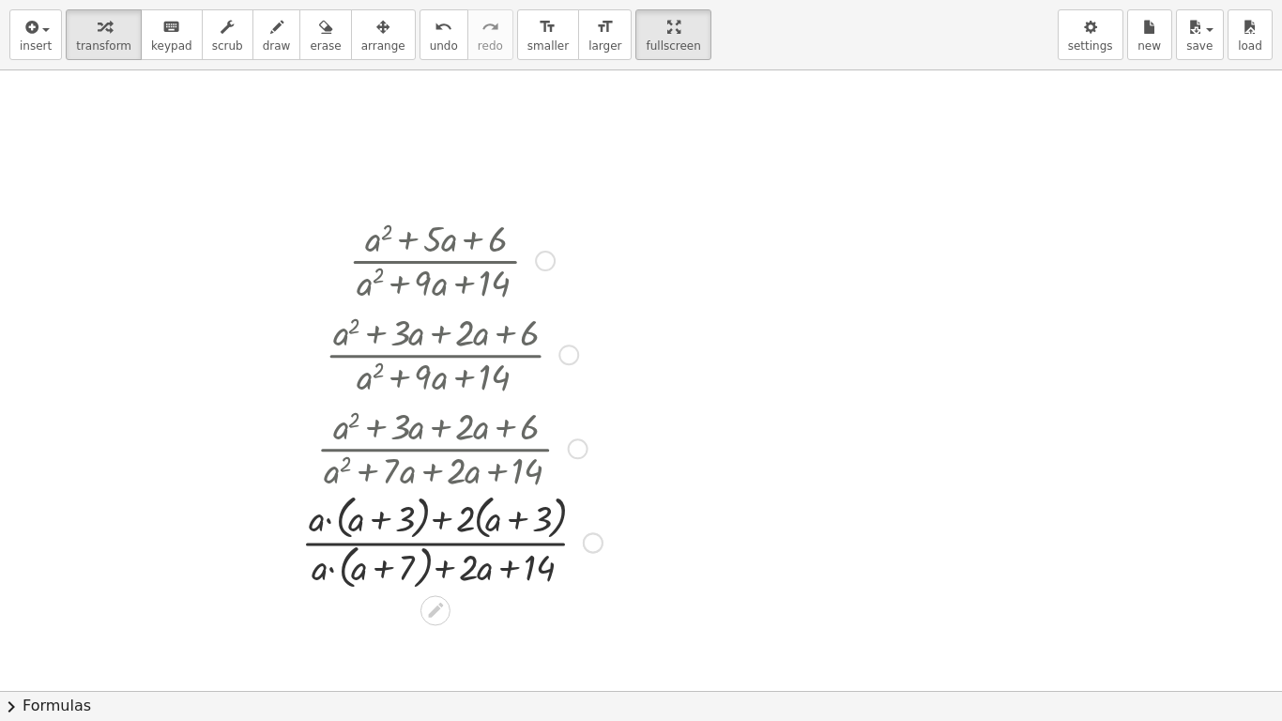
drag, startPoint x: 537, startPoint y: 559, endPoint x: 545, endPoint y: 574, distance: 17.2
drag, startPoint x: 545, startPoint y: 574, endPoint x: 519, endPoint y: 585, distance: 28.6
click at [519, 574] on div at bounding box center [452, 541] width 320 height 104
drag, startPoint x: 546, startPoint y: 562, endPoint x: 475, endPoint y: 562, distance: 71.3
click at [618, 573] on div at bounding box center [641, 690] width 1282 height 1240
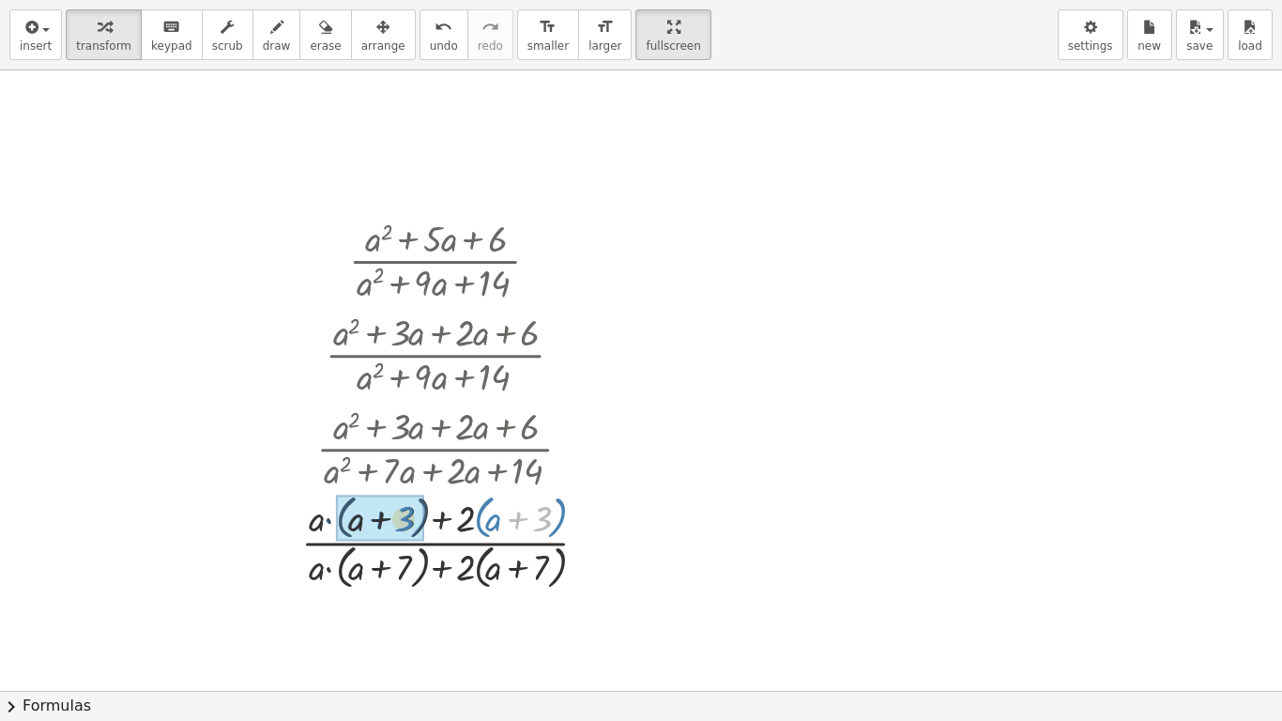
drag, startPoint x: 513, startPoint y: 510, endPoint x: 375, endPoint y: 510, distance: 137.9
click at [528, 574] on div at bounding box center [452, 541] width 320 height 104
drag, startPoint x: 530, startPoint y: 577, endPoint x: 534, endPoint y: 563, distance: 14.6
click at [531, 569] on div at bounding box center [452, 541] width 320 height 104
click at [540, 567] on div at bounding box center [452, 541] width 320 height 104
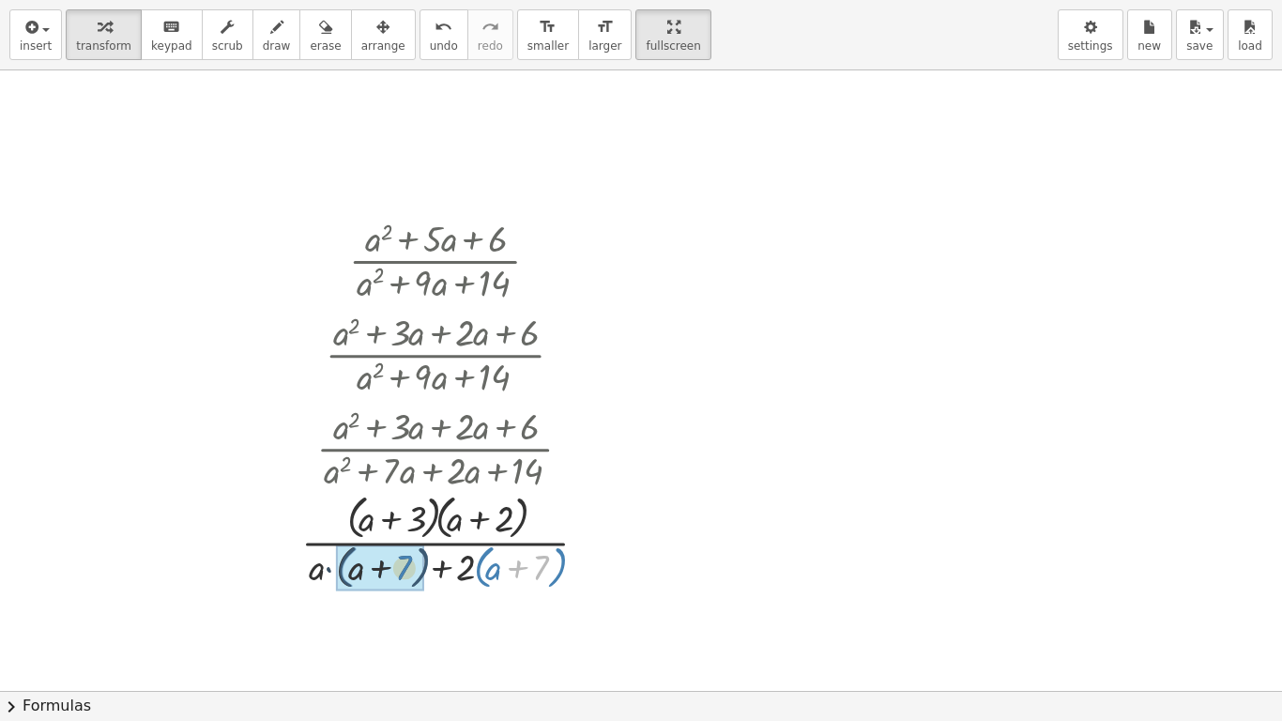
drag, startPoint x: 540, startPoint y: 567, endPoint x: 403, endPoint y: 567, distance: 137.0
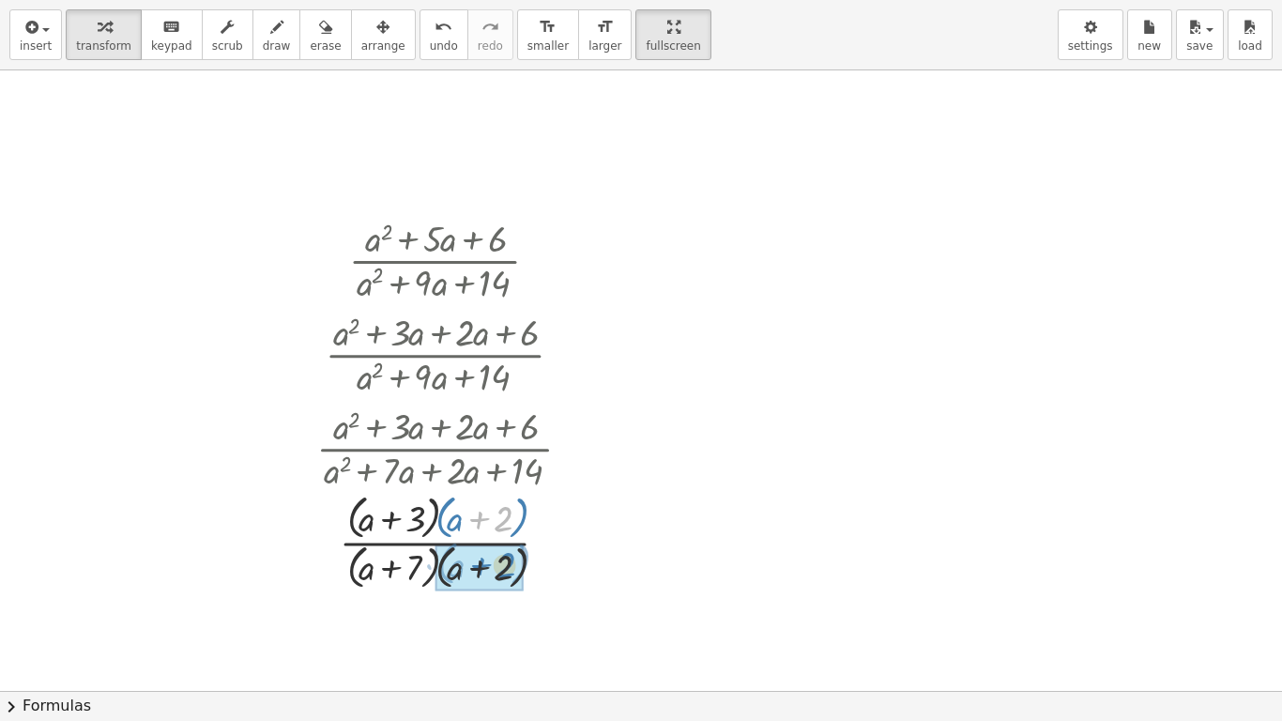
drag, startPoint x: 481, startPoint y: 527, endPoint x: 483, endPoint y: 573, distance: 46.0
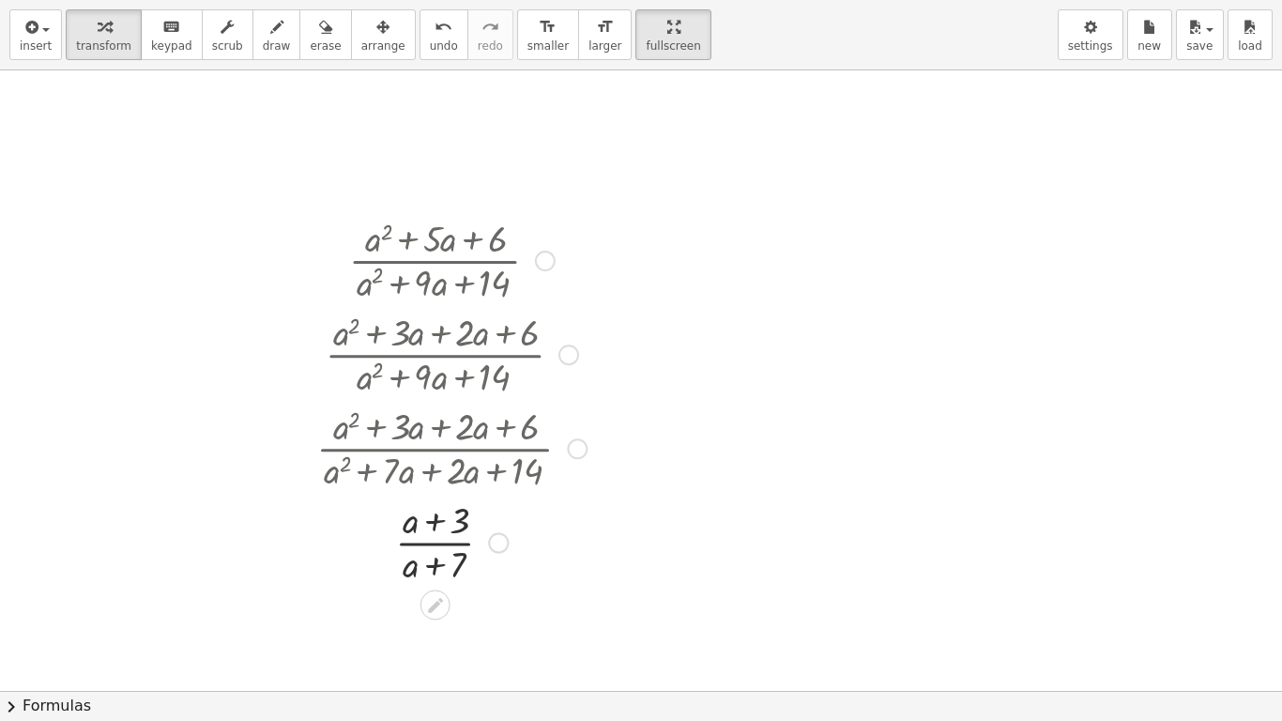
click at [570, 514] on div at bounding box center [451, 541] width 289 height 94
click at [969, 49] on span "save" at bounding box center [1199, 45] width 26 height 13
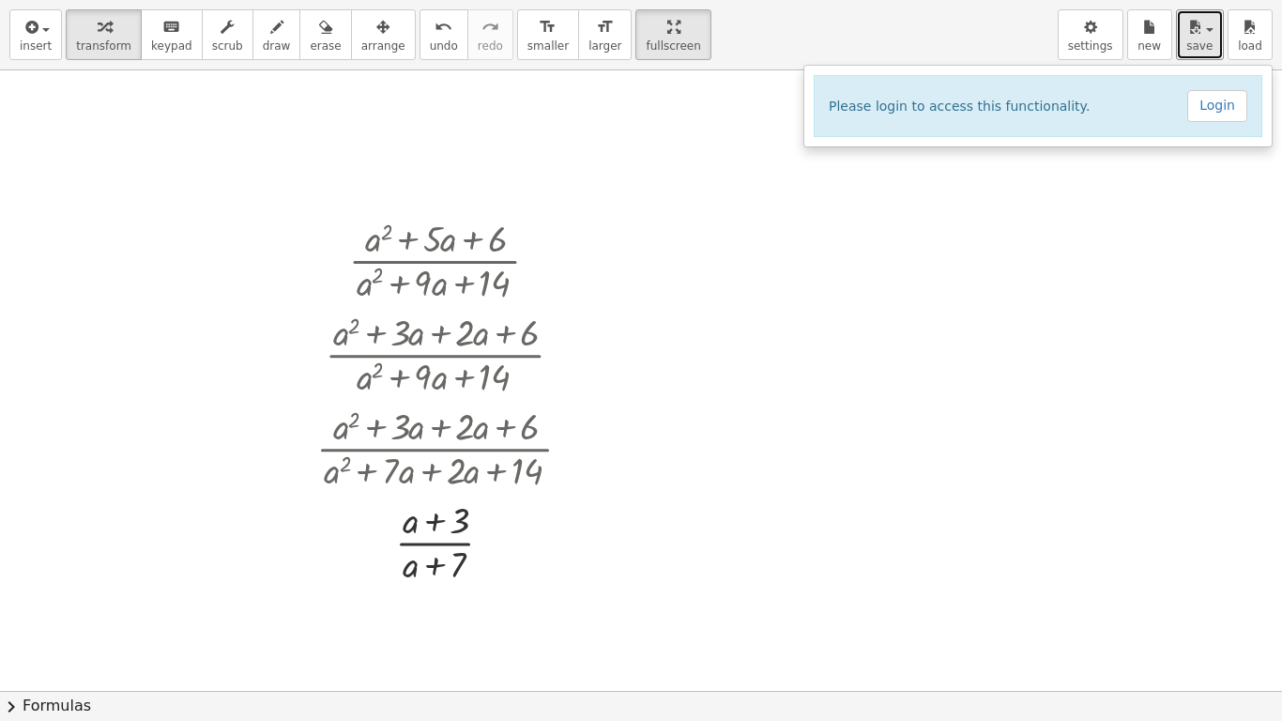
click at [969, 237] on div at bounding box center [641, 690] width 1282 height 1240
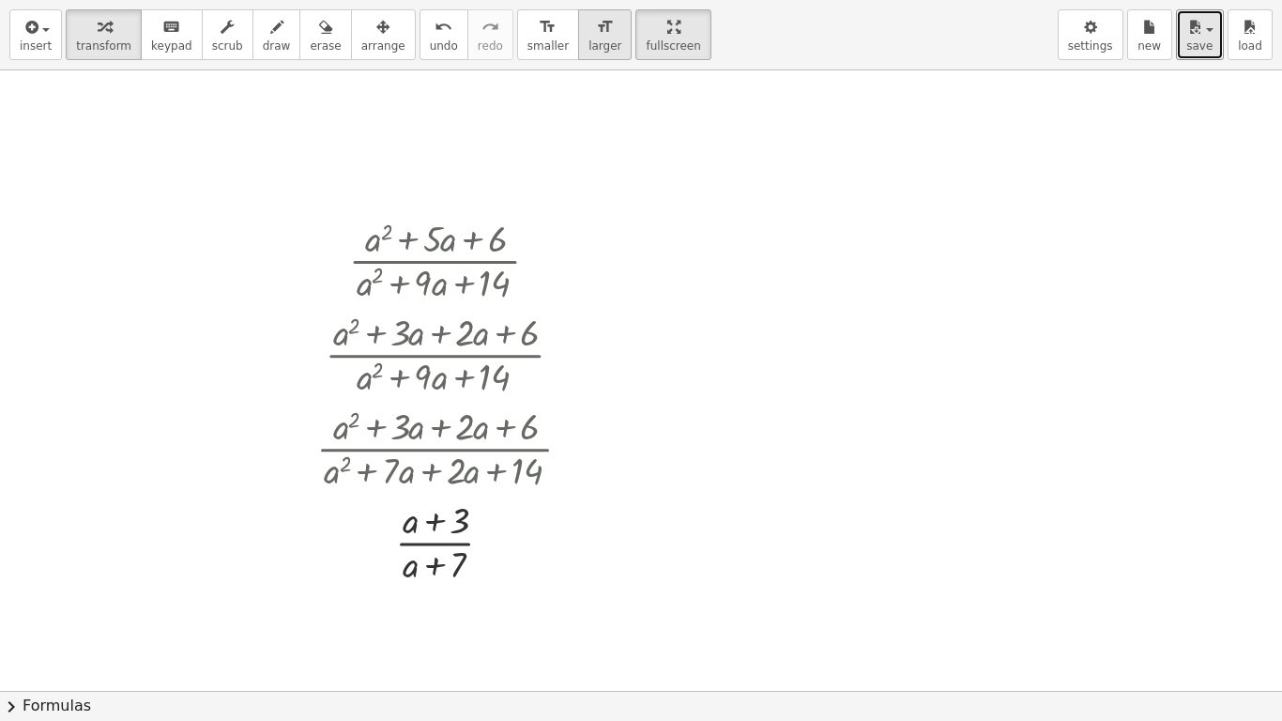
click at [596, 33] on icon "format_size" at bounding box center [605, 27] width 18 height 23
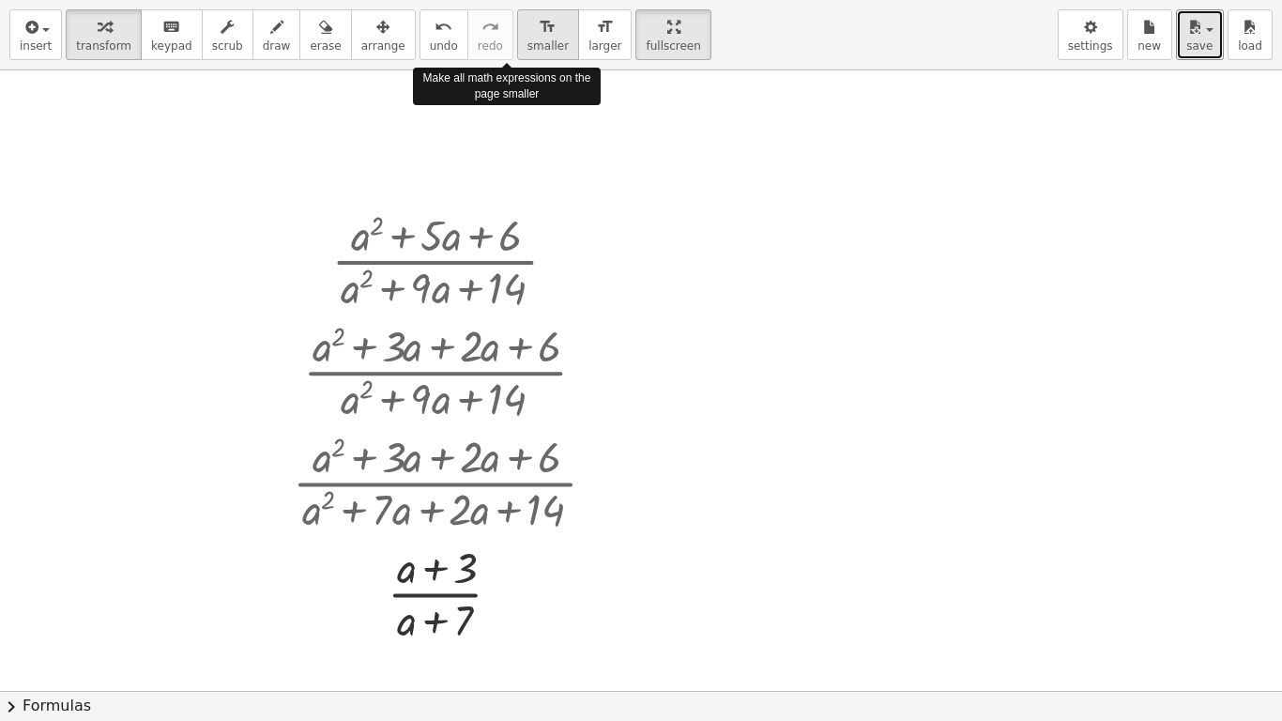
click at [539, 29] on icon "format_size" at bounding box center [548, 27] width 18 height 23
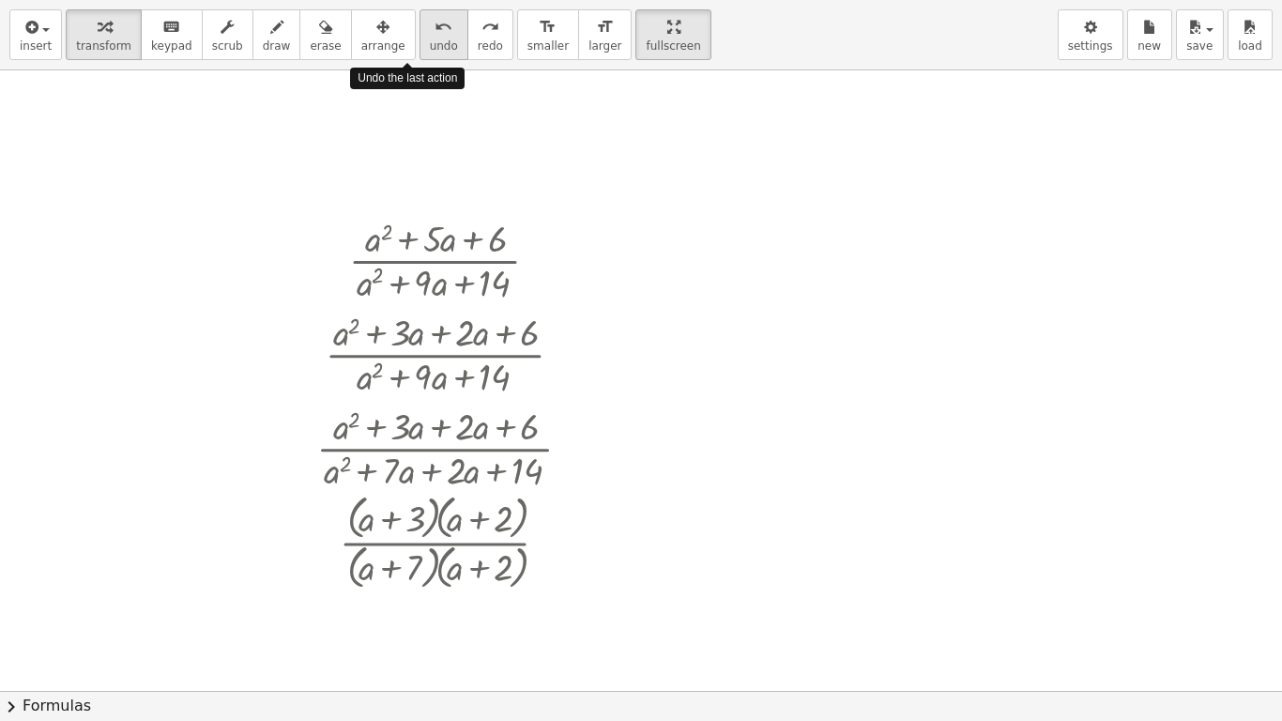
click at [430, 34] on div "undo" at bounding box center [444, 26] width 28 height 23
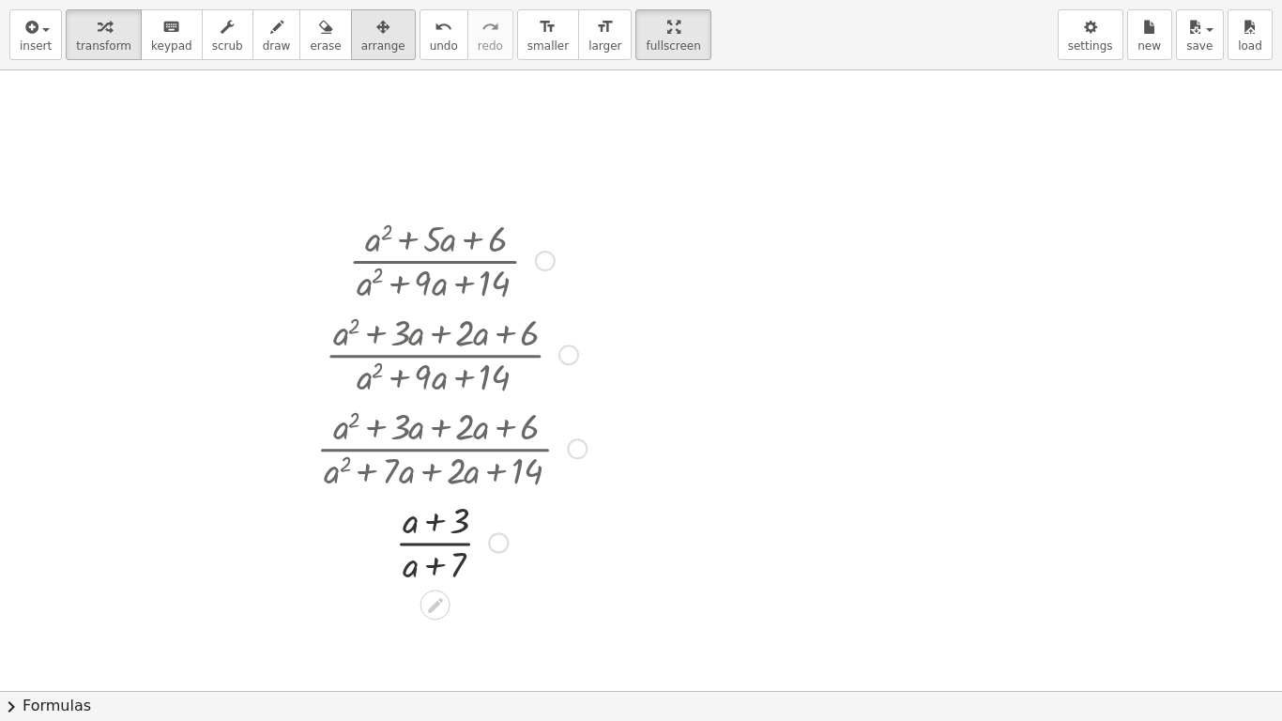
click at [361, 26] on div "button" at bounding box center [383, 26] width 44 height 23
click at [311, 23] on div "button" at bounding box center [325, 26] width 31 height 23
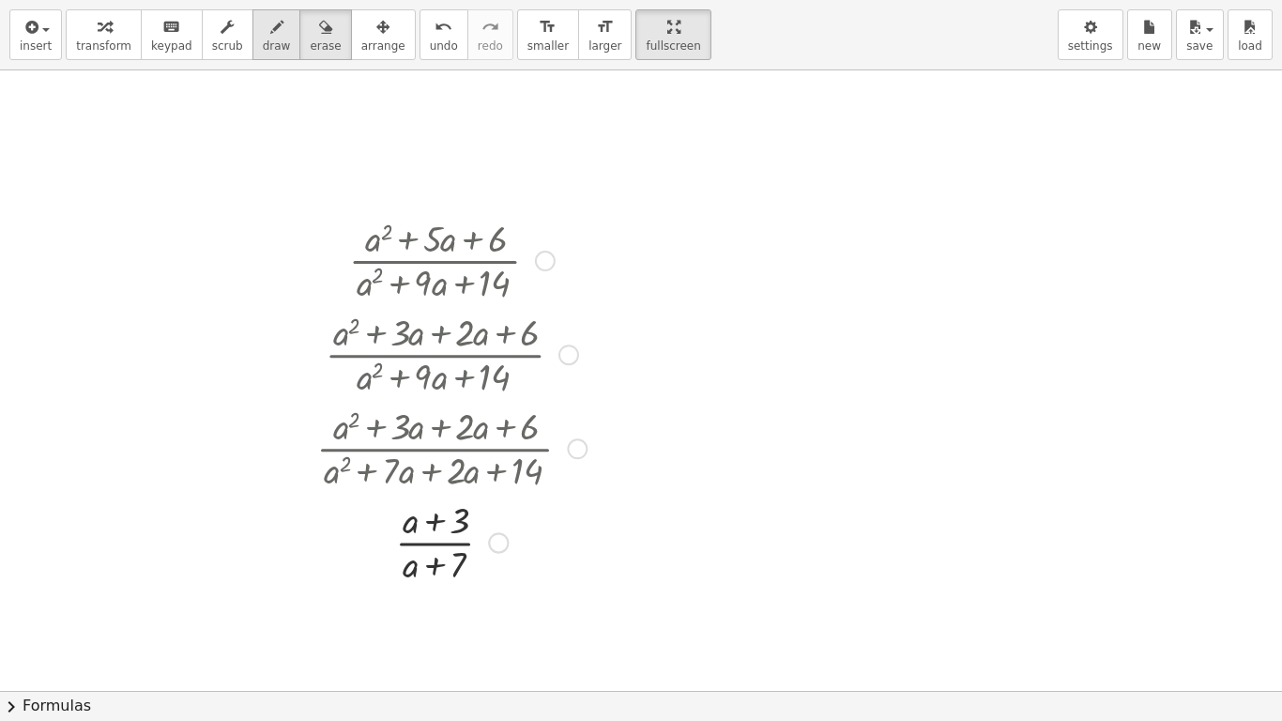
click at [270, 23] on icon "button" at bounding box center [276, 27] width 13 height 23
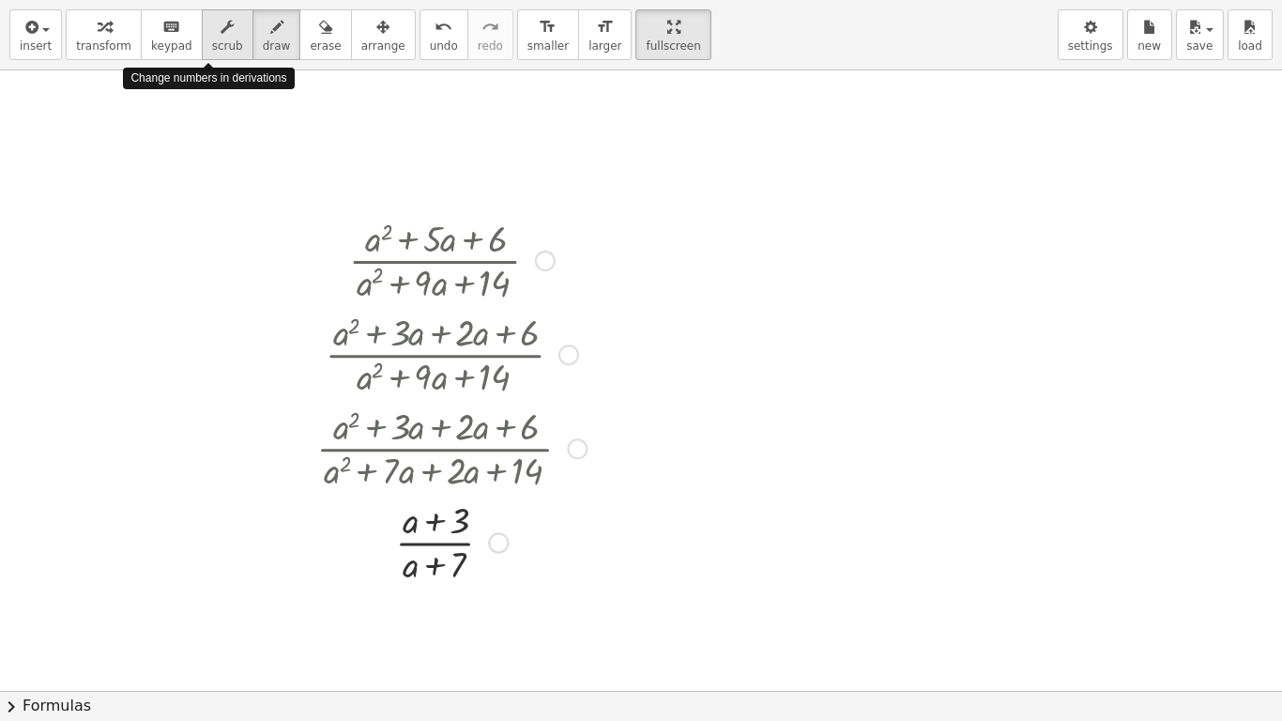
click at [220, 20] on icon "button" at bounding box center [226, 27] width 13 height 23
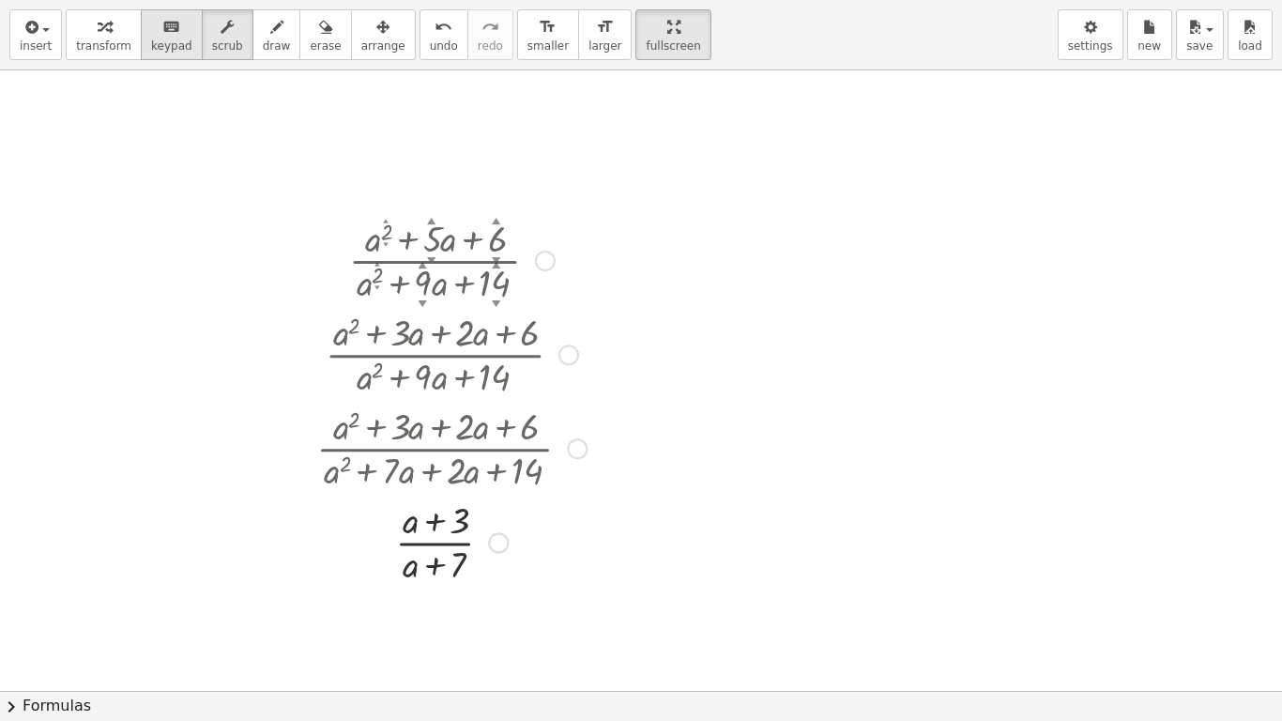
click at [162, 29] on icon "keyboard" at bounding box center [171, 27] width 18 height 23
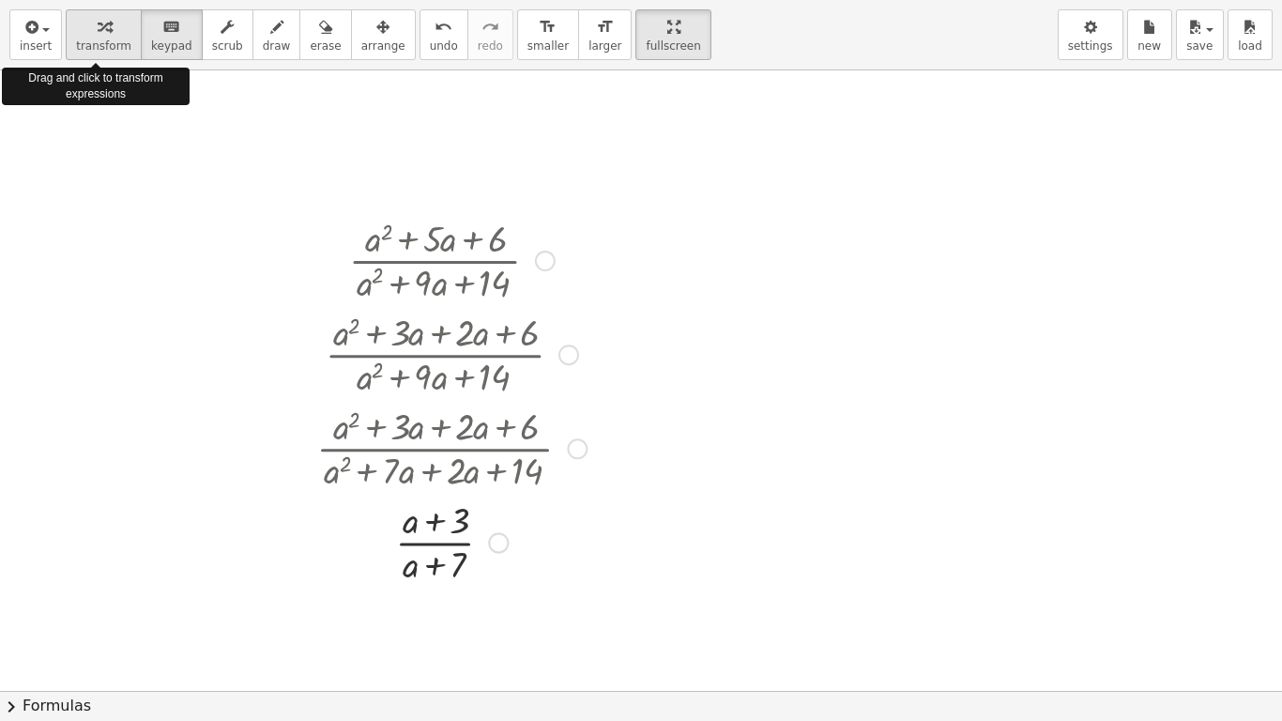
click at [112, 28] on div "button" at bounding box center [103, 26] width 55 height 23
click at [34, 35] on icon "button" at bounding box center [30, 27] width 17 height 23
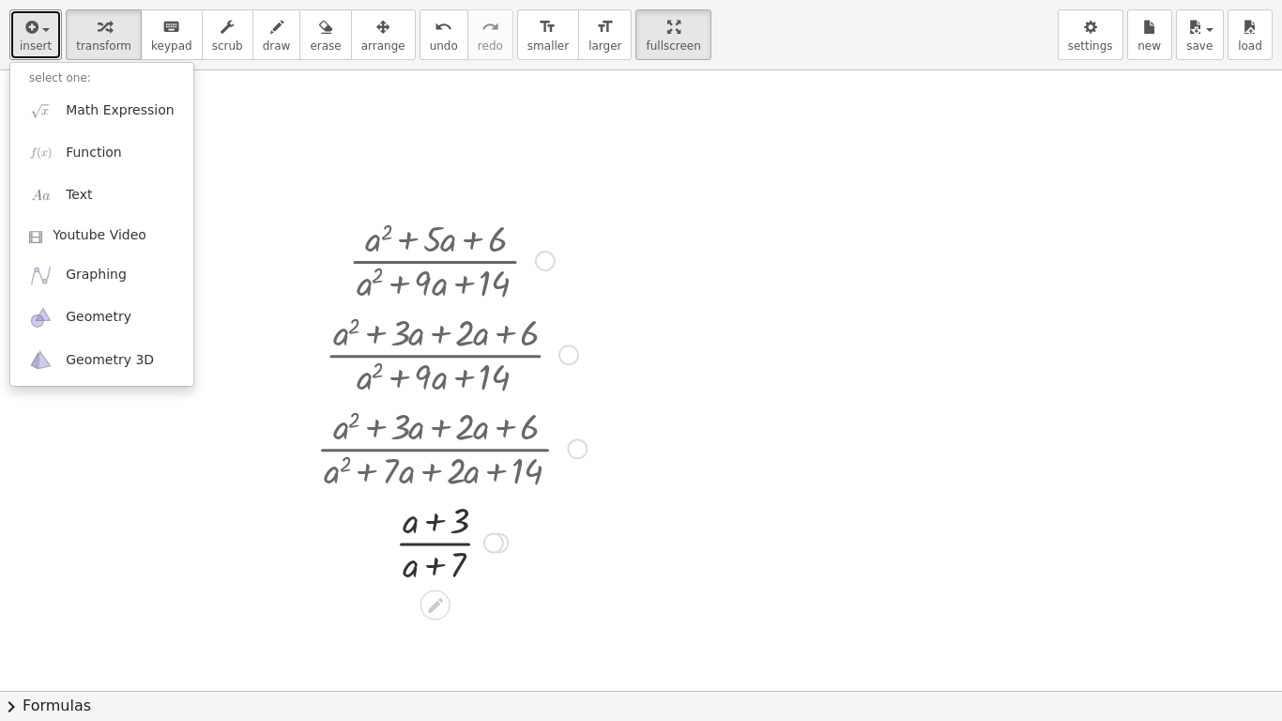
drag, startPoint x: 258, startPoint y: 149, endPoint x: 125, endPoint y: 248, distance: 165.7
click at [125, 248] on div "insert select one: Math Expression Function Text Youtube Video Graphing Geometr…" at bounding box center [641, 360] width 1282 height 721
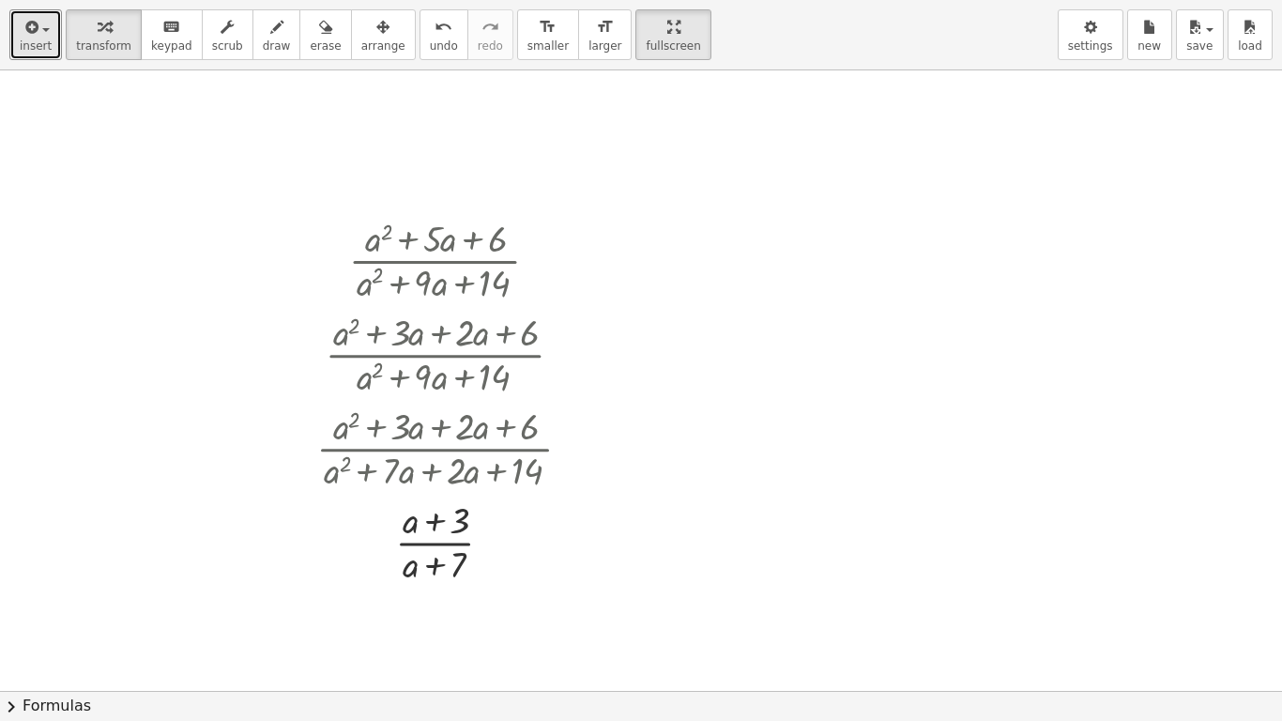
click at [301, 194] on div at bounding box center [641, 690] width 1282 height 1240
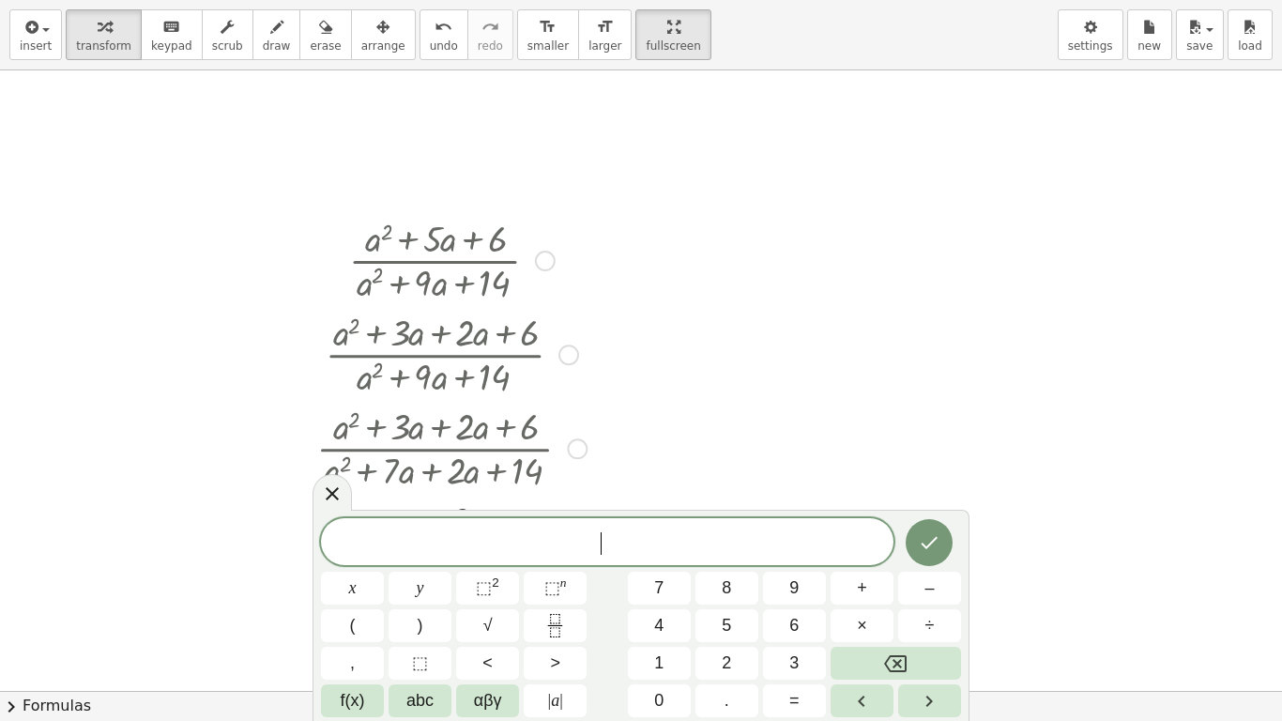
drag, startPoint x: 301, startPoint y: 194, endPoint x: 610, endPoint y: 300, distance: 326.4
click at [610, 300] on div at bounding box center [641, 690] width 1282 height 1240
click at [335, 495] on icon at bounding box center [332, 493] width 13 height 13
